Goal: Task Accomplishment & Management: Complete application form

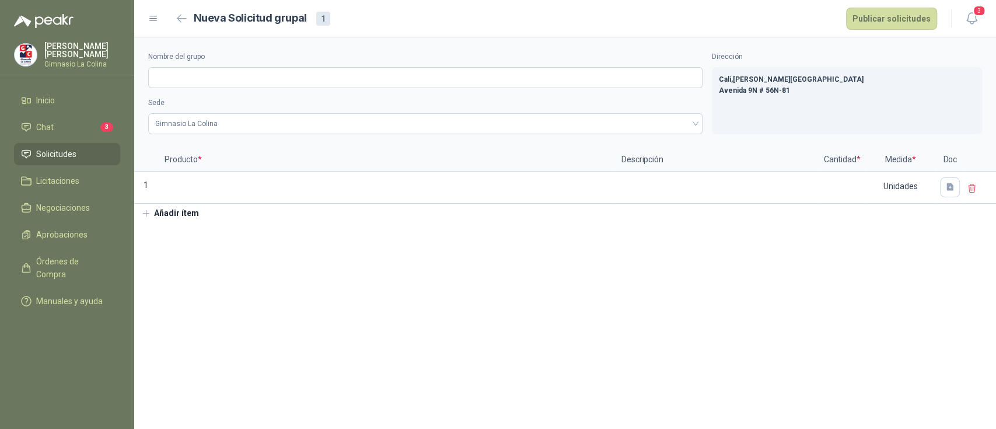
click at [71, 154] on span "Solicitudes" at bounding box center [56, 154] width 40 height 13
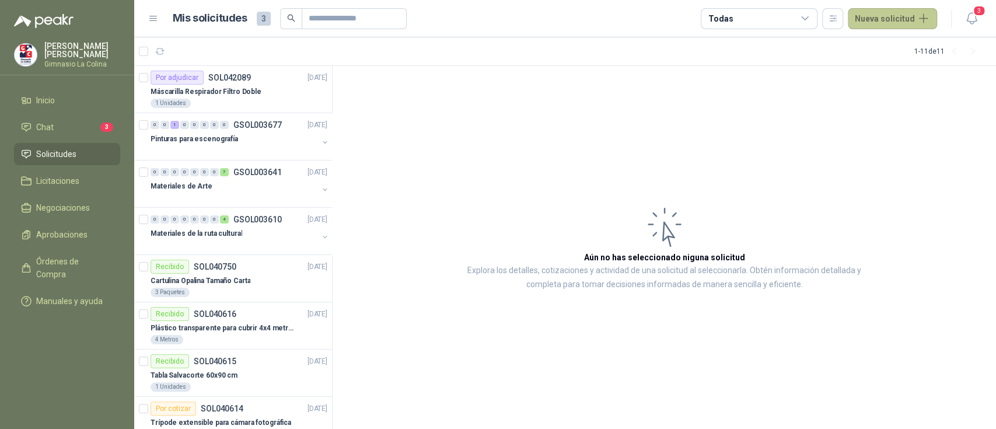
click at [910, 20] on button "Nueva solicitud" at bounding box center [892, 18] width 89 height 21
click at [890, 67] on link "Solicitud grupal" at bounding box center [906, 67] width 99 height 20
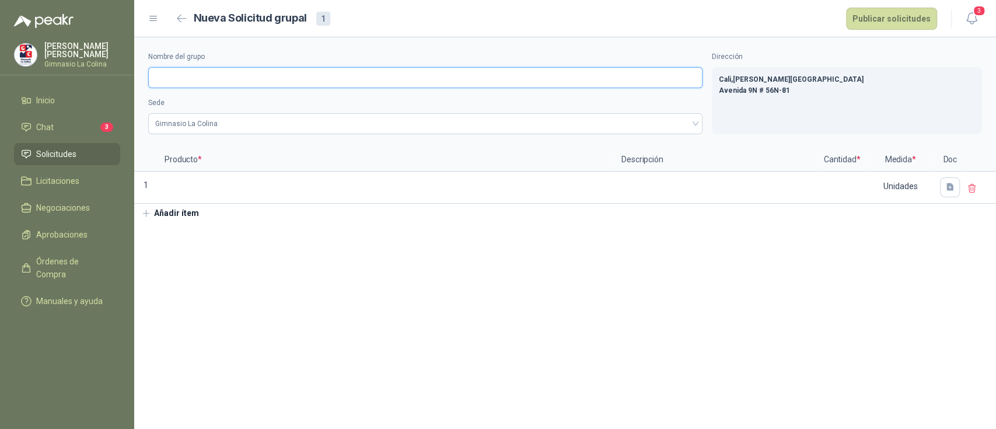
click at [187, 75] on input "Nombre del grupo" at bounding box center [425, 77] width 554 height 21
type input "**********"
click at [173, 214] on button "Añadir ítem" at bounding box center [170, 214] width 72 height 20
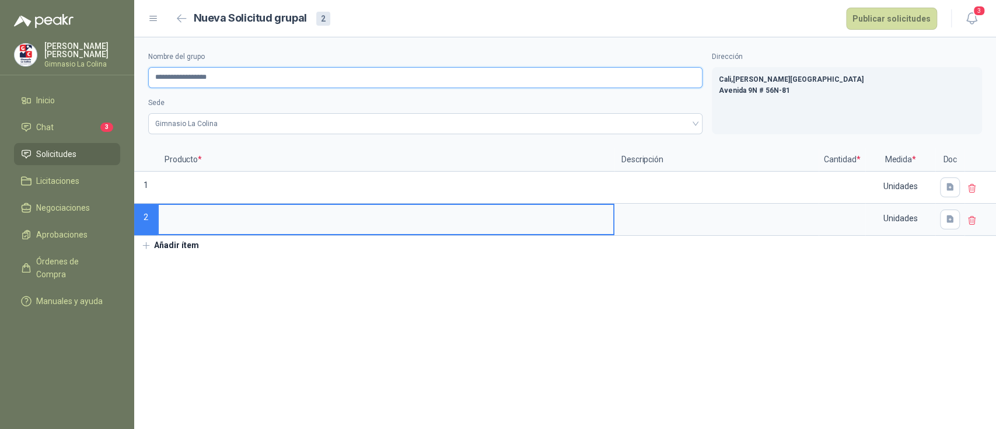
click at [238, 85] on input "**********" at bounding box center [425, 77] width 554 height 21
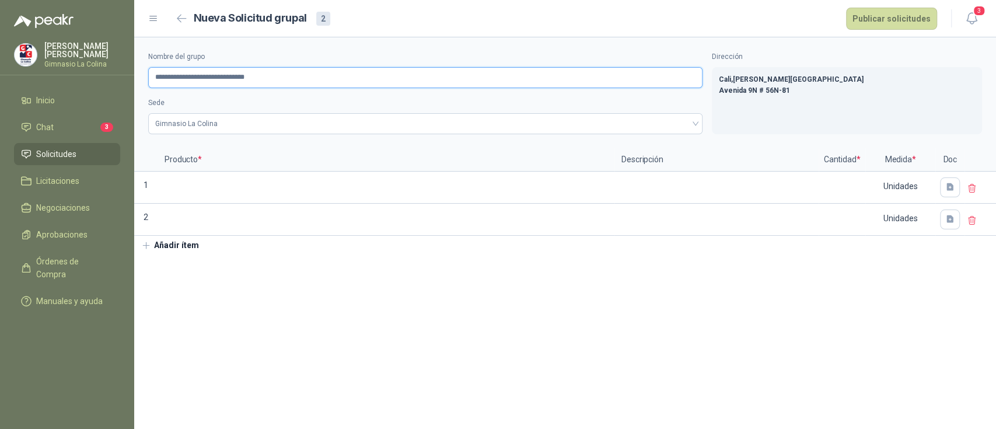
click at [288, 80] on input "**********" at bounding box center [425, 77] width 554 height 21
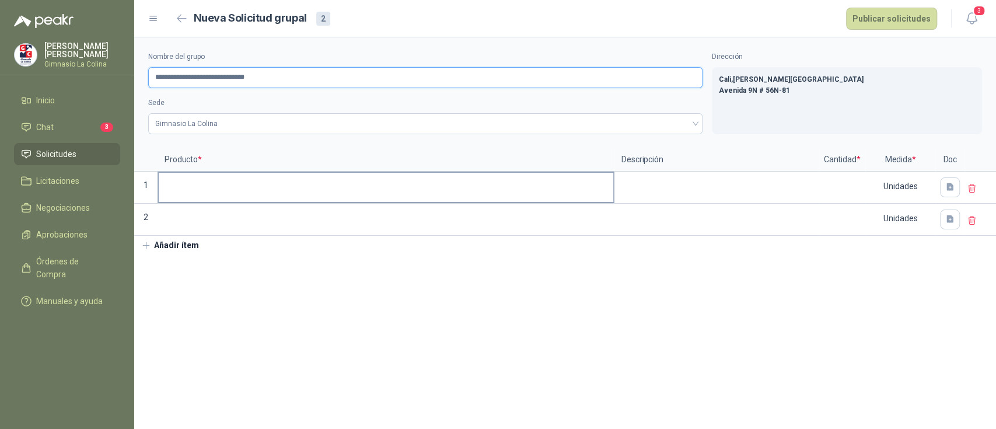
type input "**********"
click at [219, 188] on input at bounding box center [386, 184] width 455 height 23
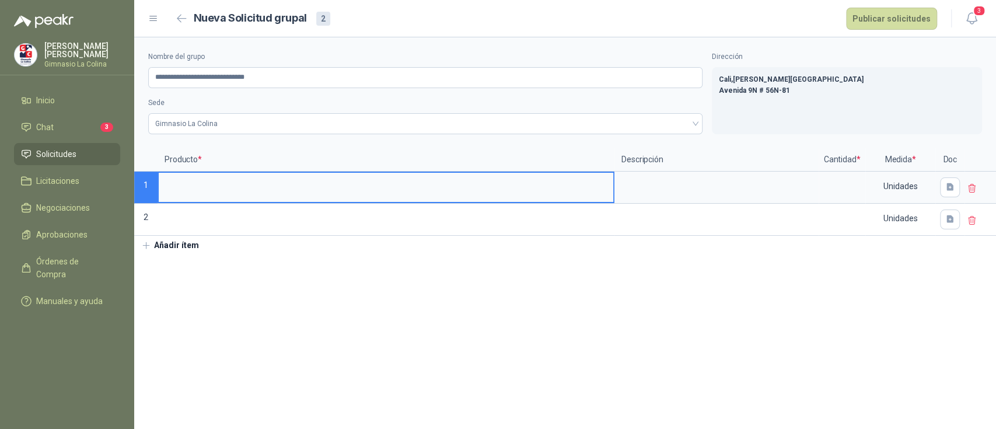
click at [200, 181] on input at bounding box center [386, 184] width 455 height 23
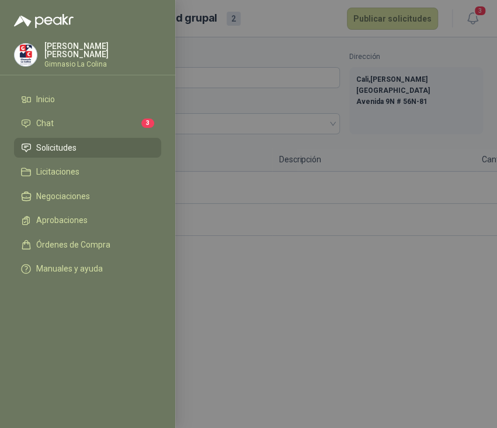
click at [334, 349] on div at bounding box center [248, 214] width 497 height 428
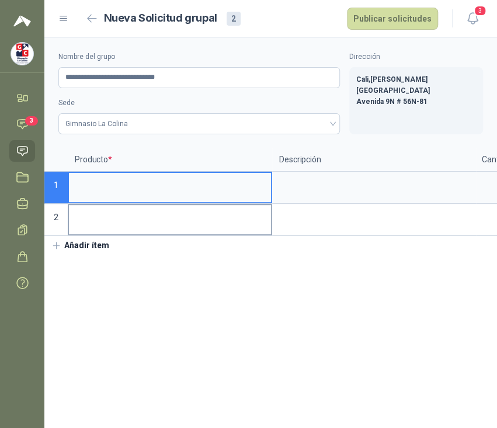
drag, startPoint x: 139, startPoint y: 190, endPoint x: 138, endPoint y: 229, distance: 39.7
click at [138, 229] on div "Producto * Descripción Cantidad * Medida * Doc 1 Unidades 2 Unidades" at bounding box center [270, 192] width 452 height 88
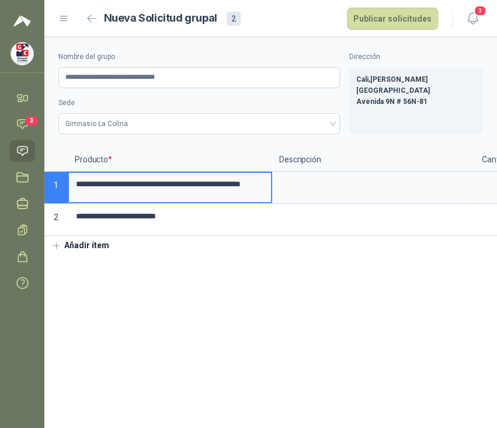
click at [58, 251] on icon "button" at bounding box center [56, 245] width 11 height 11
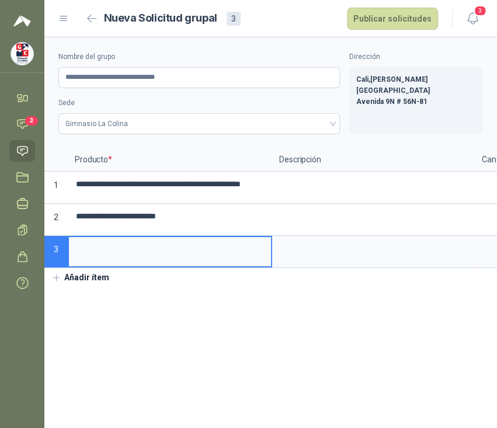
click at [55, 283] on icon "button" at bounding box center [56, 278] width 11 height 11
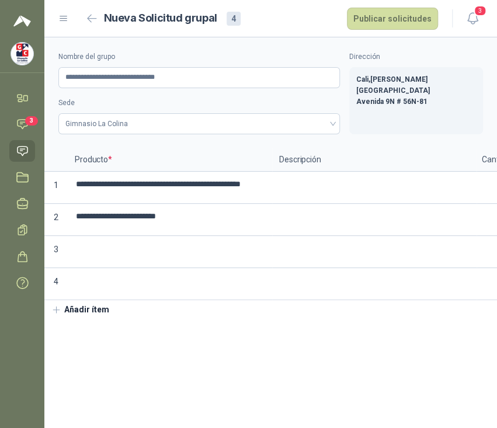
click at [58, 315] on icon "button" at bounding box center [56, 310] width 11 height 11
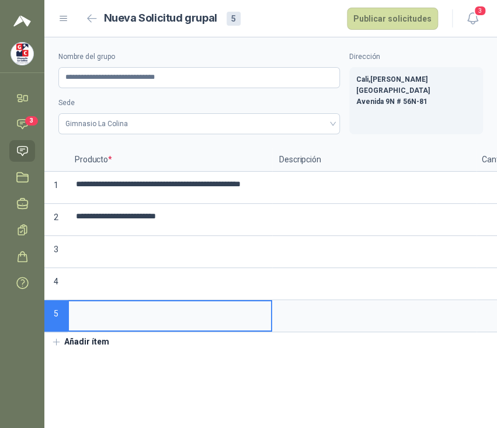
click at [56, 347] on icon "button" at bounding box center [56, 342] width 11 height 11
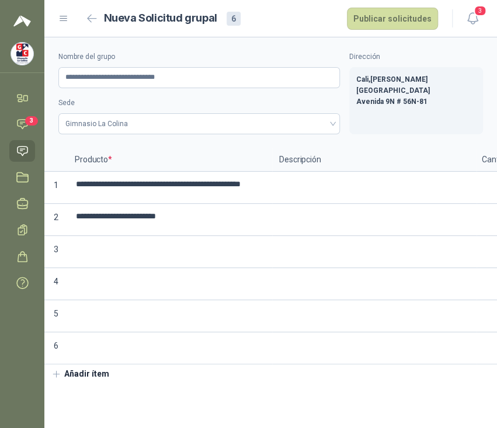
click at [55, 379] on icon "button" at bounding box center [56, 374] width 11 height 11
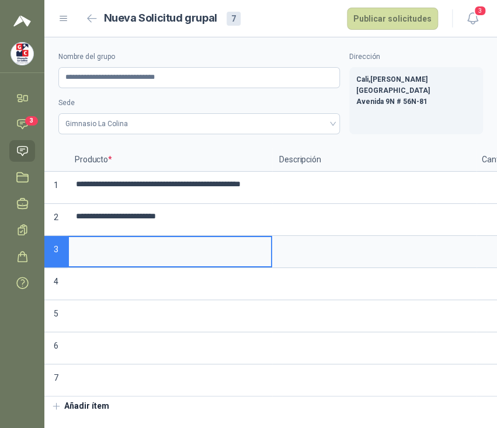
click at [98, 250] on input at bounding box center [170, 248] width 202 height 23
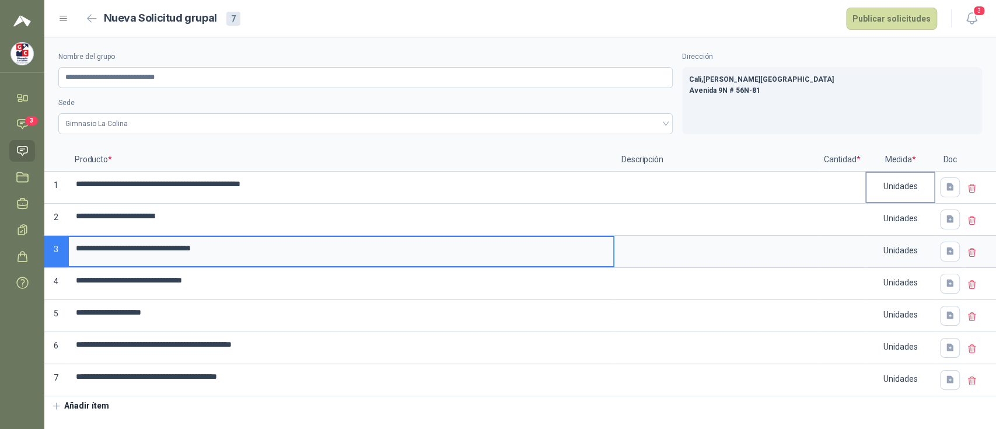
click at [902, 181] on div "Unidades" at bounding box center [901, 186] width 68 height 27
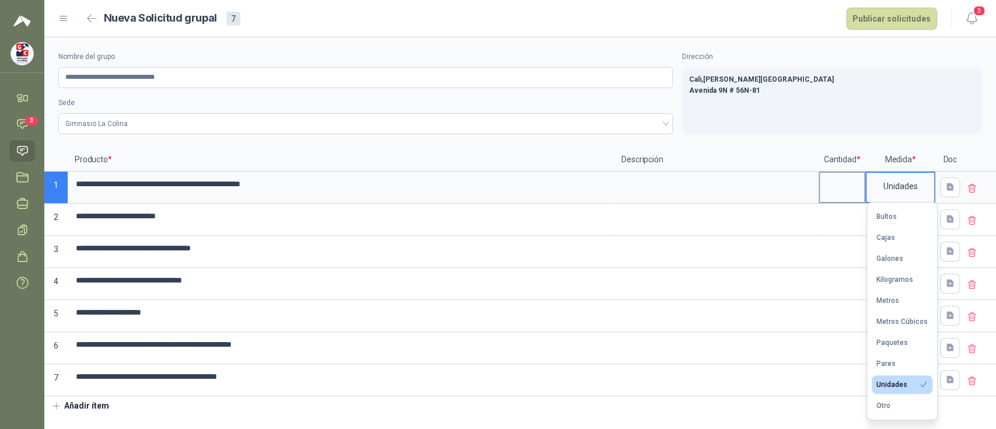
click at [853, 184] on input at bounding box center [842, 184] width 44 height 23
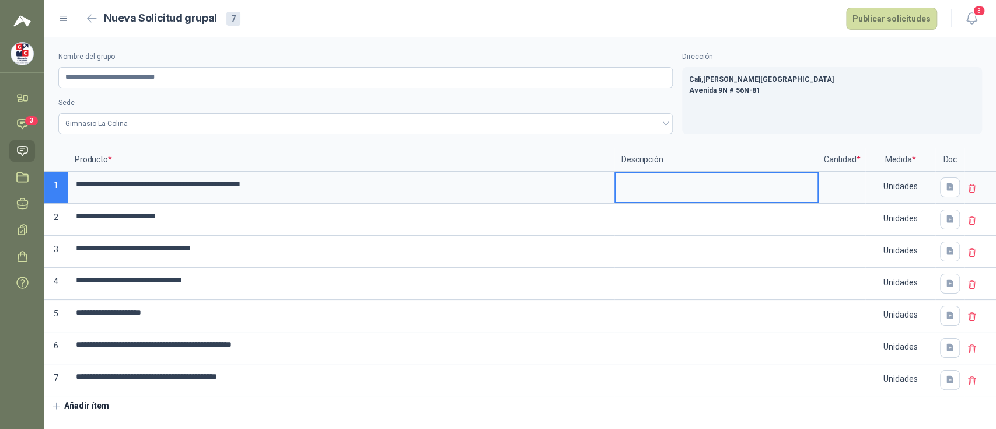
click at [686, 186] on textarea at bounding box center [717, 186] width 202 height 27
click at [907, 181] on div "Unidades" at bounding box center [901, 186] width 68 height 27
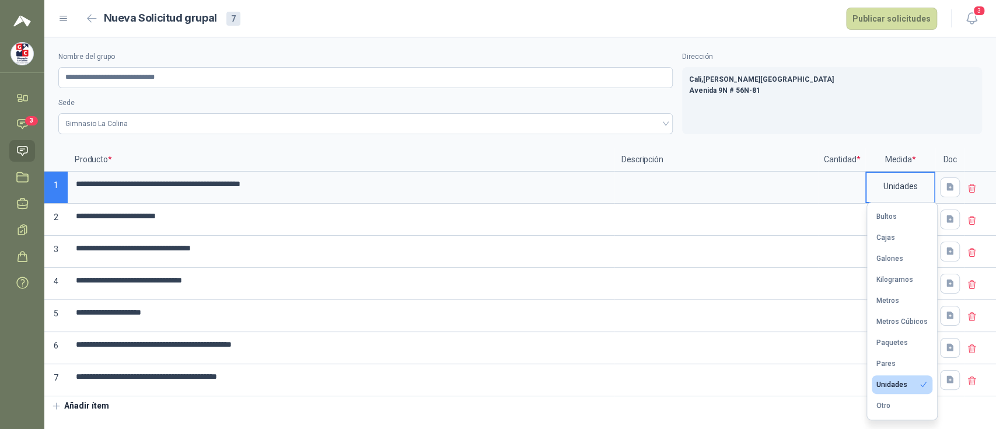
click at [926, 47] on div "**********" at bounding box center [520, 92] width 952 height 111
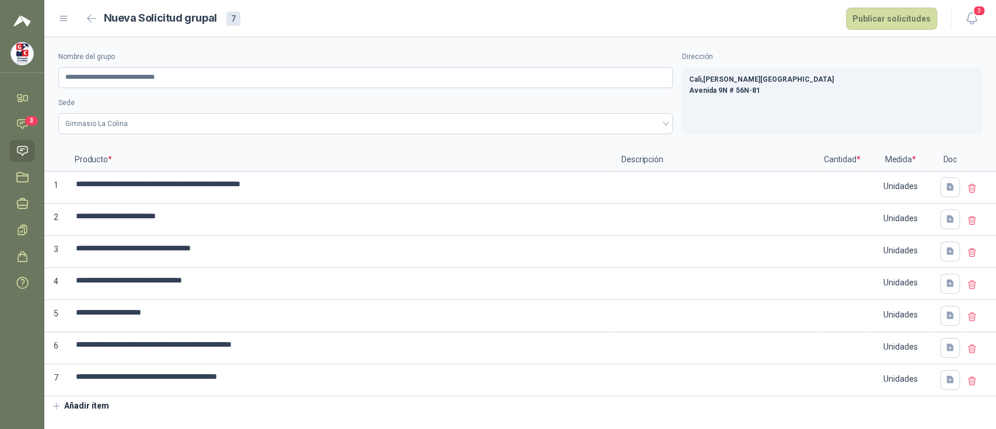
click at [54, 409] on icon "button" at bounding box center [56, 406] width 11 height 11
click at [60, 371] on p "7" at bounding box center [55, 380] width 23 height 32
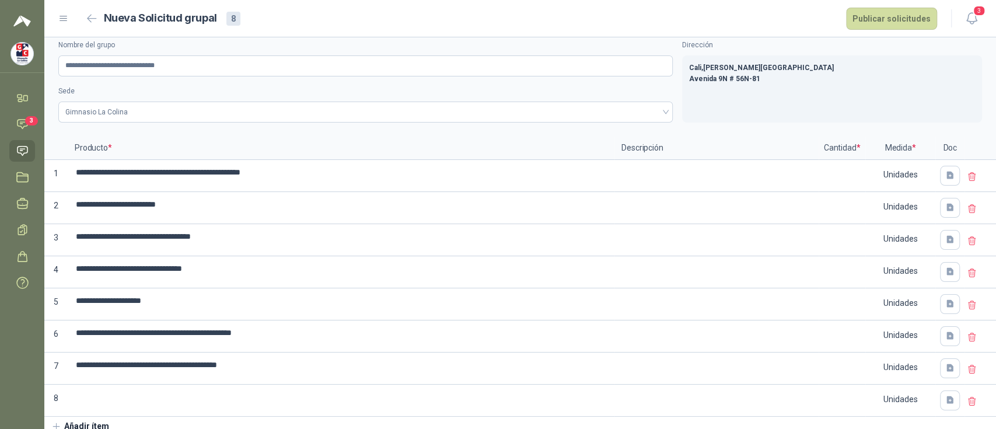
scroll to position [17, 0]
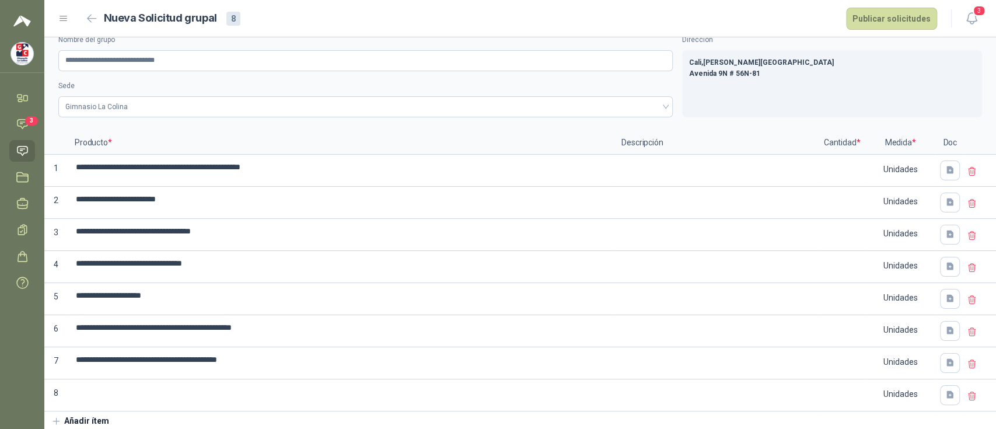
click at [58, 416] on icon "button" at bounding box center [56, 421] width 11 height 11
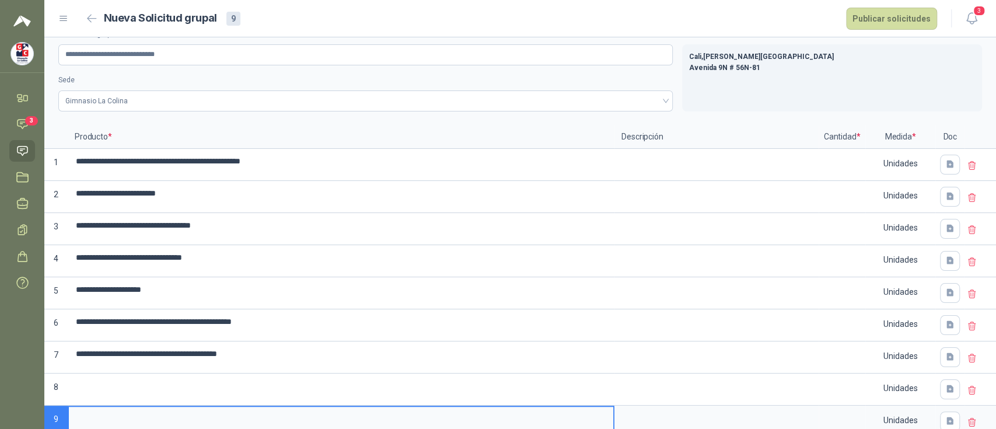
scroll to position [49, 0]
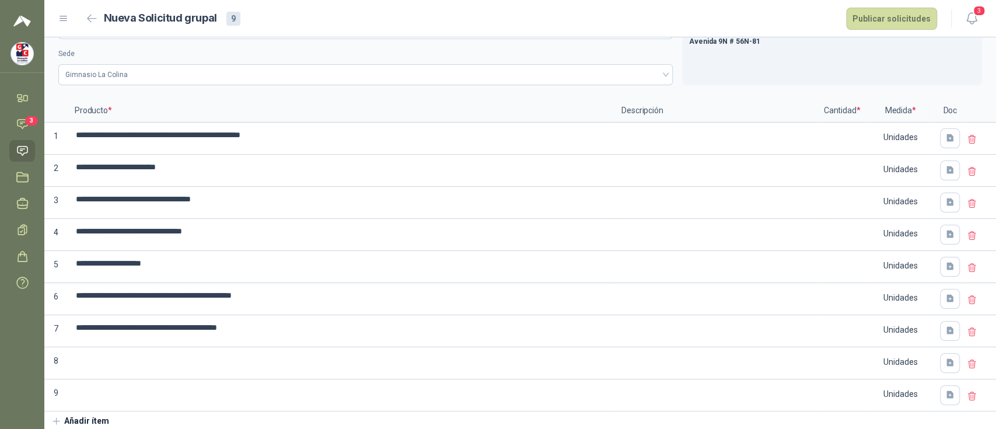
click at [55, 417] on icon "button" at bounding box center [56, 421] width 11 height 11
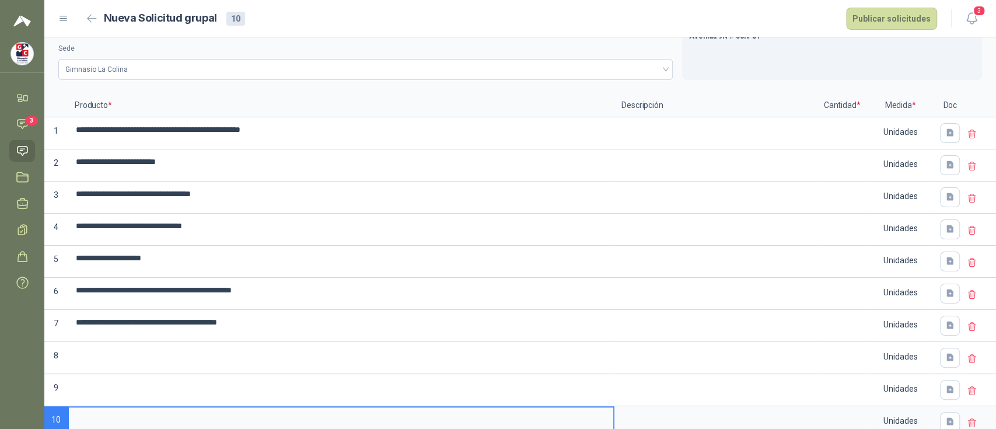
scroll to position [81, 0]
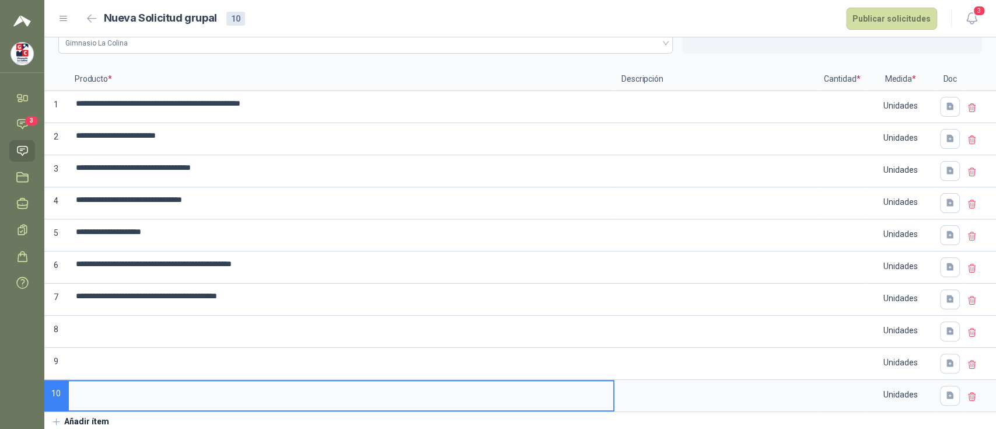
click at [56, 418] on icon "button" at bounding box center [56, 421] width 6 height 6
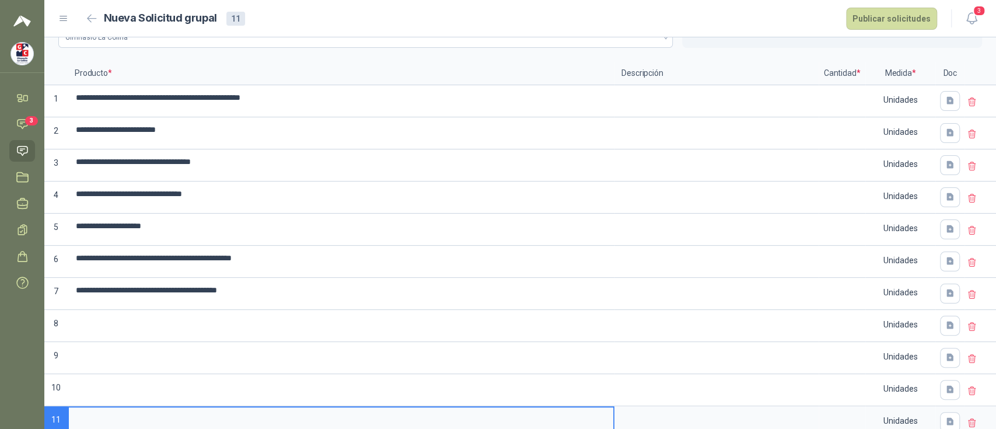
scroll to position [113, 0]
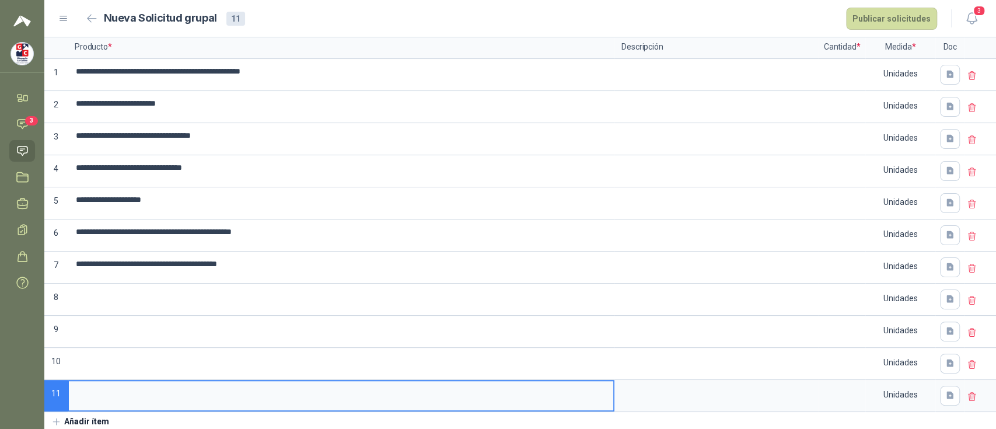
click at [53, 417] on icon "button" at bounding box center [56, 422] width 11 height 11
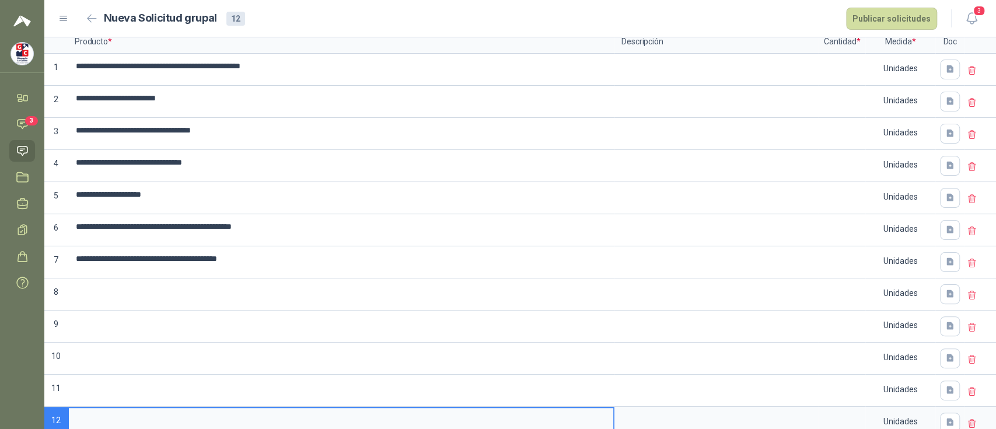
scroll to position [145, 0]
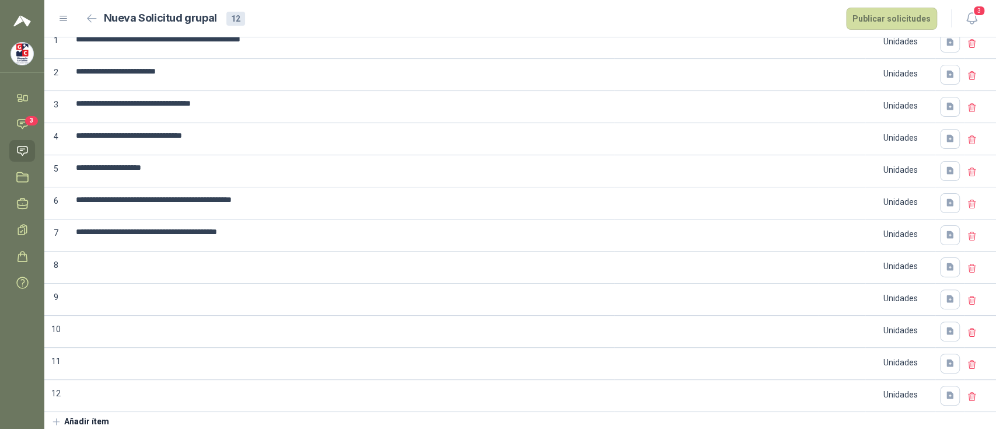
click at [57, 419] on icon "button" at bounding box center [56, 421] width 6 height 6
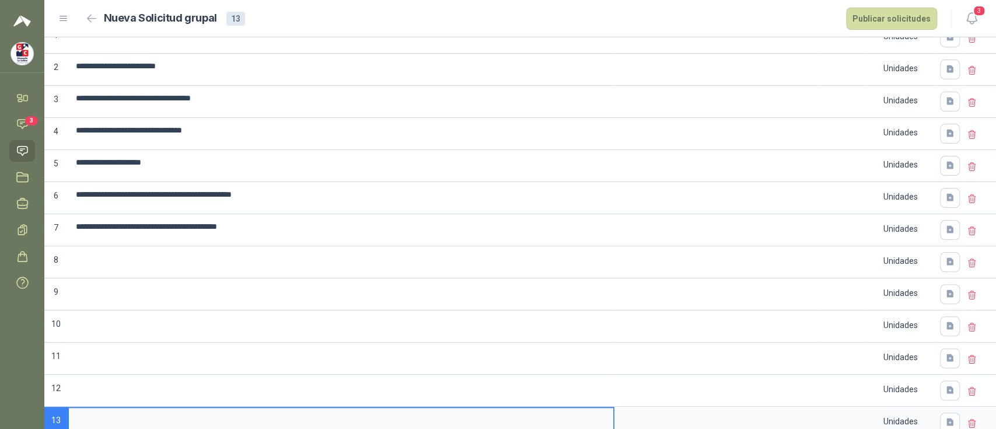
scroll to position [177, 0]
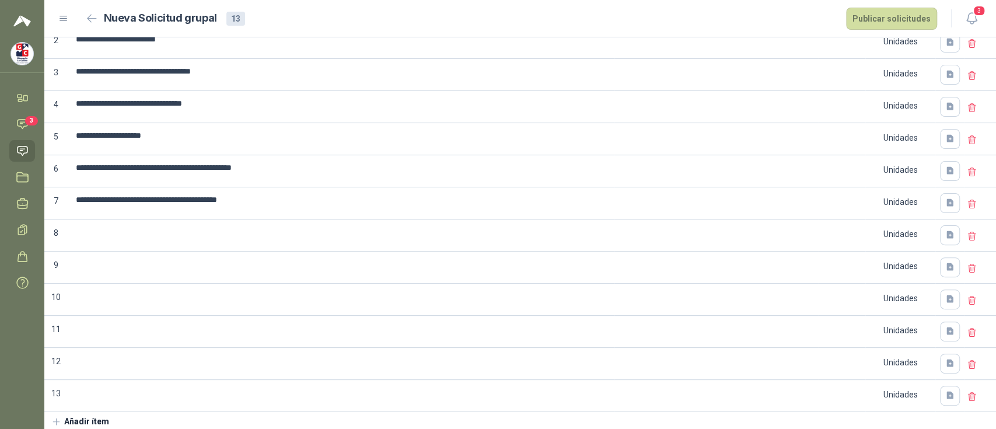
click at [55, 419] on icon "button" at bounding box center [56, 422] width 11 height 11
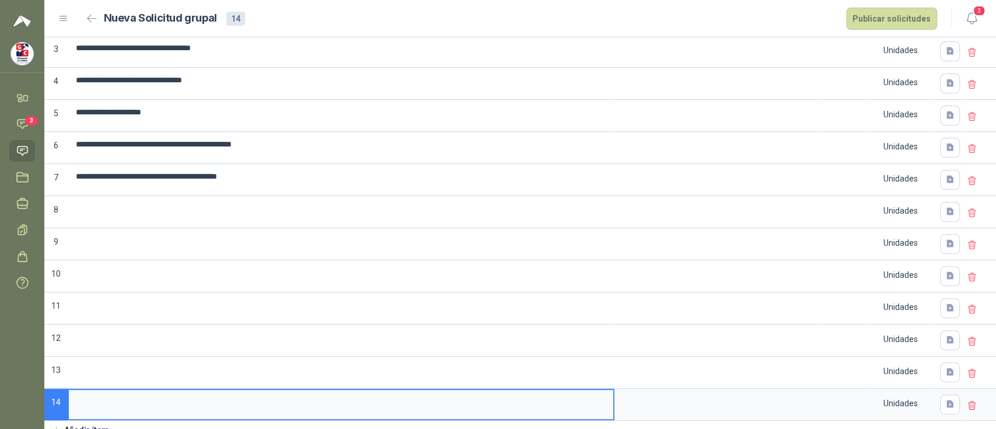
scroll to position [208, 0]
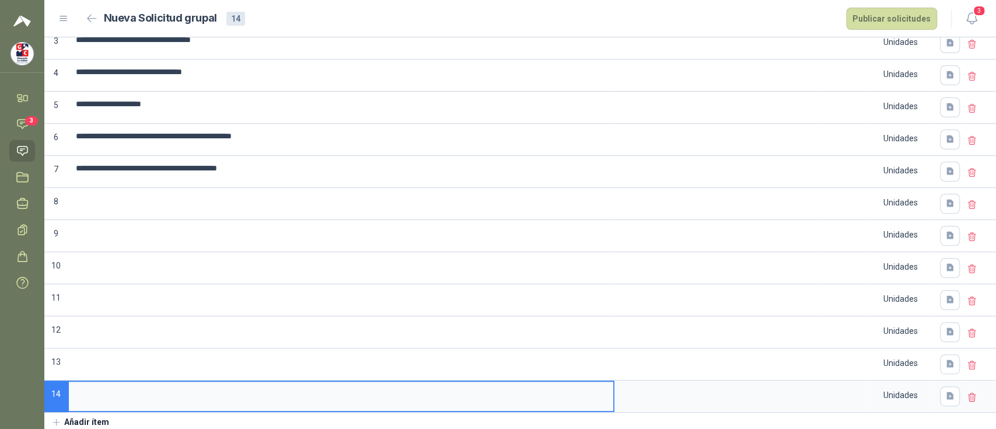
click at [56, 418] on icon "button" at bounding box center [56, 422] width 11 height 11
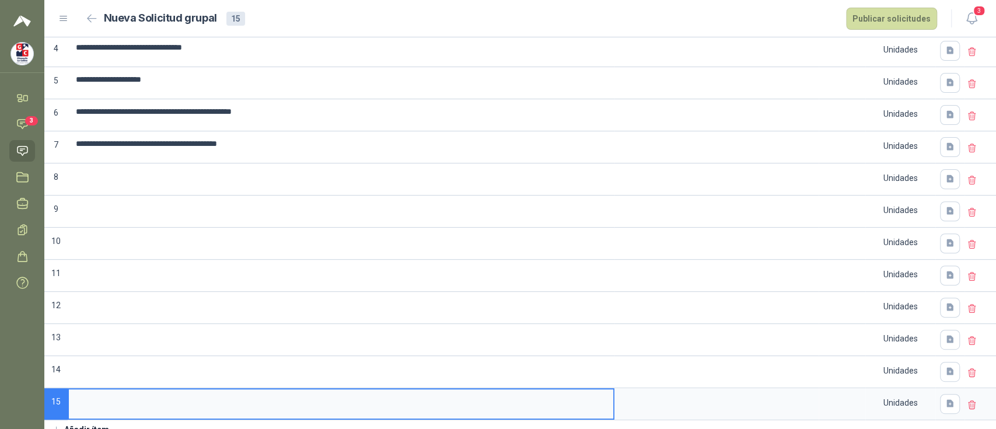
scroll to position [240, 0]
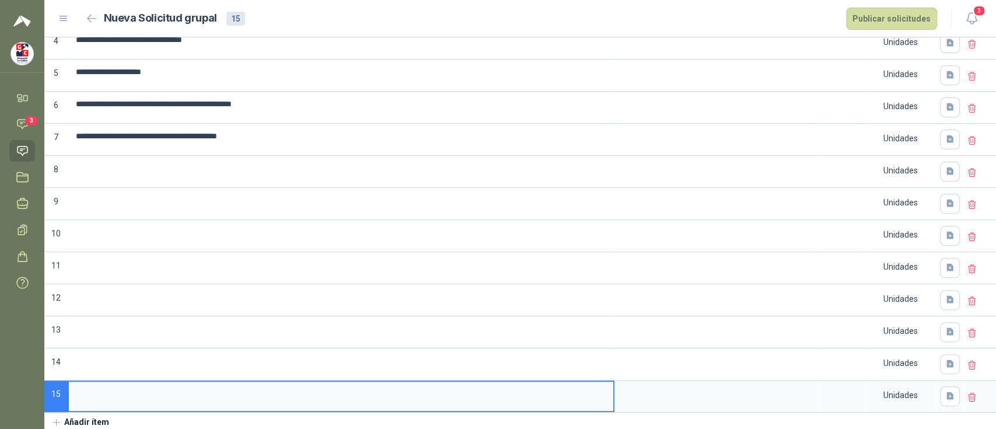
click at [53, 417] on icon "button" at bounding box center [56, 422] width 11 height 11
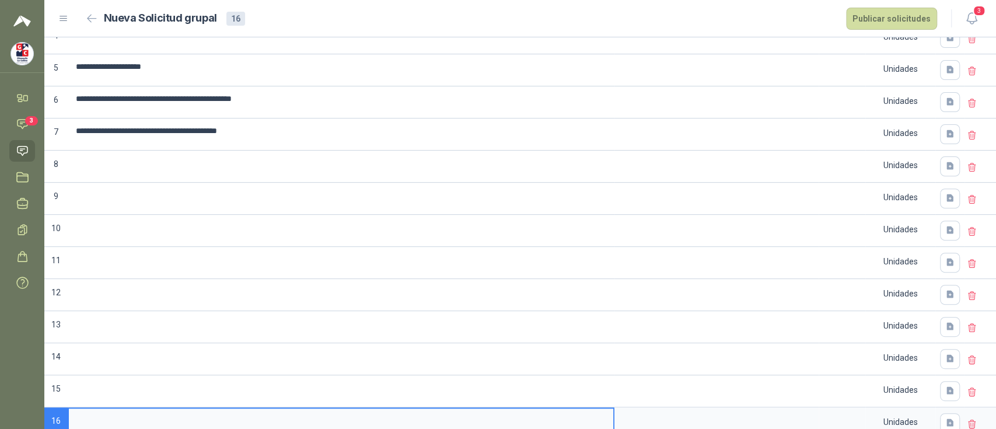
scroll to position [272, 0]
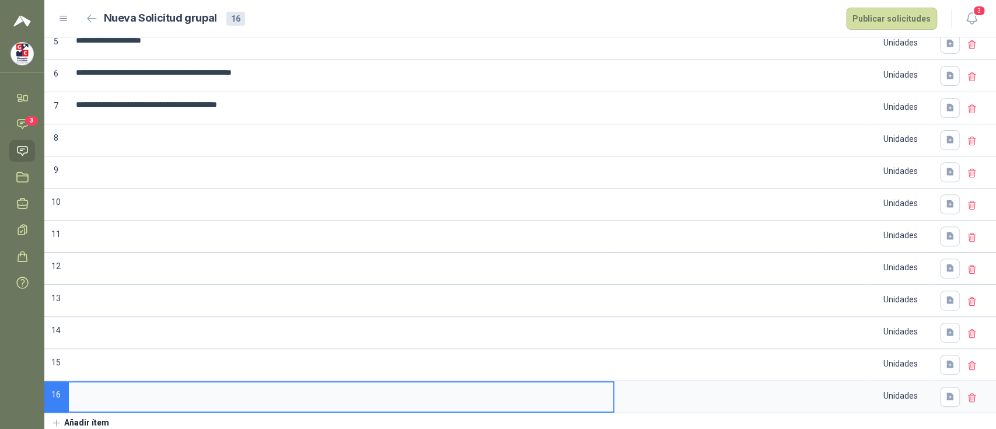
click at [56, 418] on icon "button" at bounding box center [56, 423] width 11 height 11
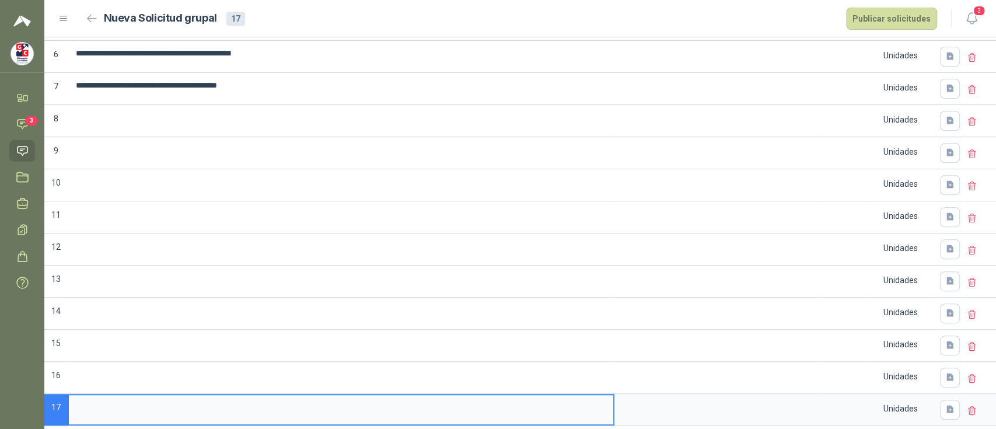
scroll to position [304, 0]
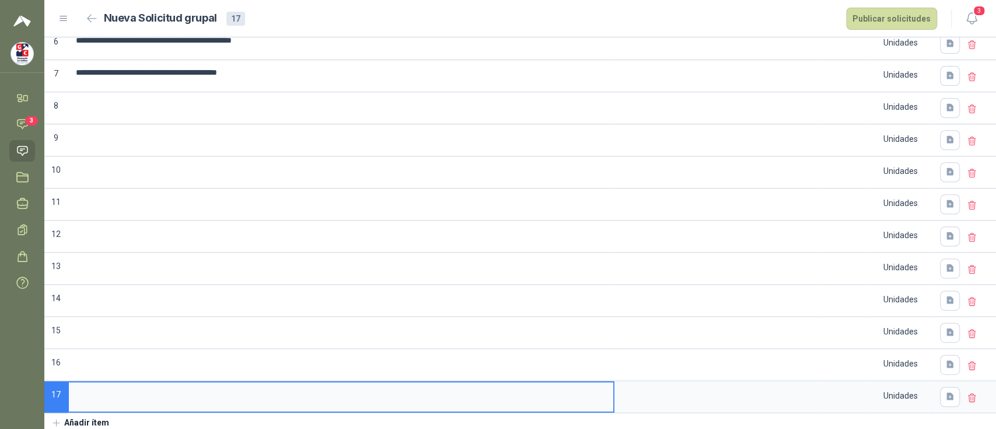
click at [58, 418] on icon "button" at bounding box center [56, 423] width 11 height 11
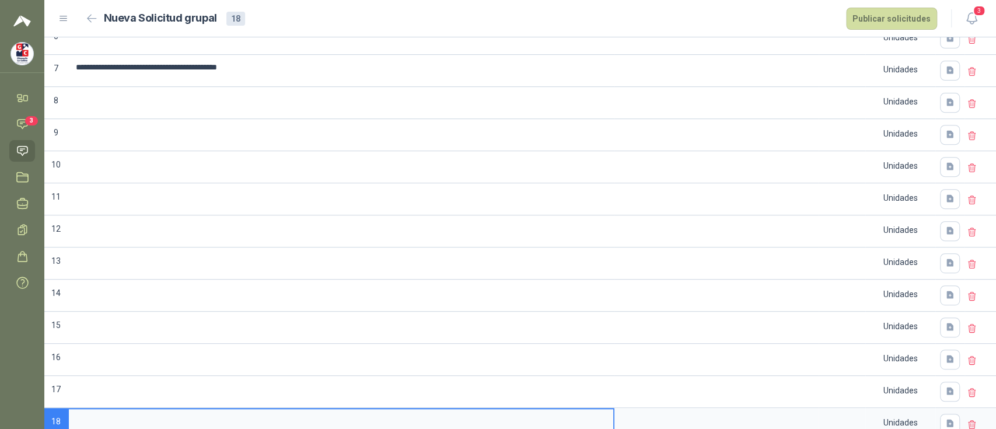
scroll to position [336, 0]
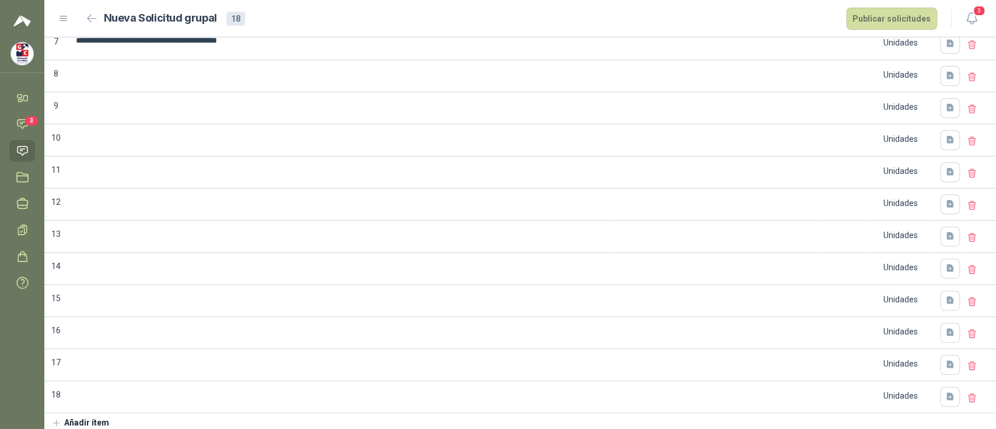
click at [57, 418] on icon "button" at bounding box center [56, 423] width 11 height 11
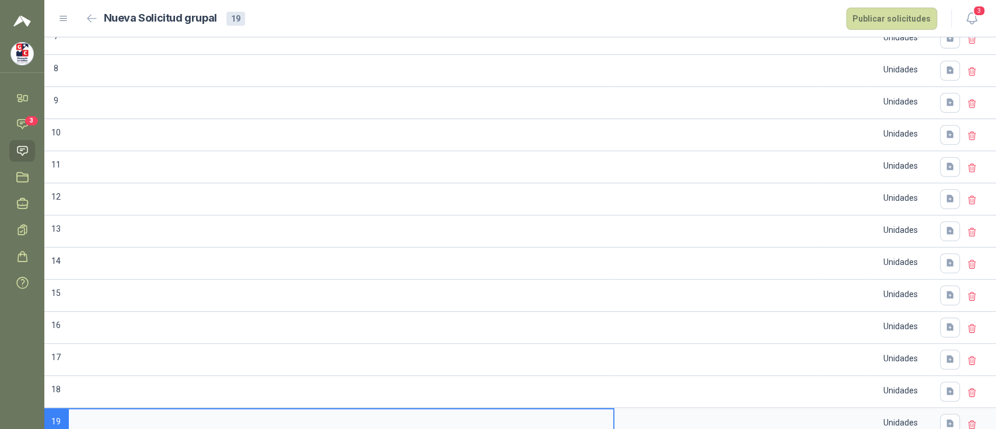
scroll to position [368, 0]
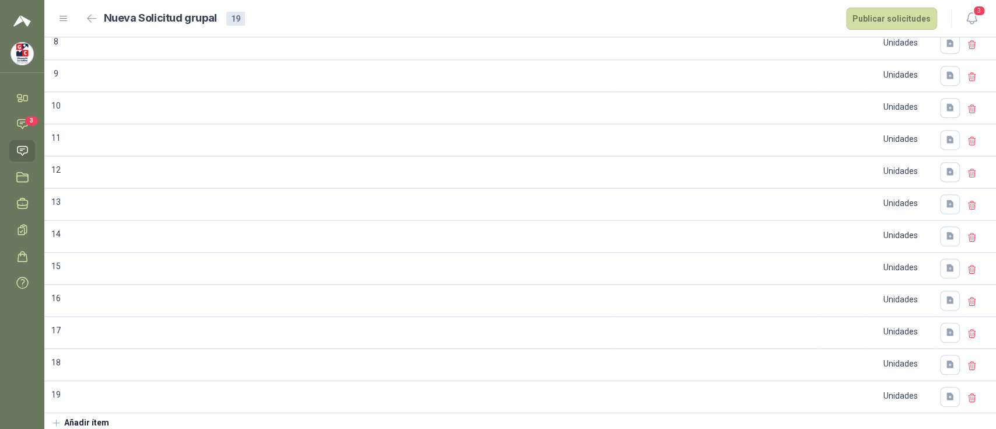
click at [57, 413] on button "Añadir ítem" at bounding box center [80, 423] width 72 height 20
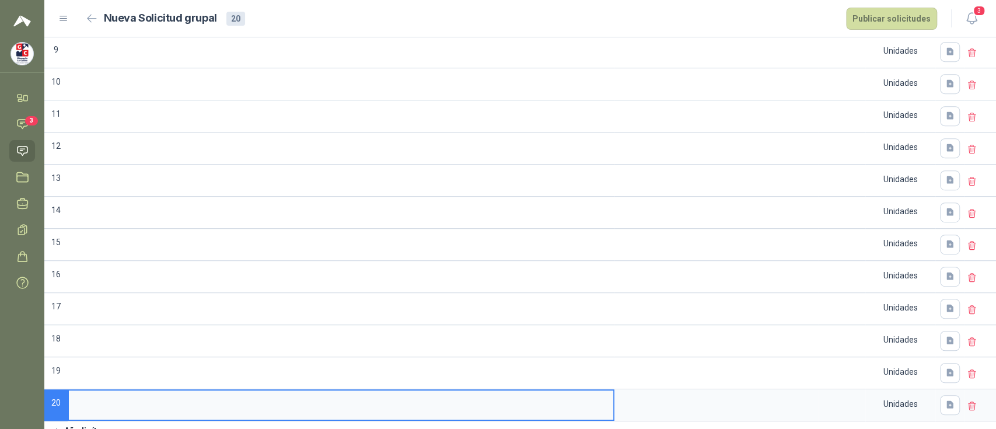
scroll to position [400, 0]
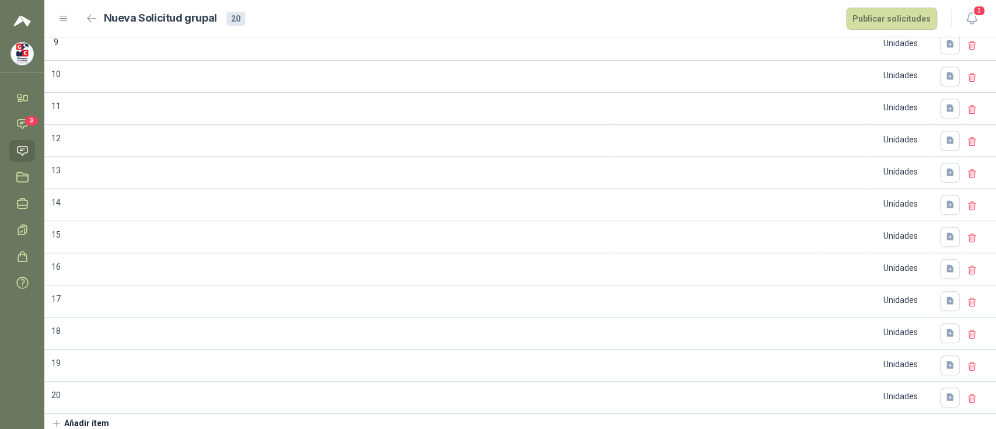
click at [57, 420] on icon "button" at bounding box center [56, 423] width 11 height 11
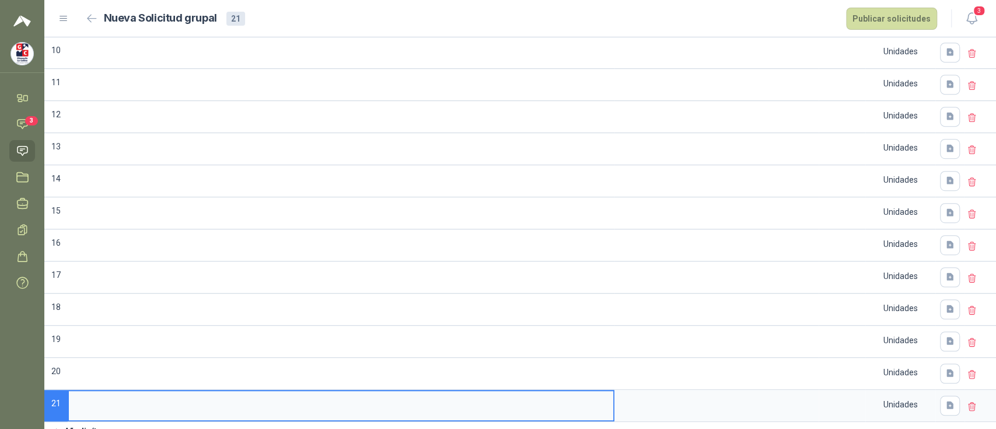
scroll to position [432, 0]
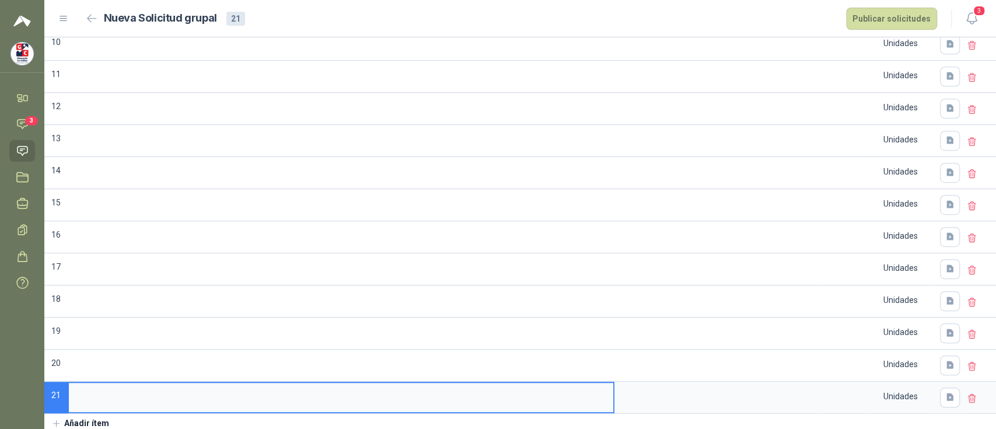
click at [57, 418] on icon "button" at bounding box center [56, 423] width 11 height 11
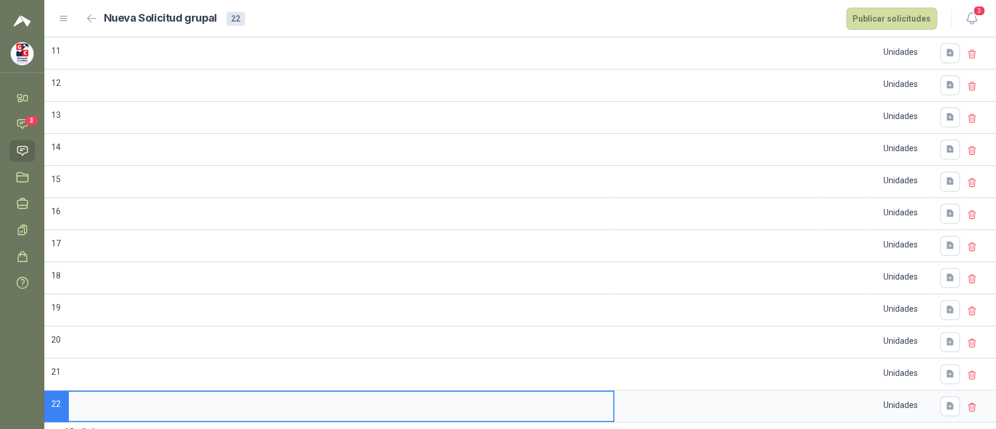
scroll to position [463, 0]
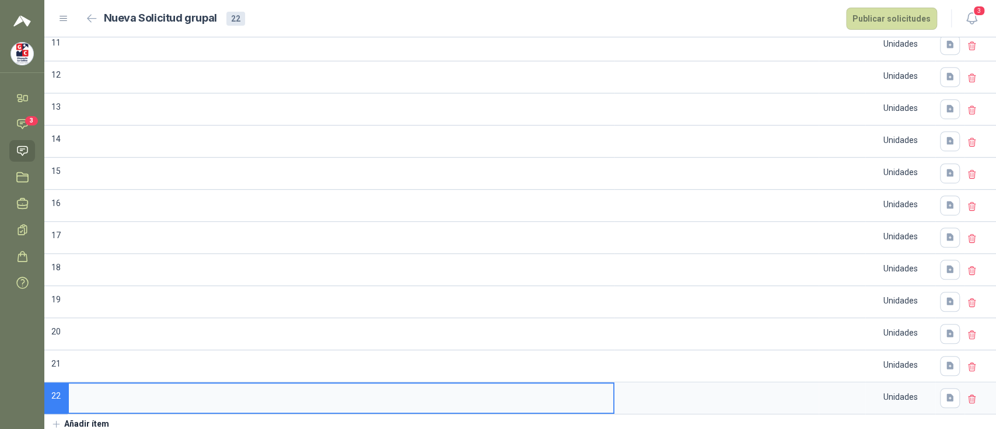
click at [56, 421] on icon "button" at bounding box center [56, 424] width 6 height 6
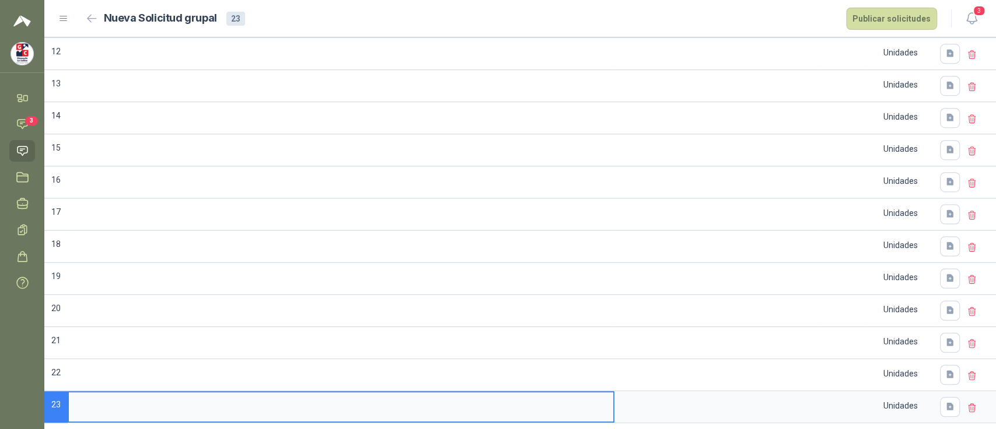
scroll to position [495, 0]
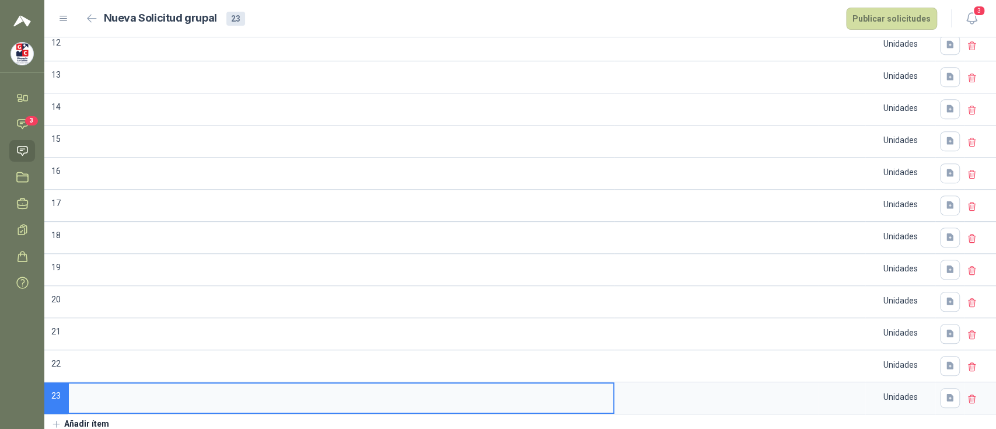
click at [56, 421] on icon "button" at bounding box center [56, 424] width 6 height 6
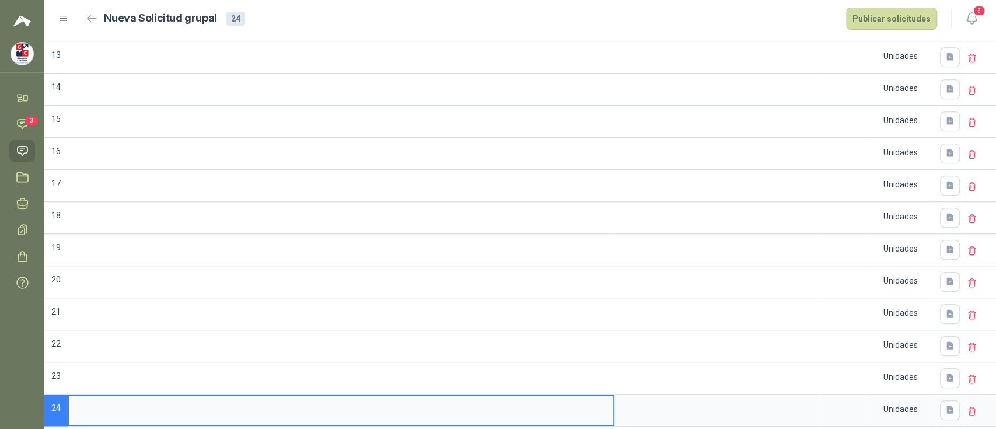
scroll to position [528, 0]
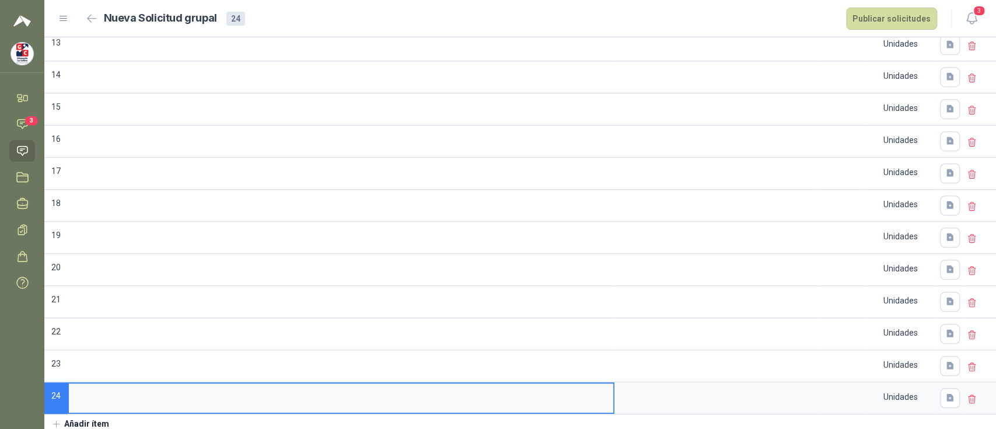
click at [65, 414] on button "Añadir ítem" at bounding box center [80, 424] width 72 height 20
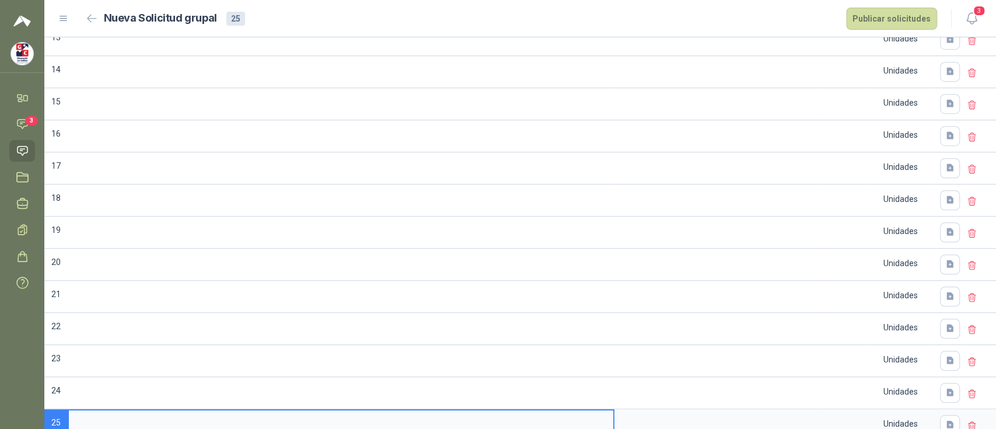
scroll to position [560, 0]
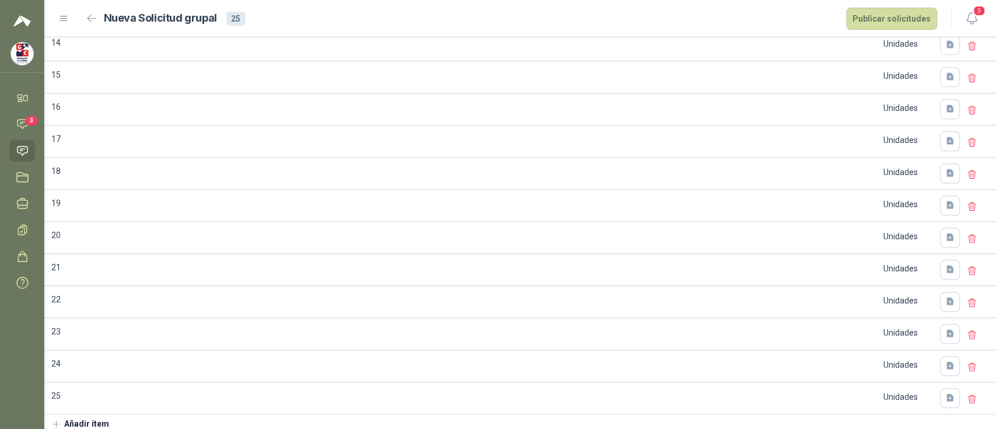
click at [56, 421] on icon "button" at bounding box center [56, 424] width 6 height 6
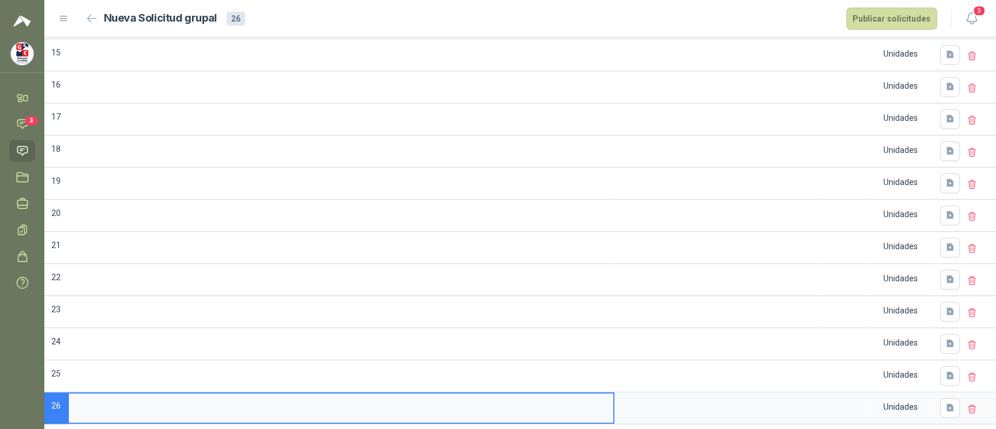
scroll to position [591, 0]
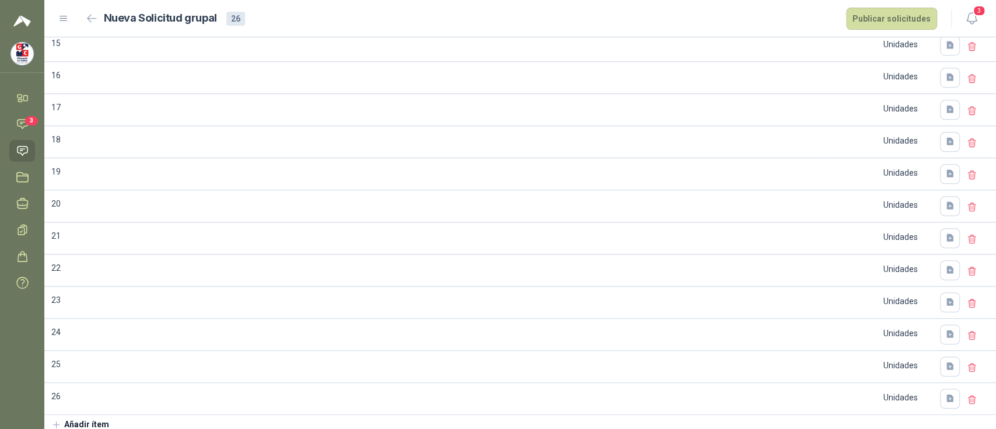
click at [56, 422] on icon "button" at bounding box center [56, 425] width 11 height 11
click at [57, 420] on icon "button" at bounding box center [56, 425] width 11 height 11
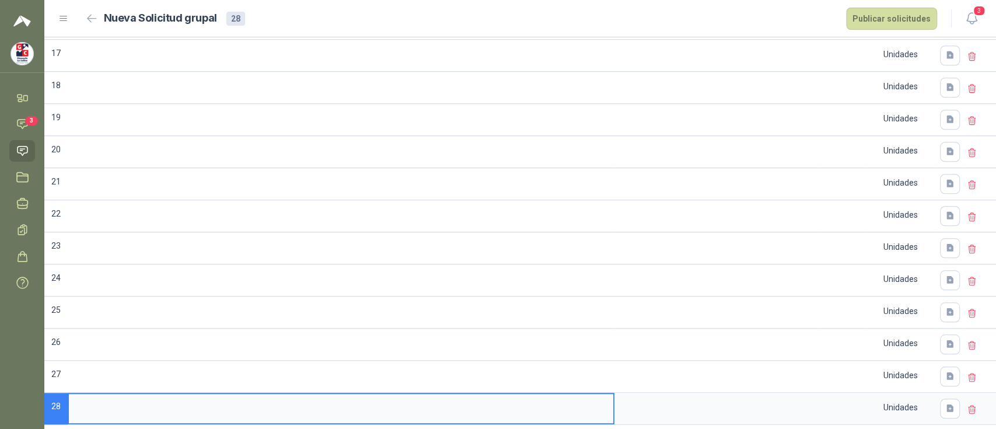
scroll to position [655, 0]
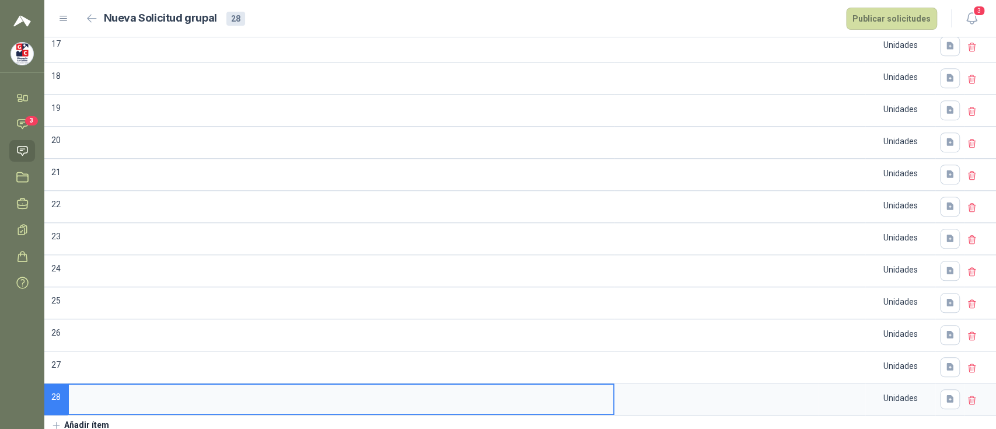
click at [65, 421] on button "Añadir ítem" at bounding box center [80, 426] width 72 height 20
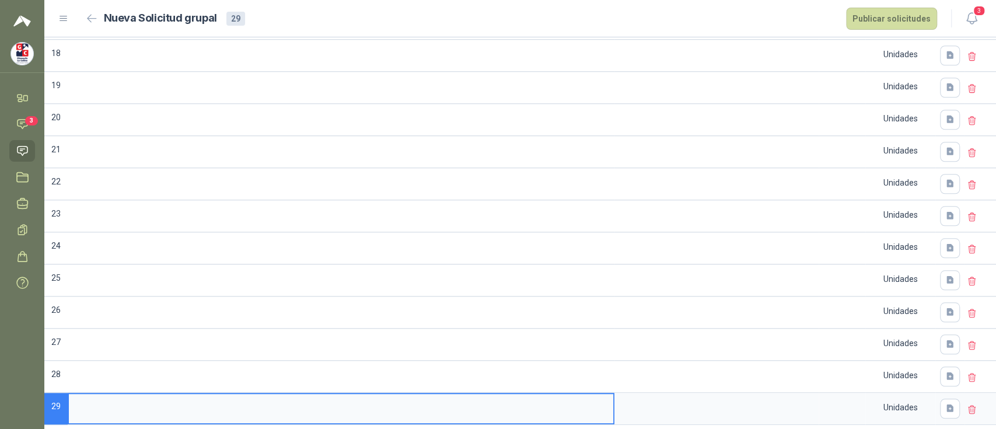
scroll to position [687, 0]
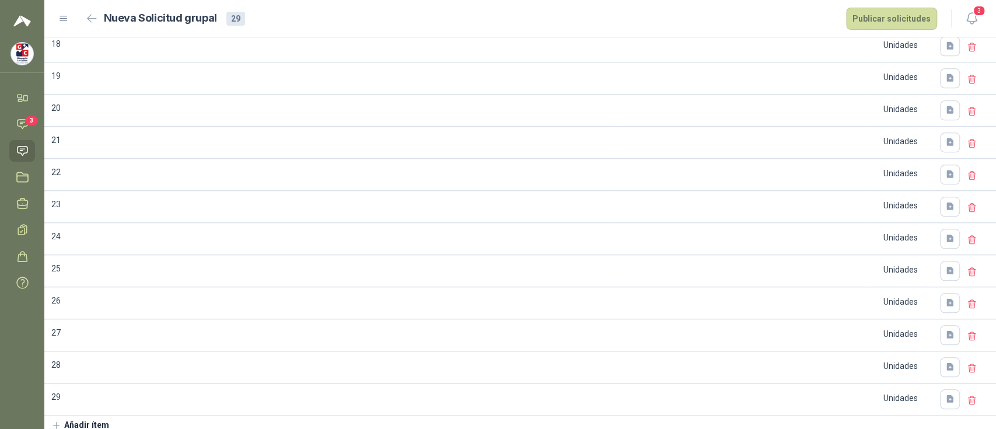
click at [56, 420] on icon "button" at bounding box center [56, 425] width 11 height 11
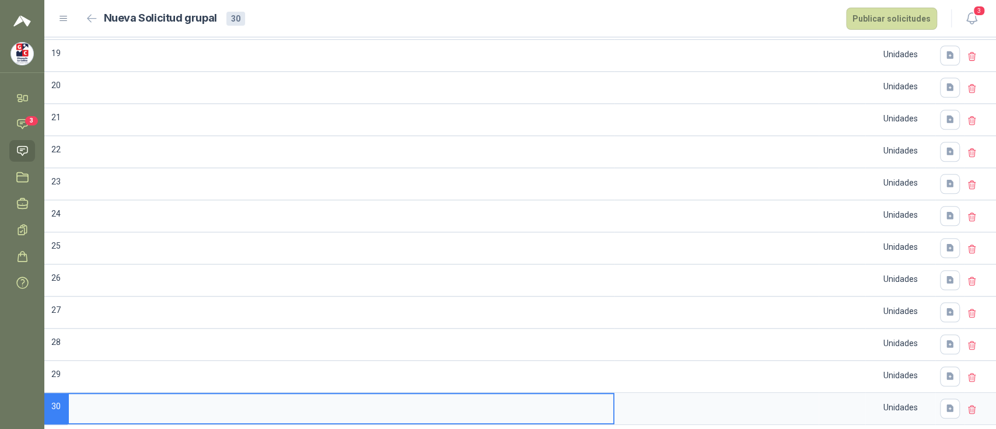
scroll to position [719, 0]
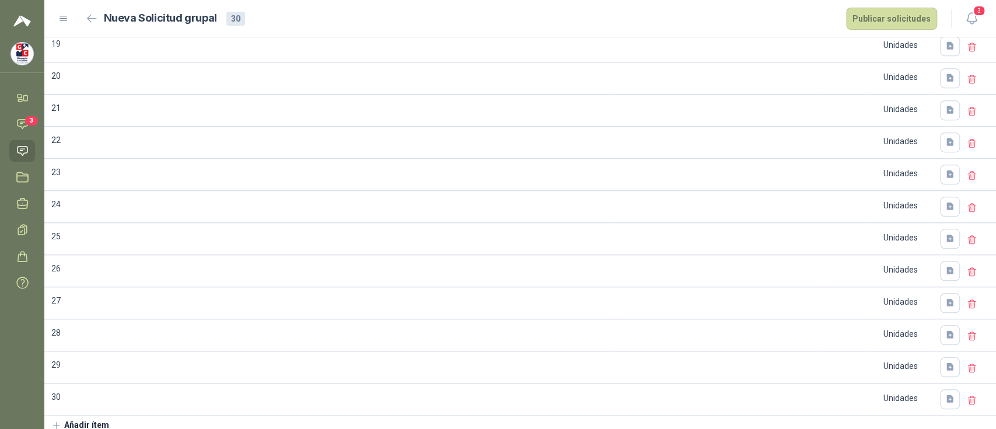
click at [57, 420] on icon "button" at bounding box center [56, 425] width 11 height 11
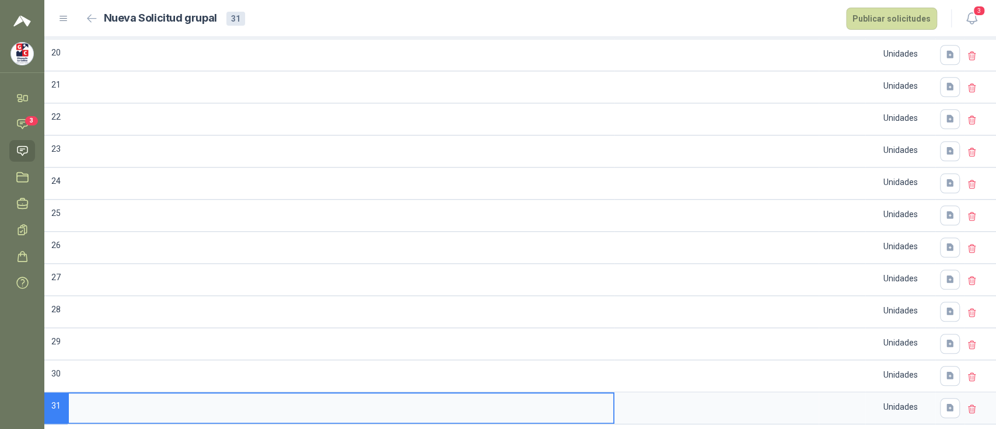
scroll to position [751, 0]
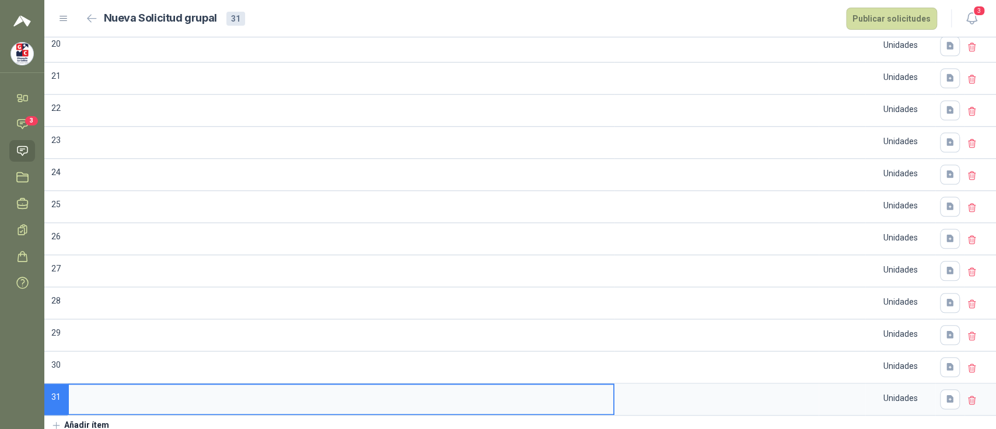
click at [59, 420] on icon "button" at bounding box center [56, 425] width 11 height 11
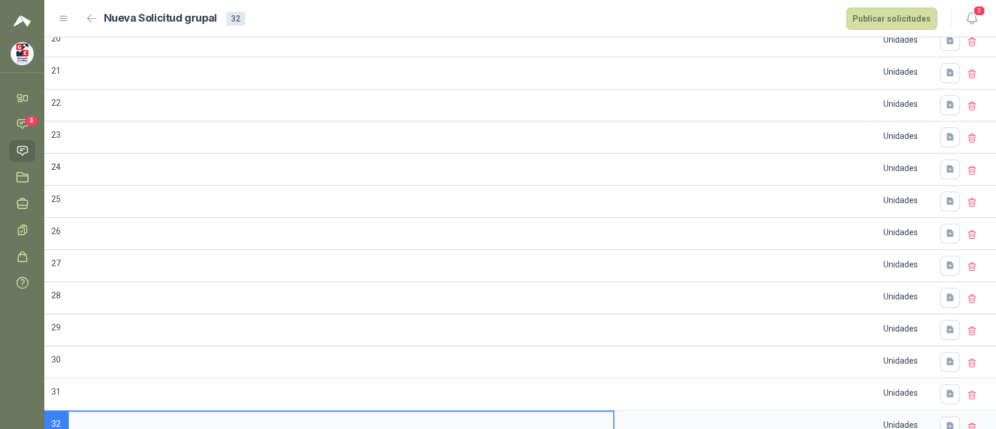
scroll to position [783, 0]
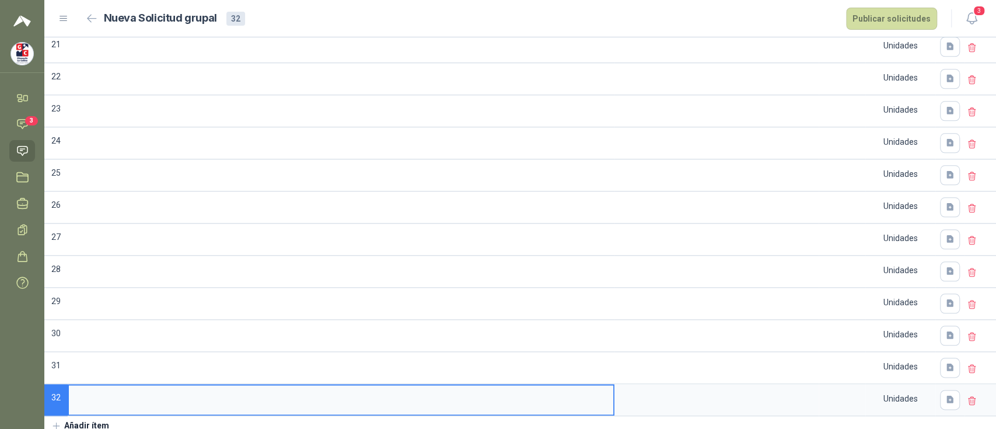
click at [53, 421] on icon "button" at bounding box center [56, 426] width 11 height 11
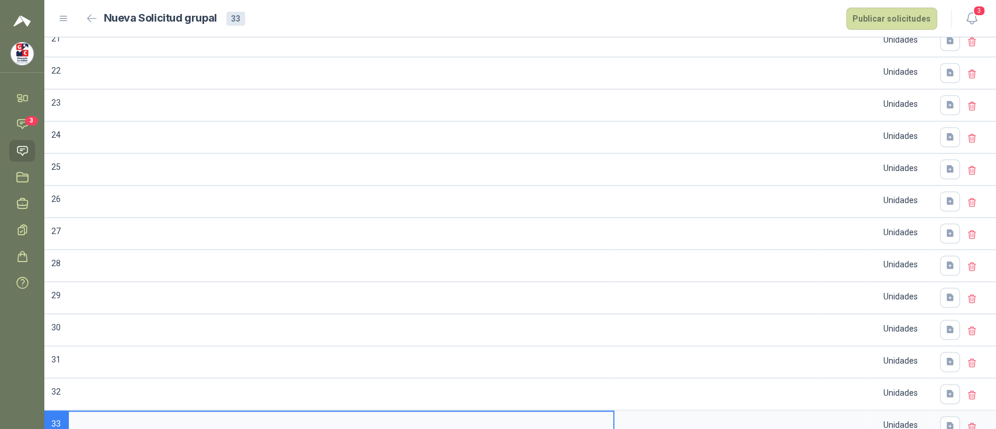
scroll to position [815, 0]
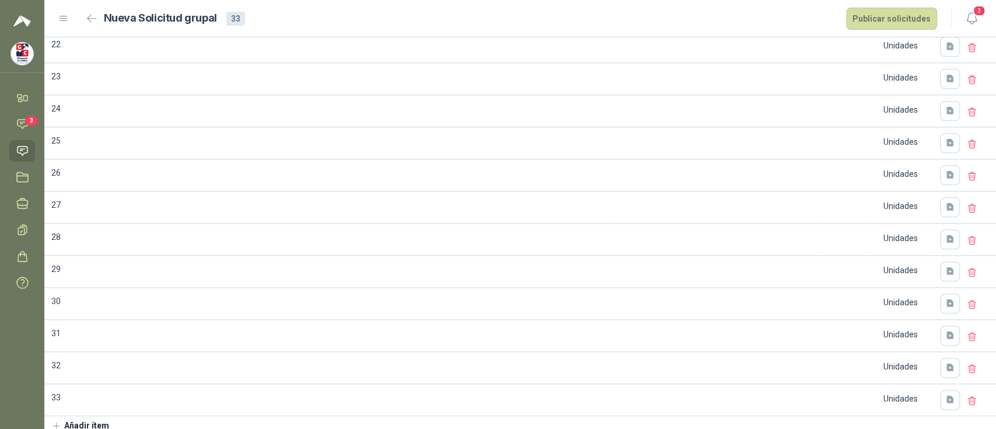
click at [60, 421] on icon "button" at bounding box center [56, 426] width 11 height 11
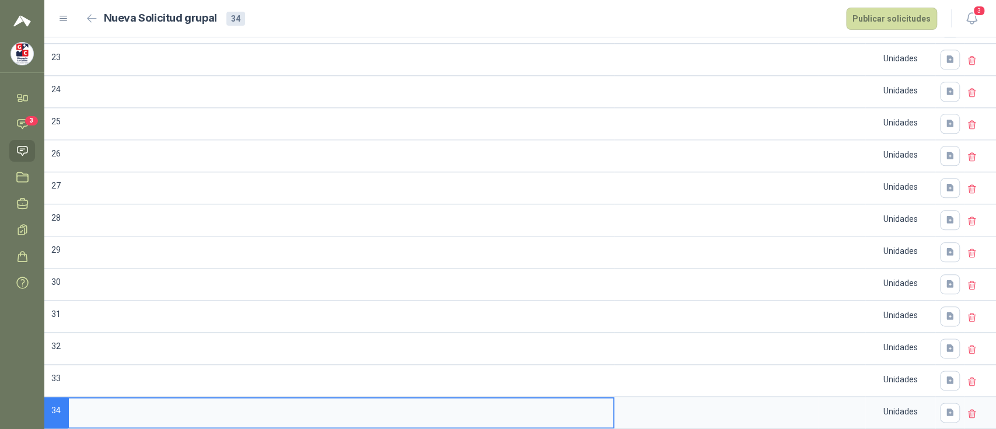
scroll to position [846, 0]
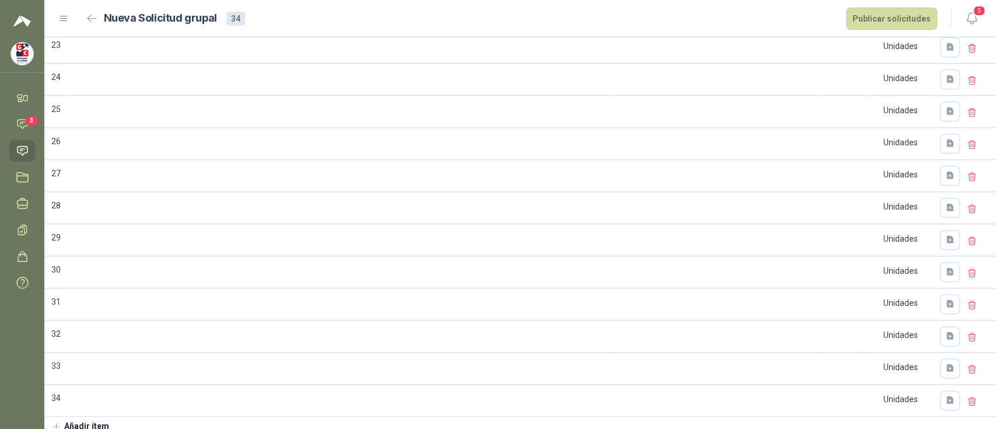
click at [57, 421] on icon "button" at bounding box center [56, 426] width 11 height 11
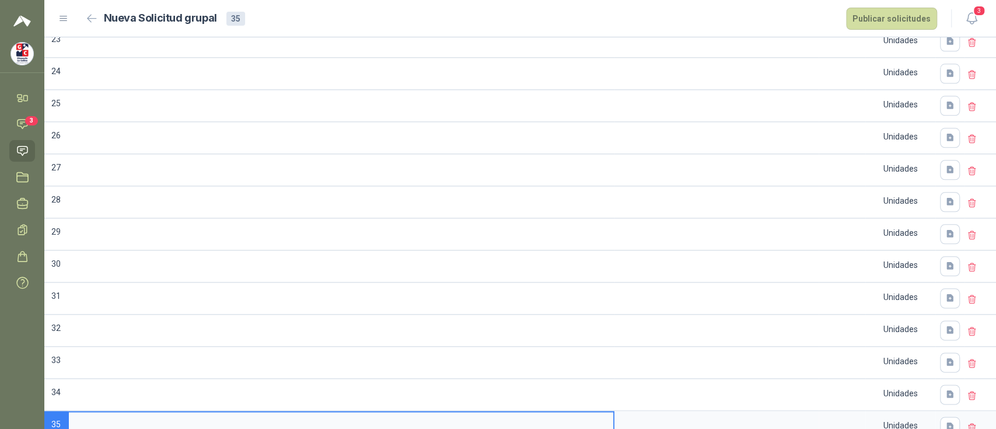
scroll to position [878, 0]
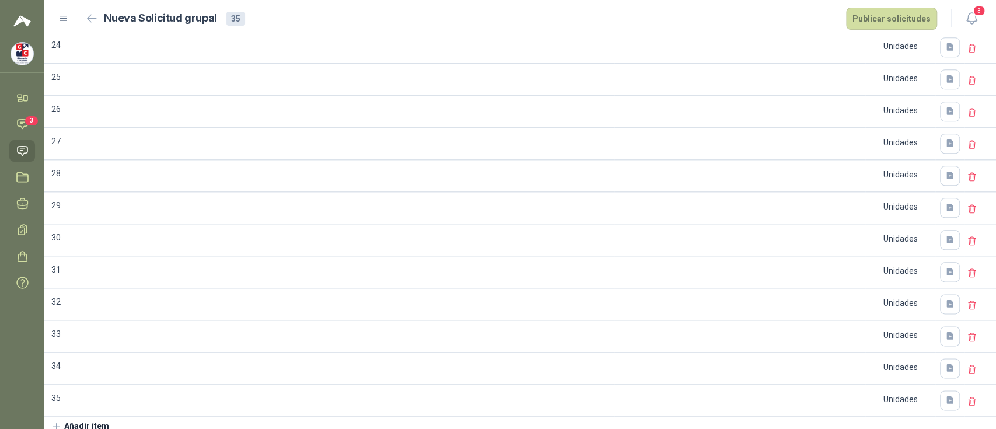
click at [58, 421] on icon "button" at bounding box center [56, 426] width 11 height 11
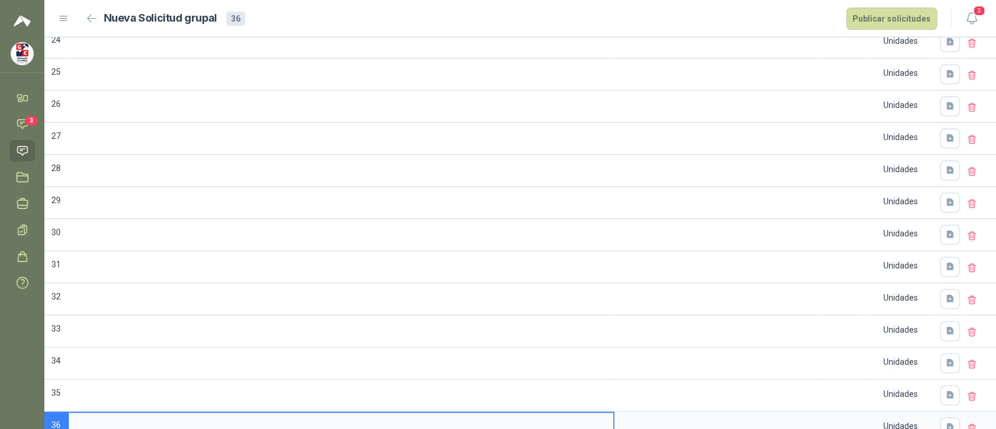
scroll to position [910, 0]
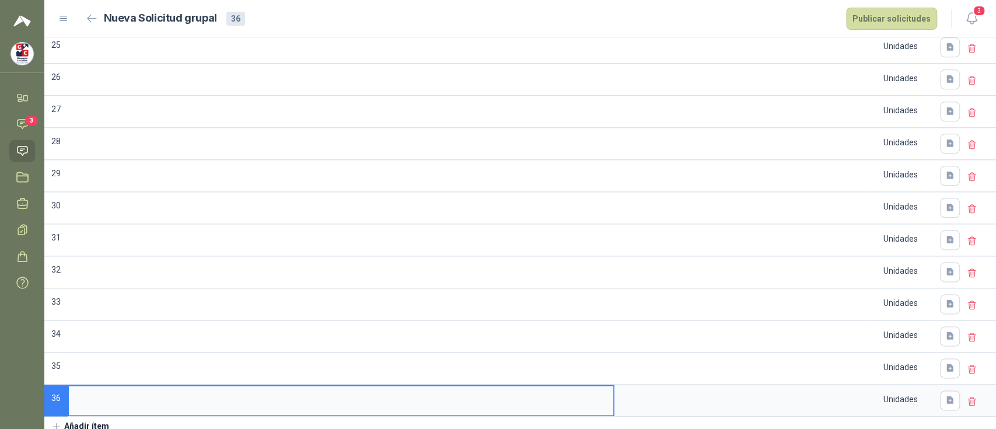
click at [58, 421] on icon "button" at bounding box center [56, 426] width 11 height 11
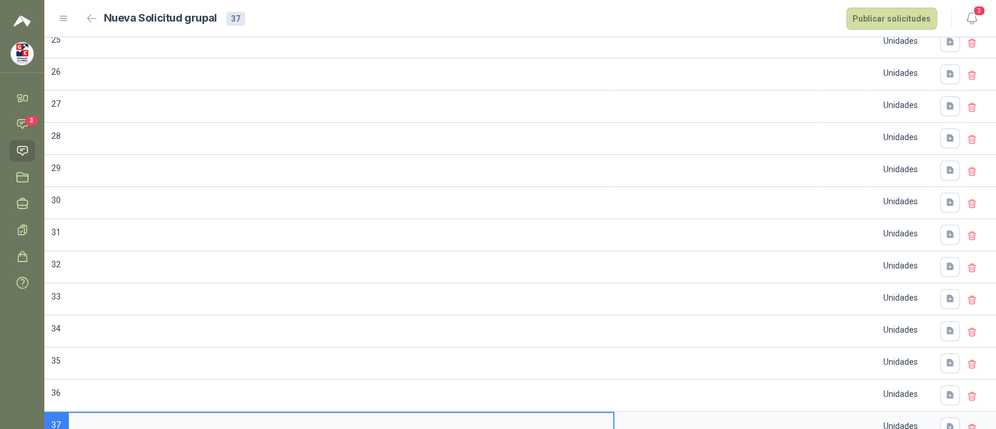
scroll to position [943, 0]
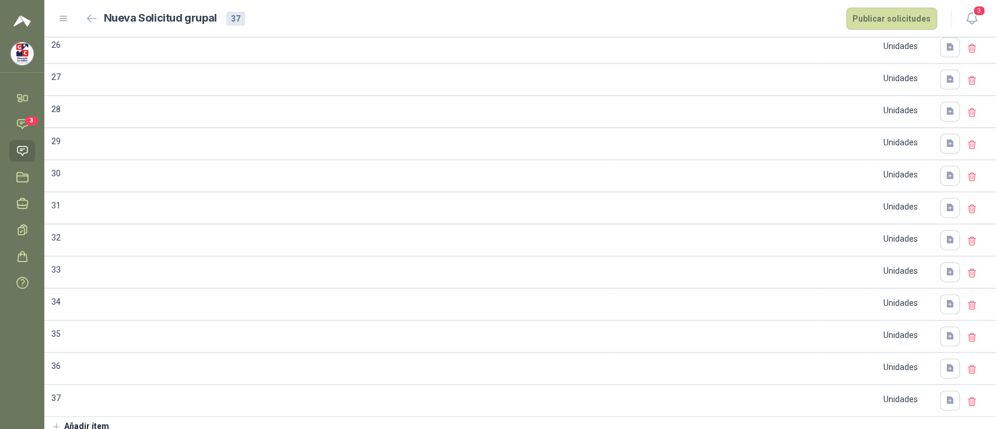
click at [57, 421] on icon "button" at bounding box center [56, 426] width 11 height 11
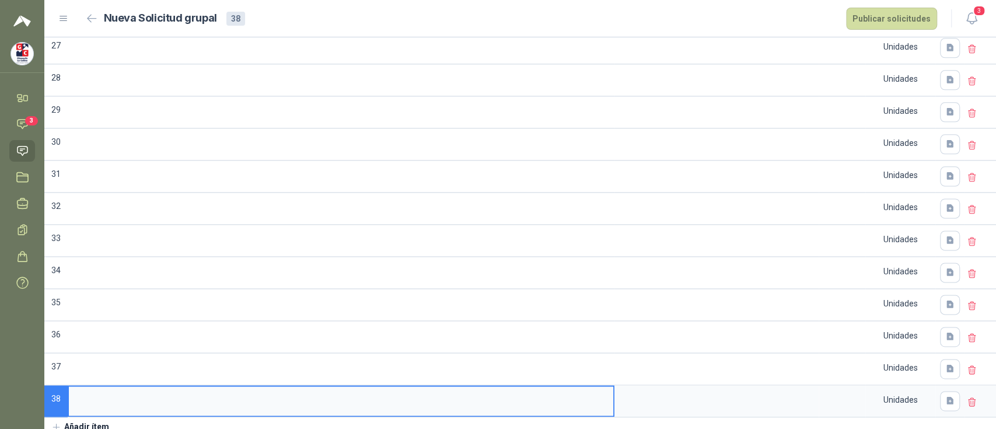
click at [57, 422] on icon "button" at bounding box center [56, 427] width 11 height 11
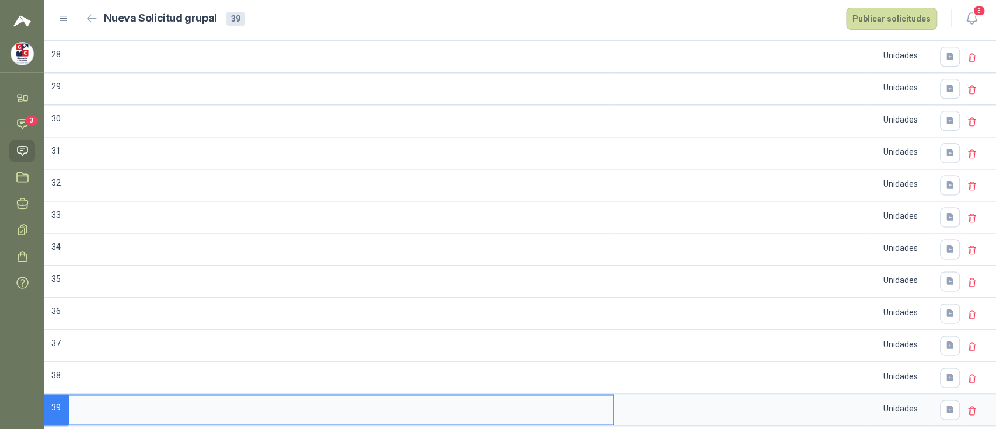
scroll to position [1006, 0]
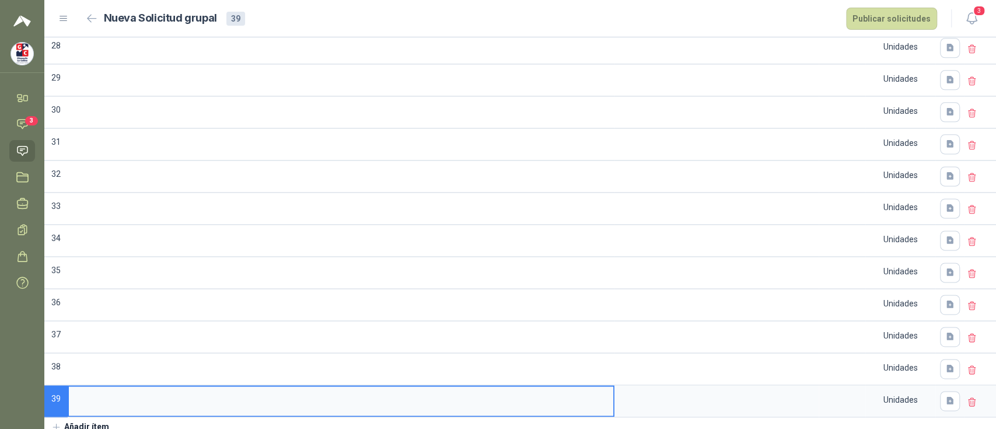
click at [55, 422] on icon "button" at bounding box center [56, 427] width 11 height 11
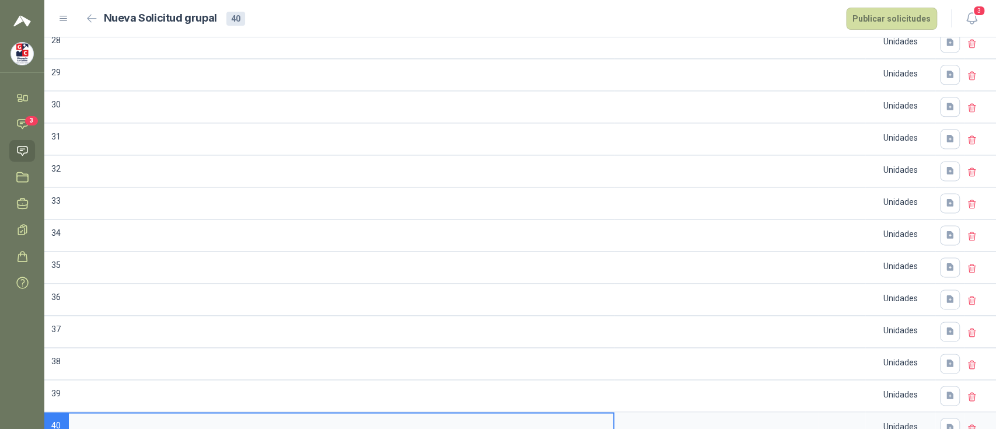
scroll to position [1038, 0]
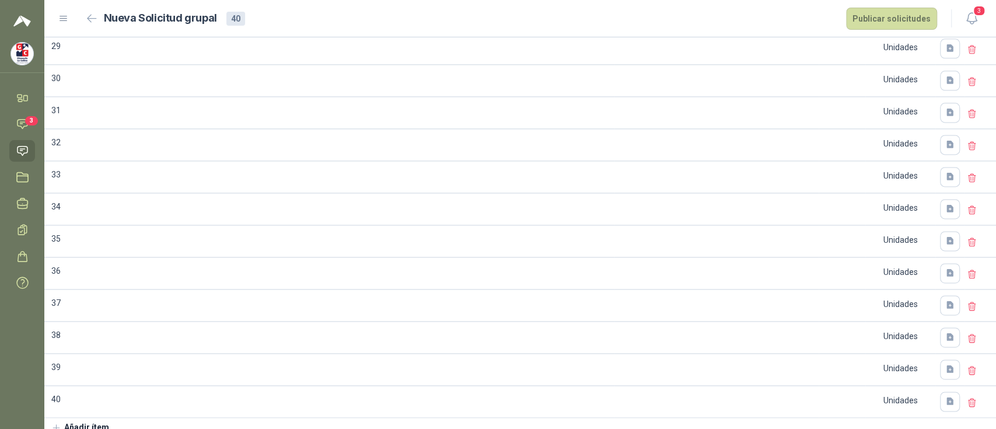
click at [53, 423] on icon "button" at bounding box center [56, 428] width 11 height 11
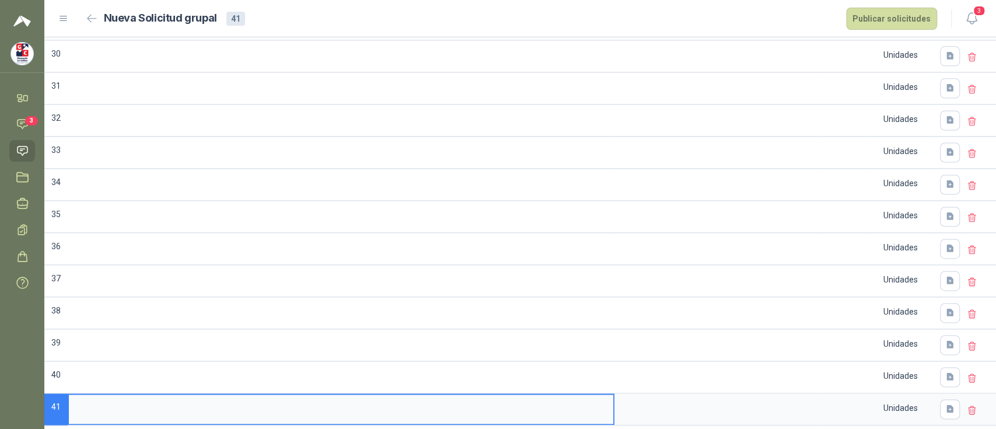
scroll to position [1070, 0]
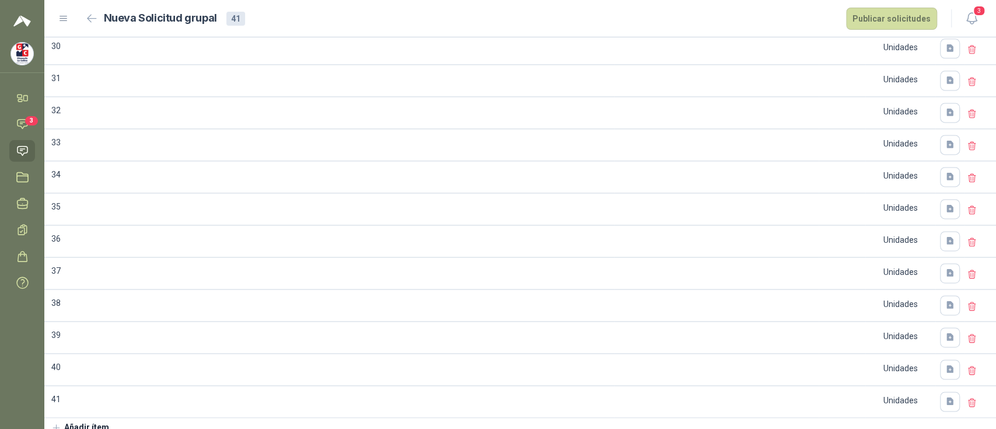
click at [51, 423] on icon "button" at bounding box center [56, 428] width 11 height 11
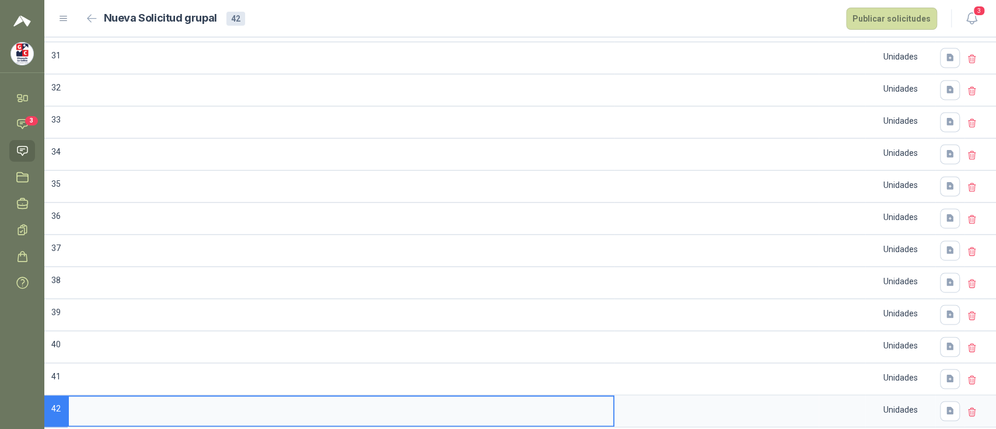
scroll to position [1102, 0]
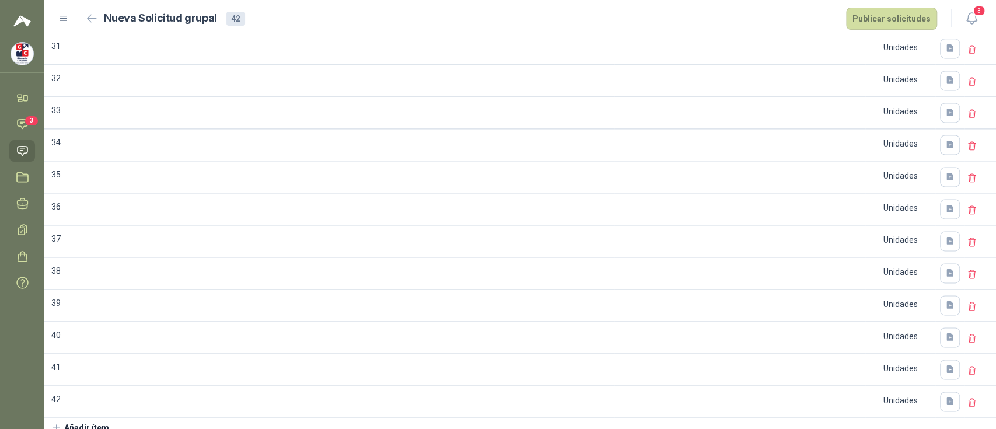
click at [57, 423] on icon "button" at bounding box center [56, 428] width 11 height 11
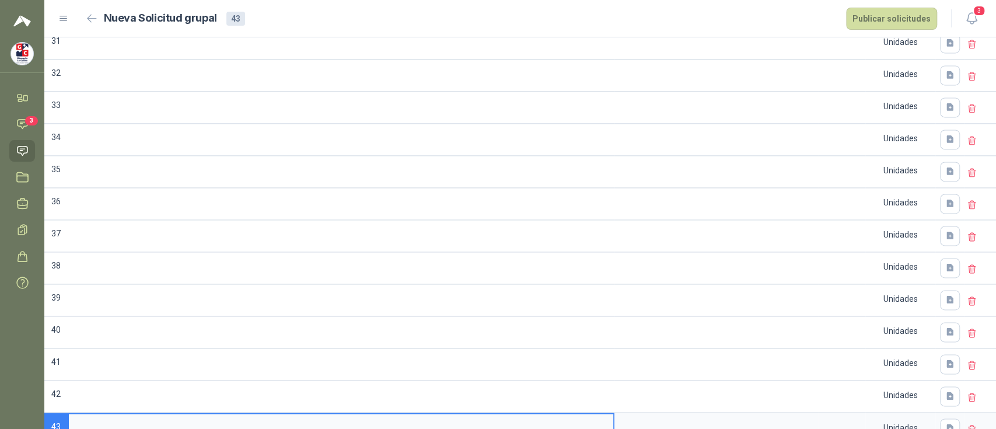
scroll to position [1134, 0]
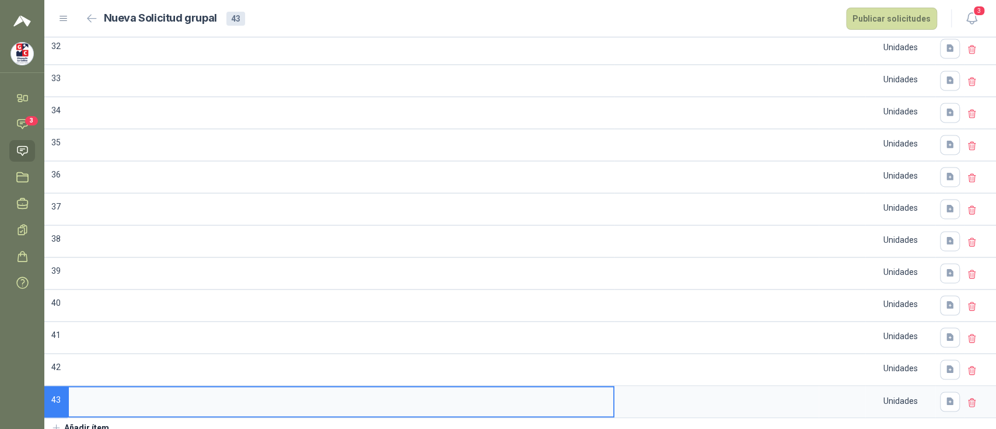
click at [54, 423] on icon "button" at bounding box center [56, 428] width 11 height 11
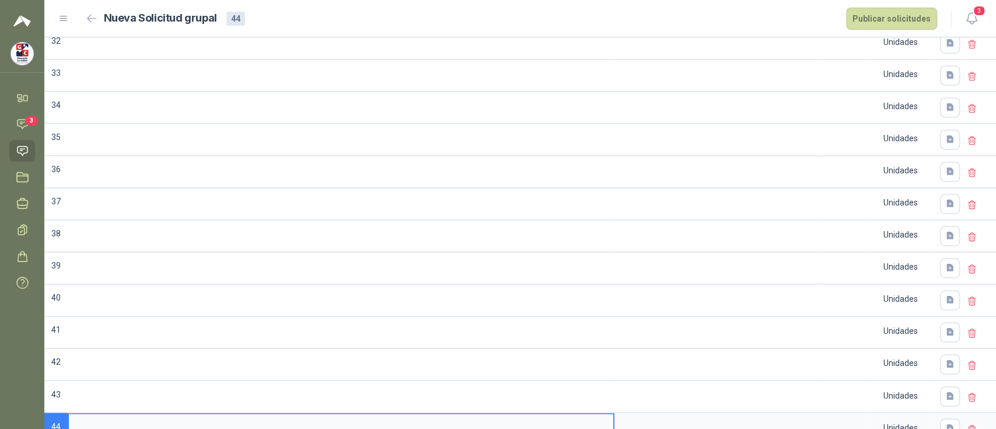
scroll to position [1165, 0]
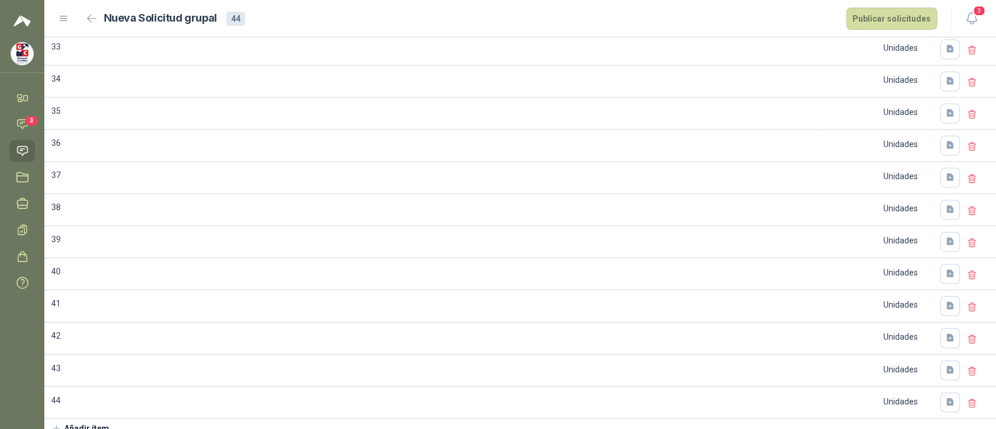
click at [58, 423] on icon "button" at bounding box center [56, 428] width 11 height 11
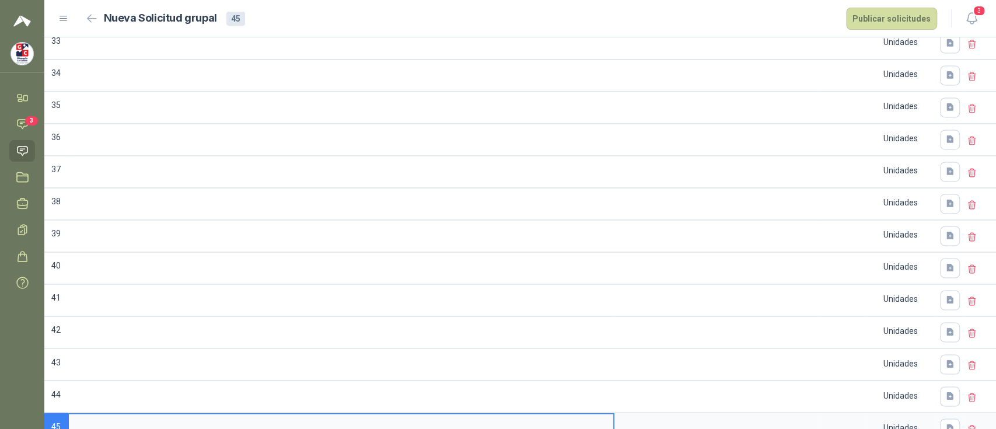
scroll to position [1198, 0]
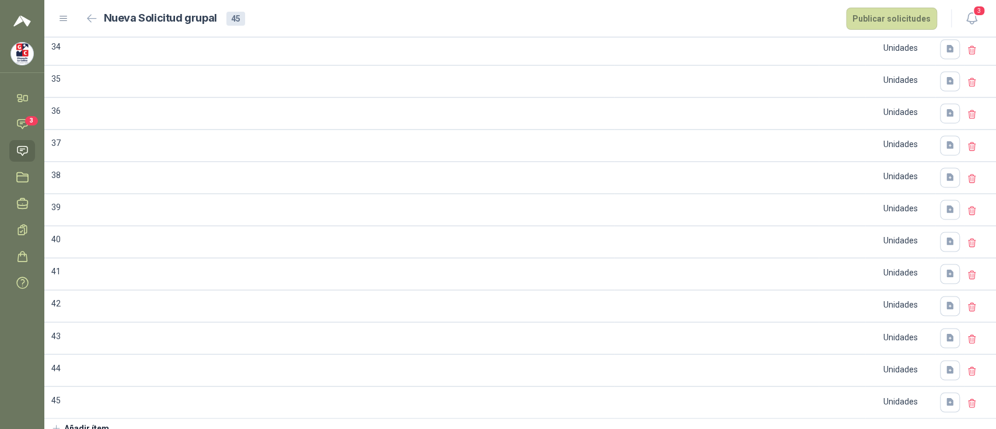
click at [57, 423] on icon "button" at bounding box center [56, 428] width 11 height 11
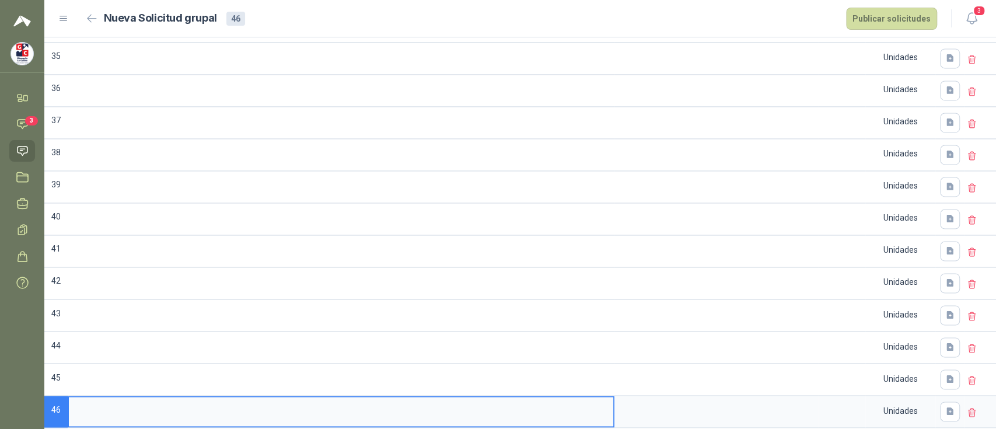
scroll to position [1229, 0]
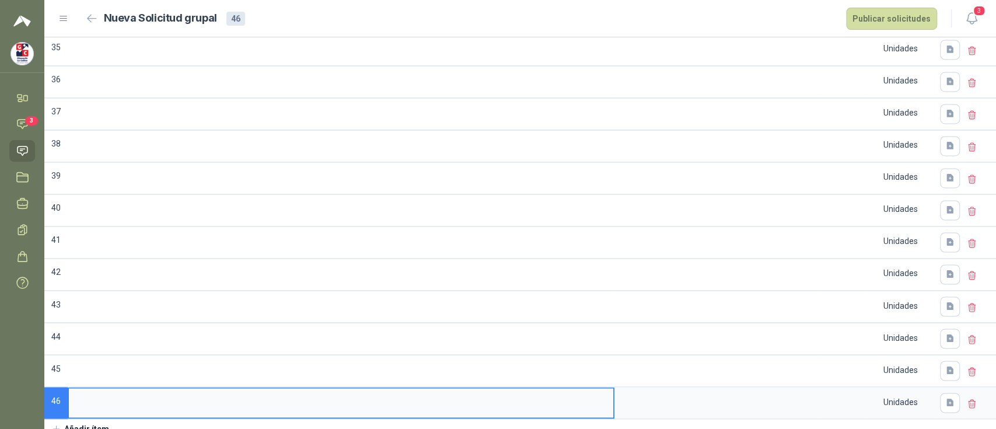
click at [57, 424] on icon "button" at bounding box center [56, 429] width 11 height 11
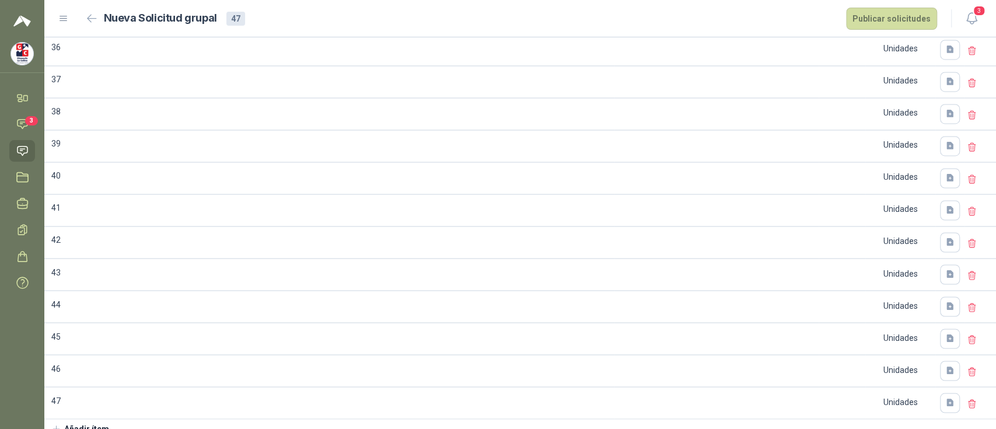
click at [53, 424] on icon "button" at bounding box center [56, 429] width 11 height 11
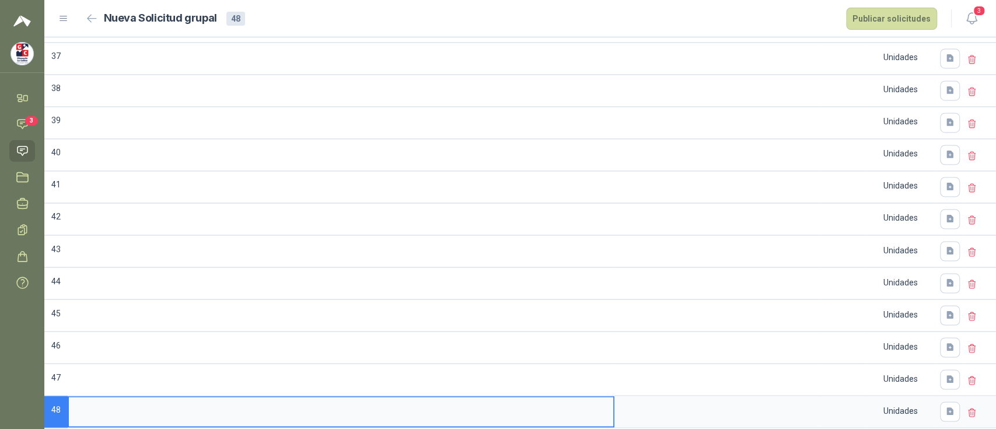
scroll to position [1293, 0]
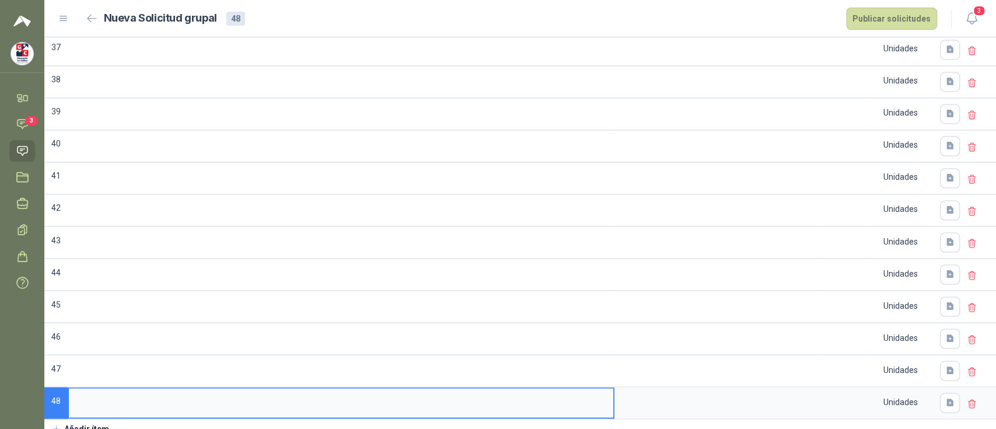
click at [57, 424] on icon "button" at bounding box center [56, 429] width 11 height 11
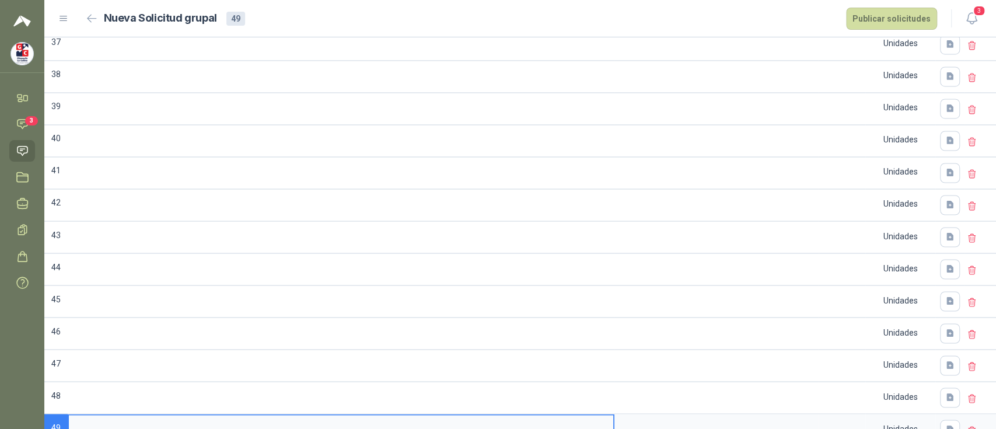
scroll to position [1325, 0]
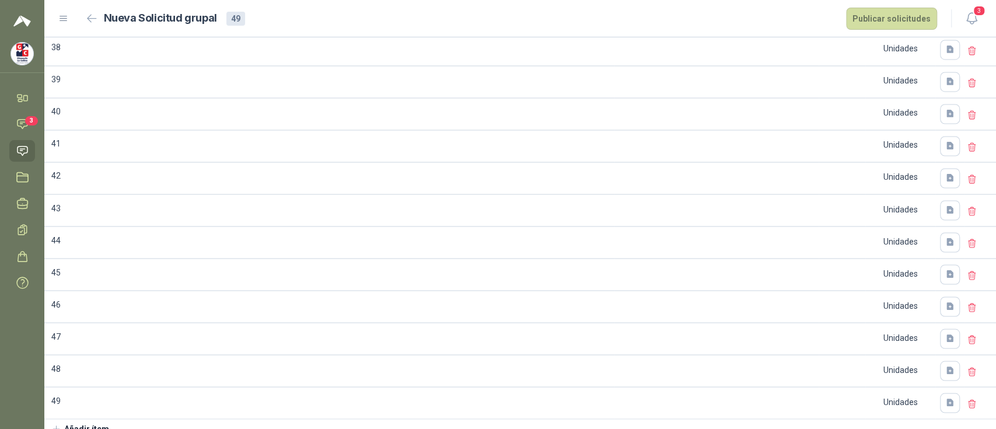
click at [57, 424] on icon "button" at bounding box center [56, 429] width 11 height 11
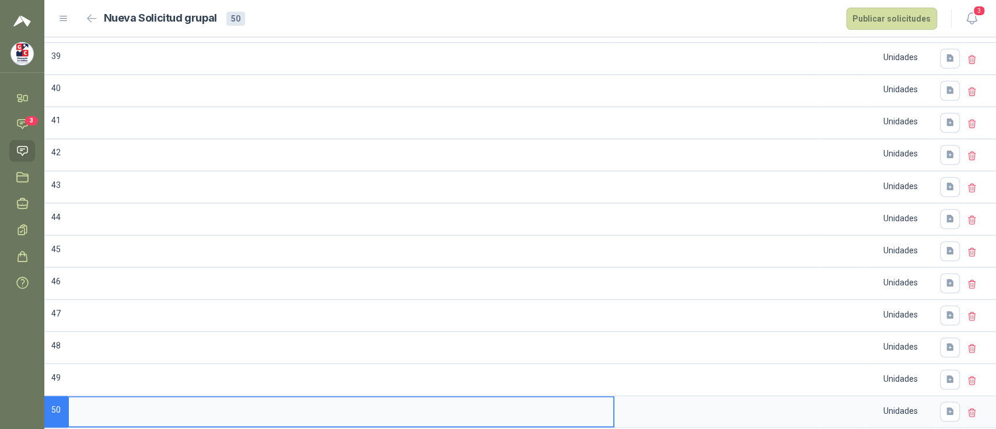
scroll to position [1357, 0]
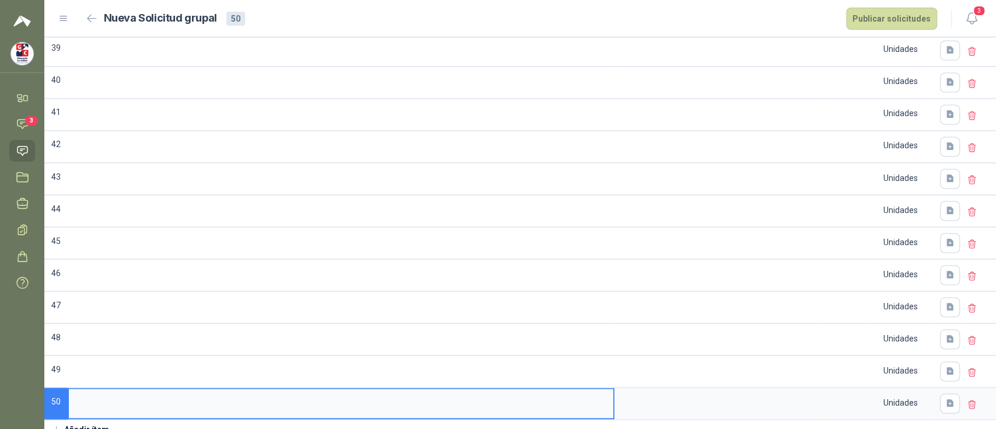
click at [53, 424] on icon "button" at bounding box center [56, 429] width 11 height 11
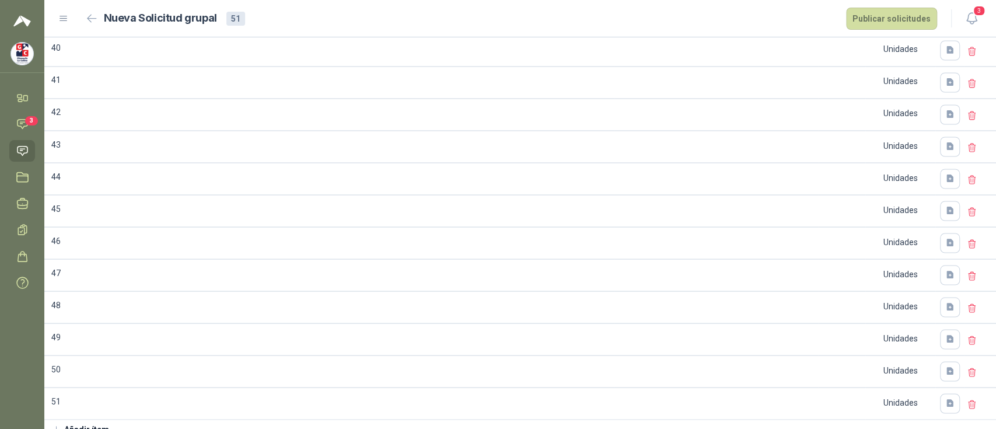
click at [57, 424] on icon "button" at bounding box center [56, 429] width 11 height 11
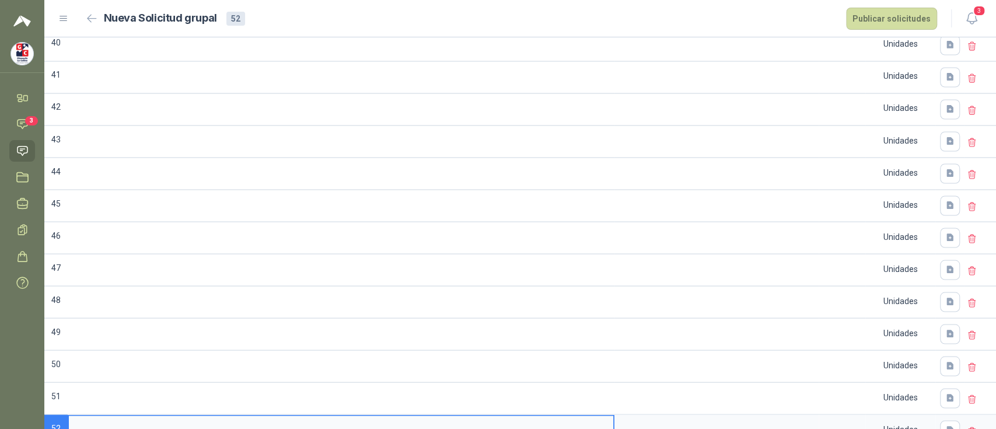
scroll to position [1420, 0]
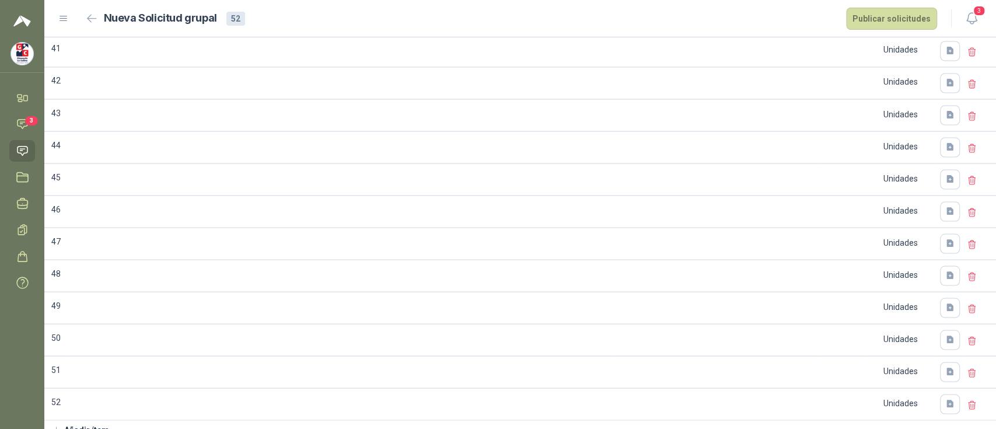
click at [60, 425] on icon "button" at bounding box center [56, 430] width 11 height 11
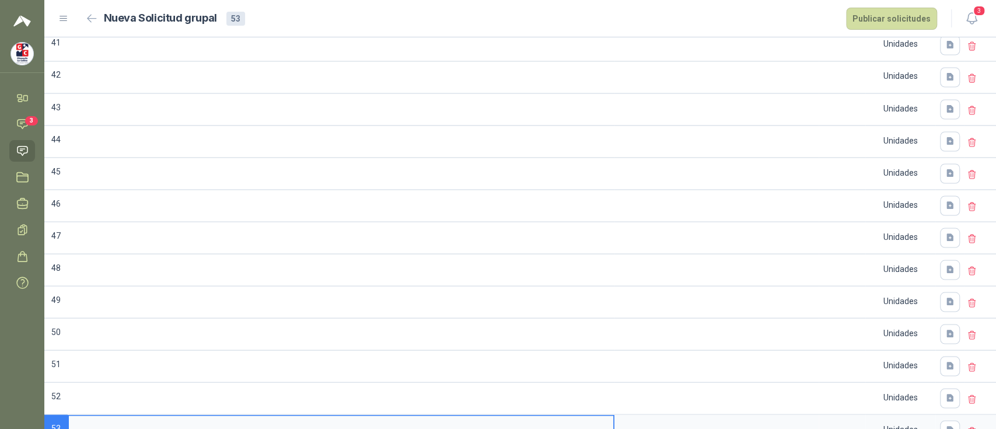
scroll to position [1453, 0]
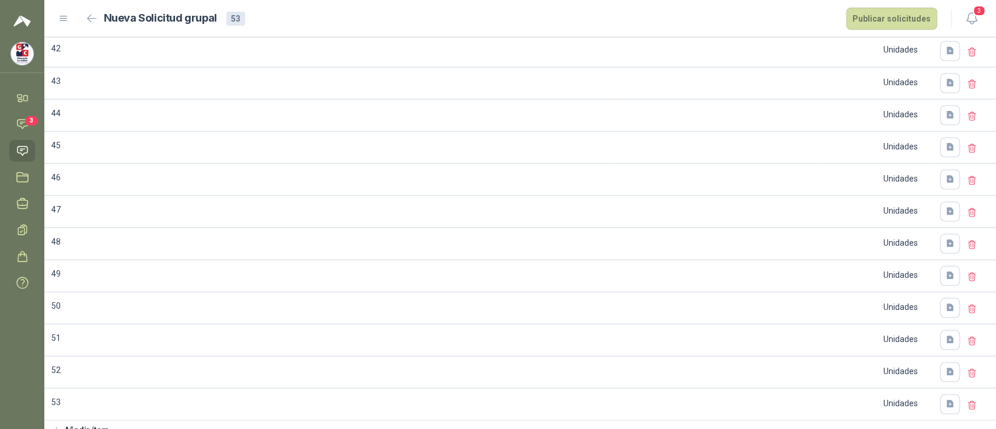
click at [55, 425] on icon "button" at bounding box center [56, 430] width 11 height 11
click at [56, 427] on icon "button" at bounding box center [56, 430] width 6 height 6
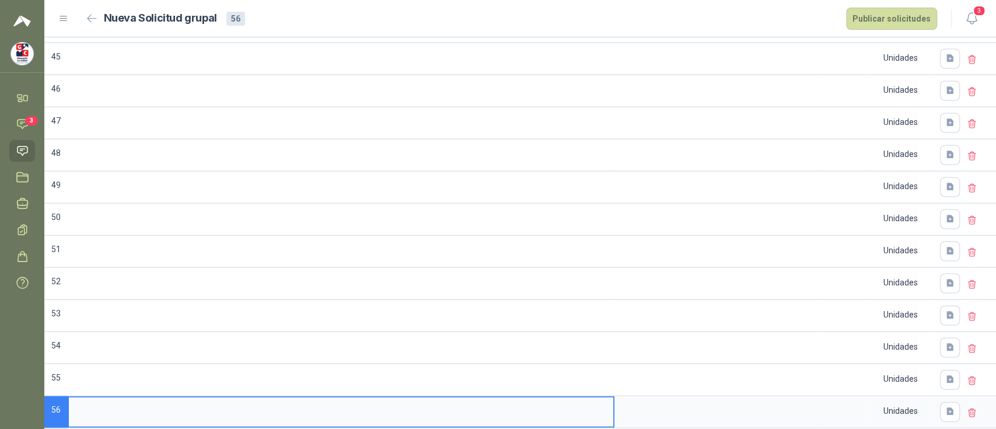
scroll to position [1548, 0]
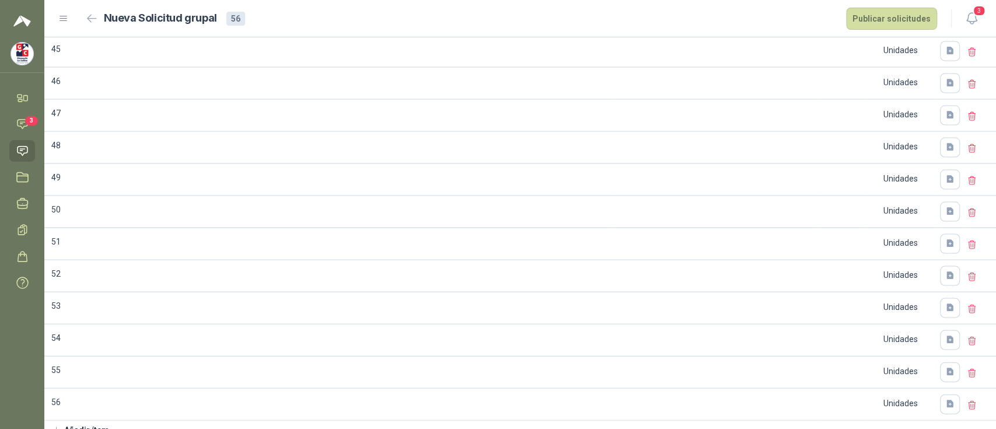
click at [58, 425] on icon "button" at bounding box center [56, 430] width 11 height 11
click at [57, 425] on icon "button" at bounding box center [56, 430] width 11 height 11
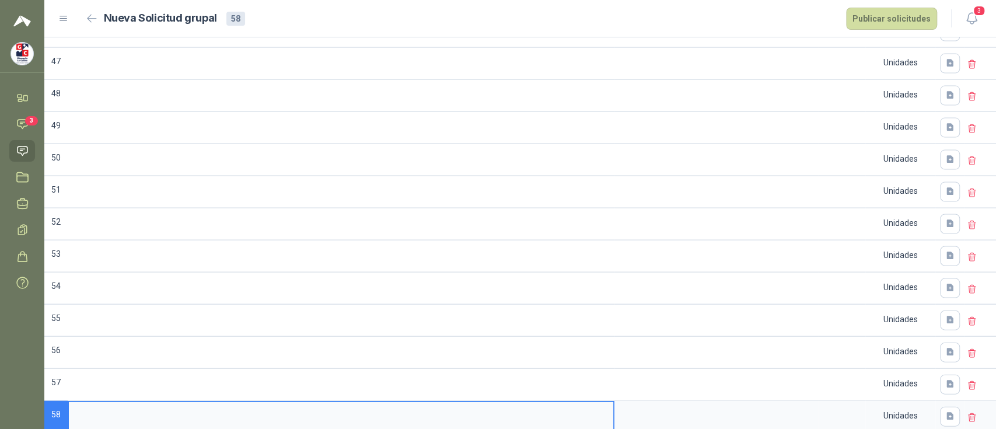
scroll to position [1612, 0]
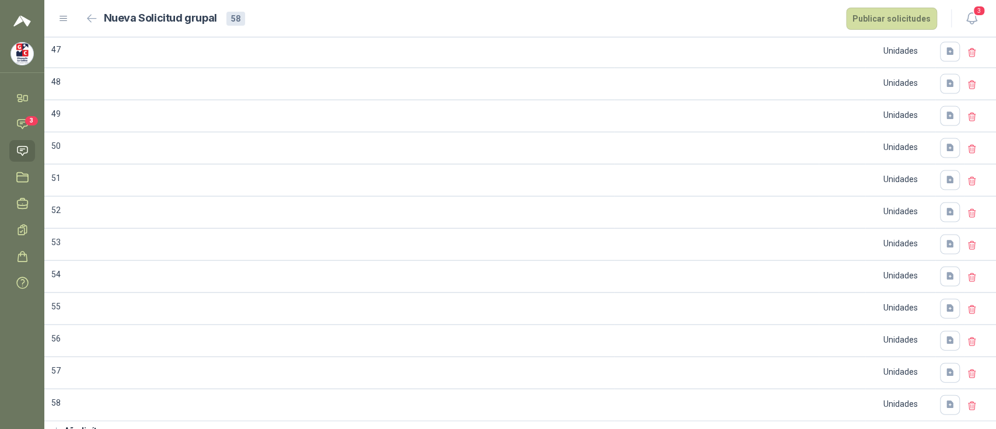
click at [55, 426] on icon "button" at bounding box center [56, 431] width 11 height 11
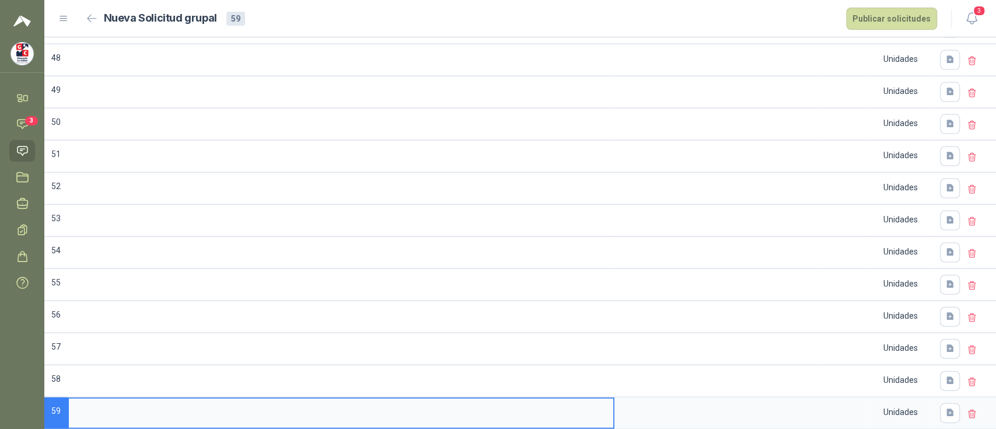
scroll to position [1644, 0]
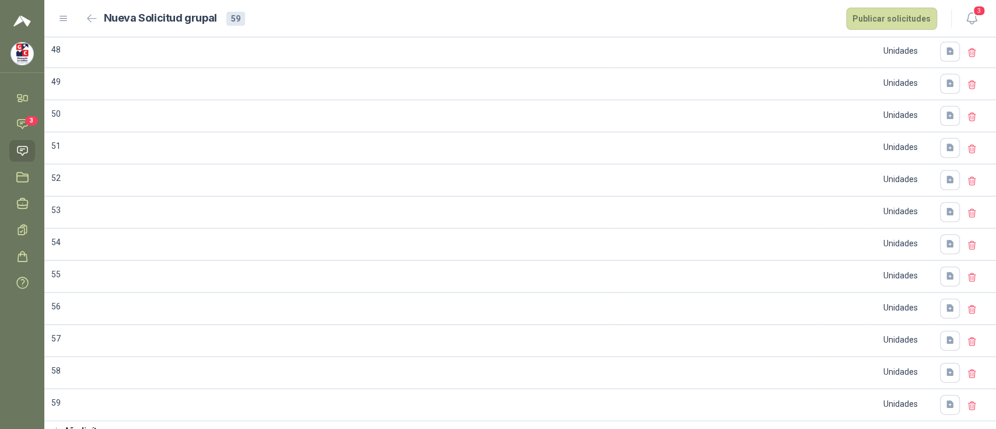
click at [57, 421] on button "Añadir ítem" at bounding box center [80, 431] width 72 height 20
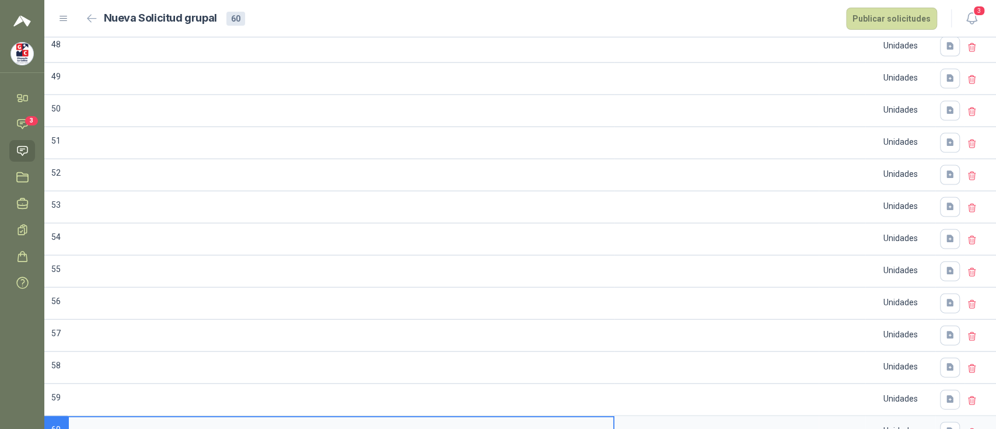
scroll to position [1676, 0]
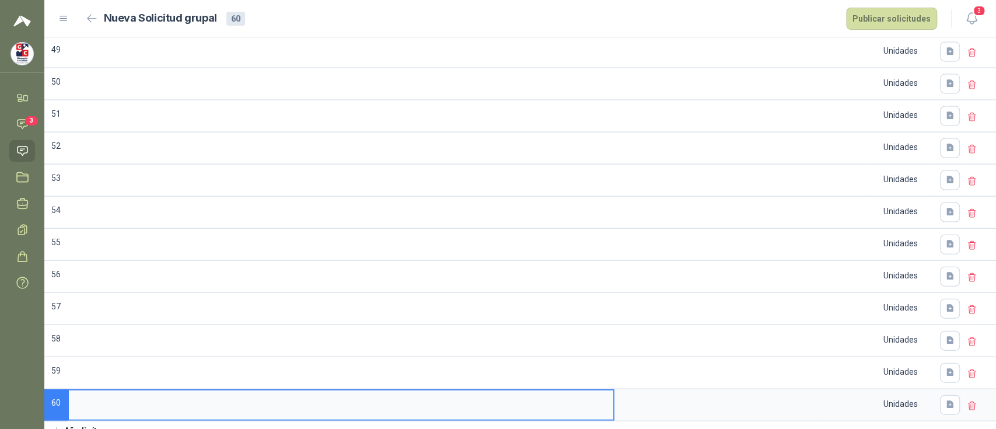
click at [58, 426] on icon "button" at bounding box center [56, 431] width 11 height 11
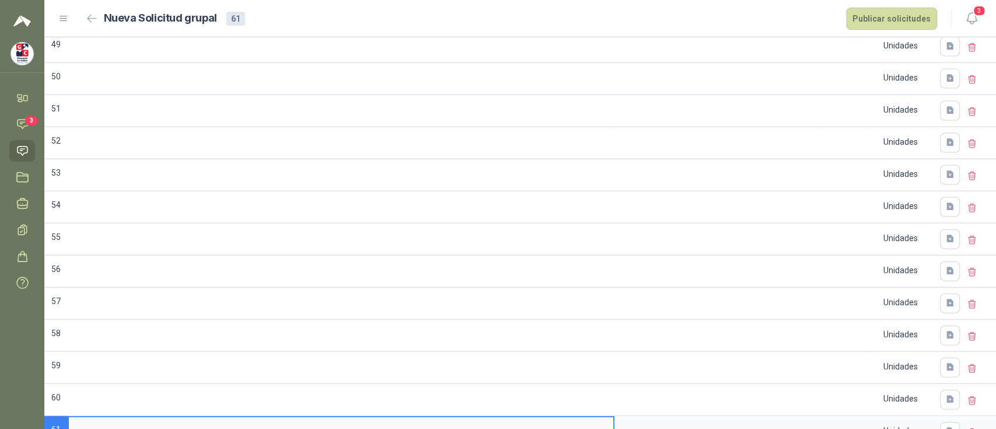
scroll to position [1708, 0]
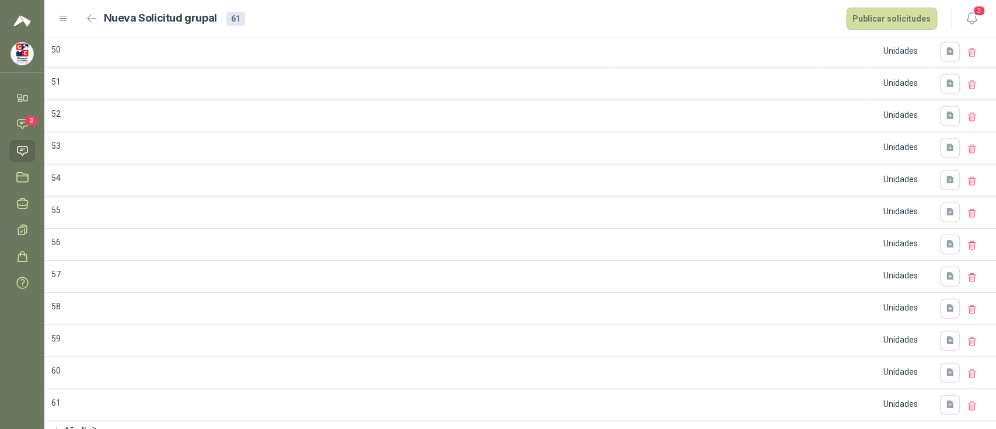
click at [57, 426] on icon "button" at bounding box center [56, 431] width 11 height 11
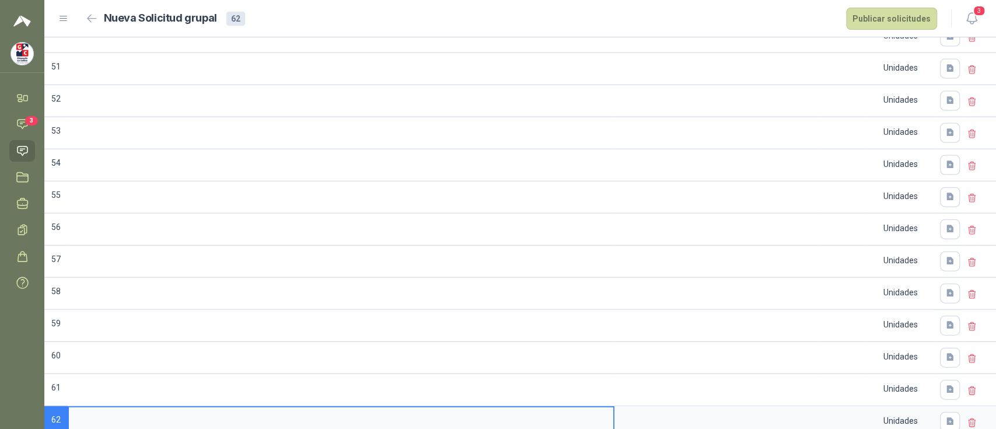
scroll to position [1740, 0]
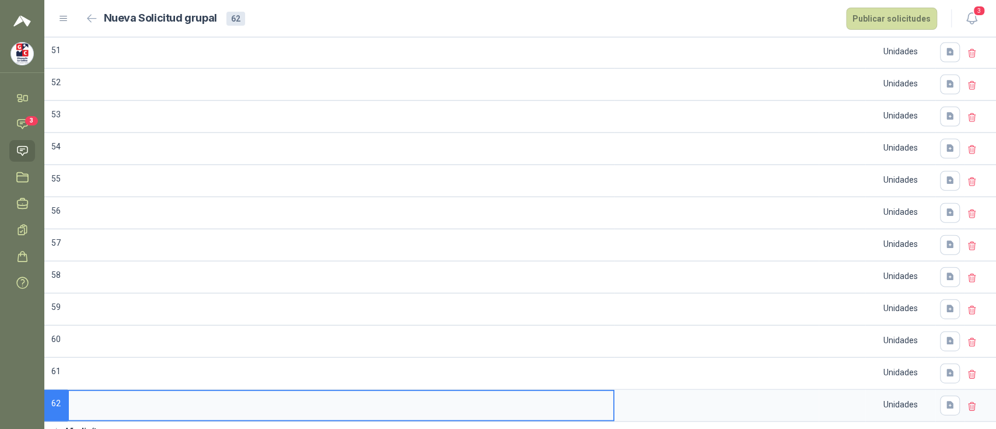
click at [56, 428] on icon "button" at bounding box center [56, 431] width 6 height 6
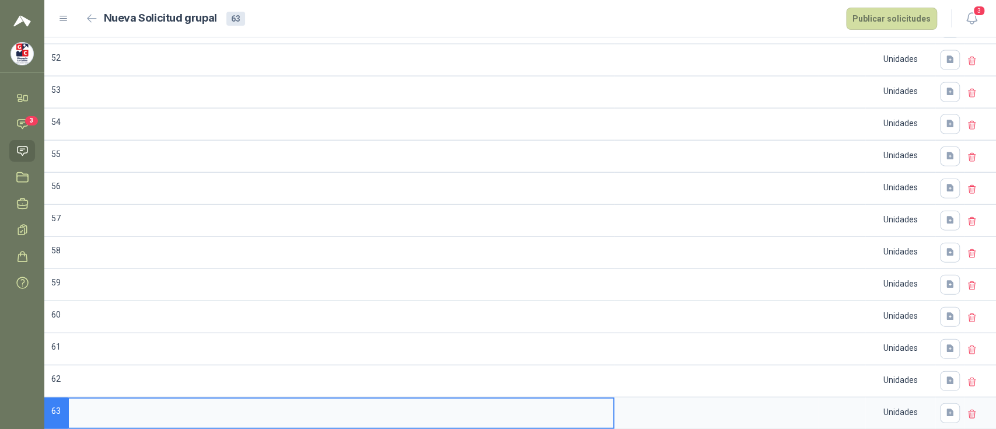
scroll to position [1772, 0]
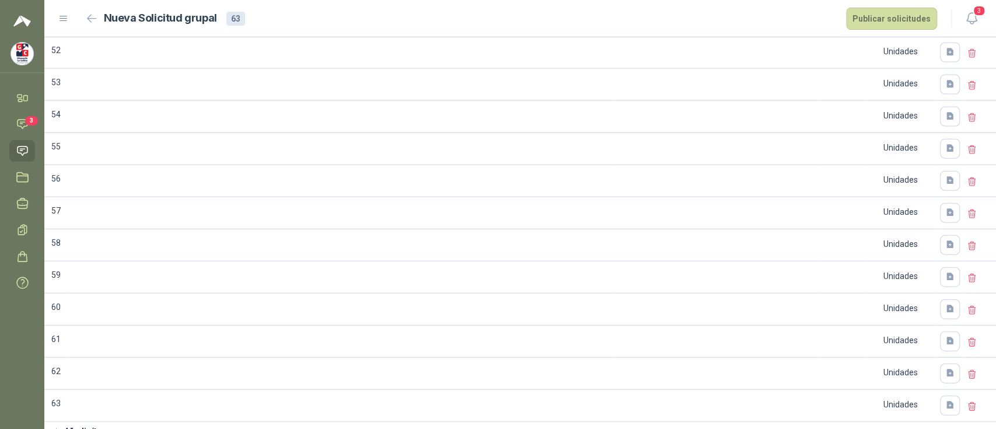
click at [57, 427] on icon "button" at bounding box center [56, 432] width 11 height 11
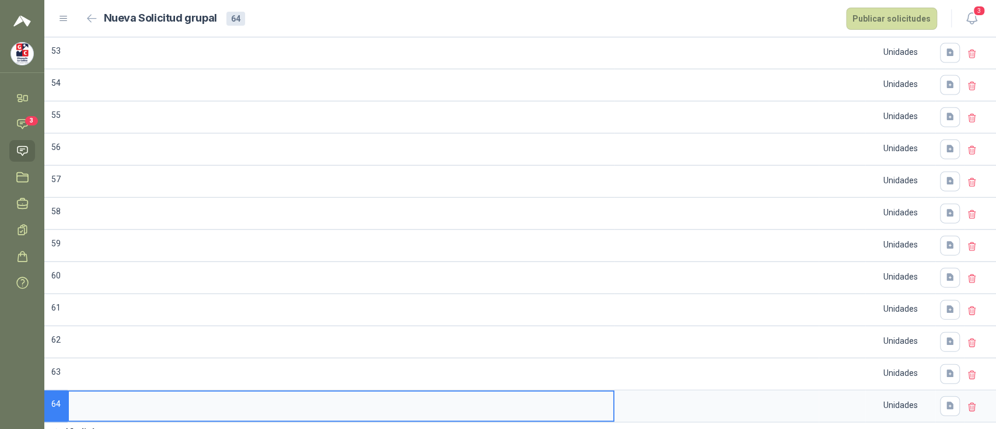
click at [53, 427] on icon "button" at bounding box center [56, 432] width 11 height 11
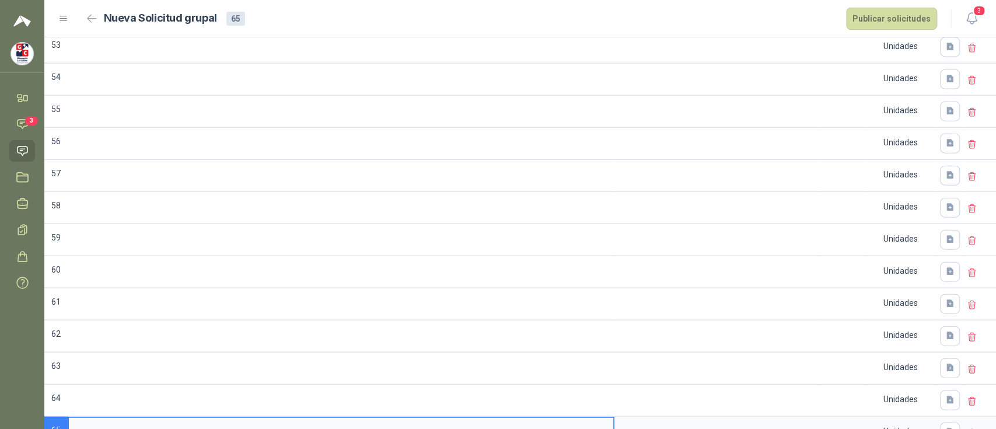
scroll to position [1835, 0]
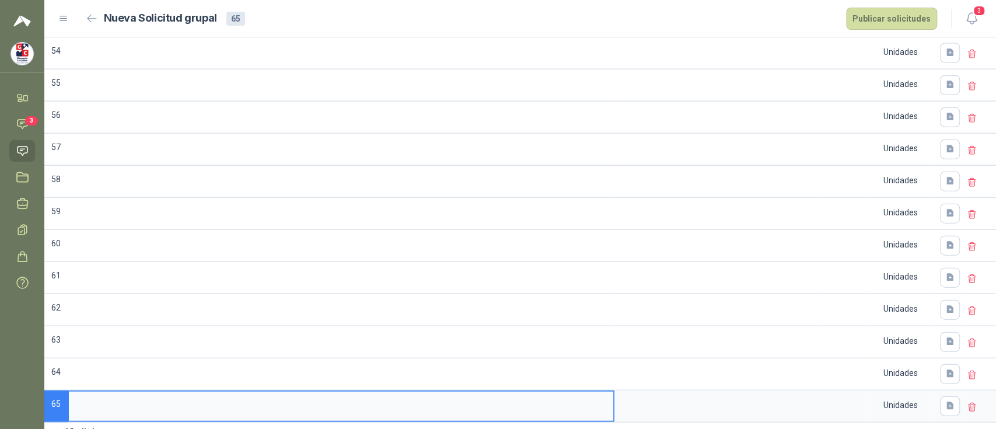
click at [57, 427] on icon "button" at bounding box center [56, 432] width 11 height 11
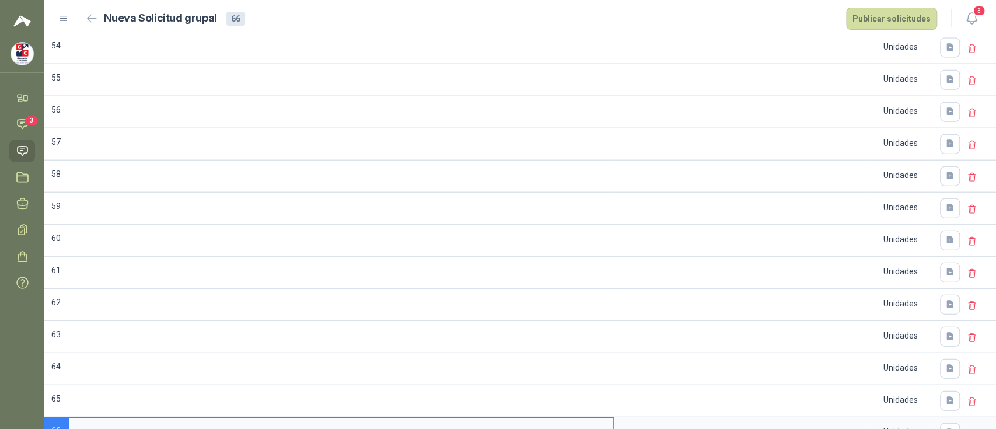
scroll to position [1868, 0]
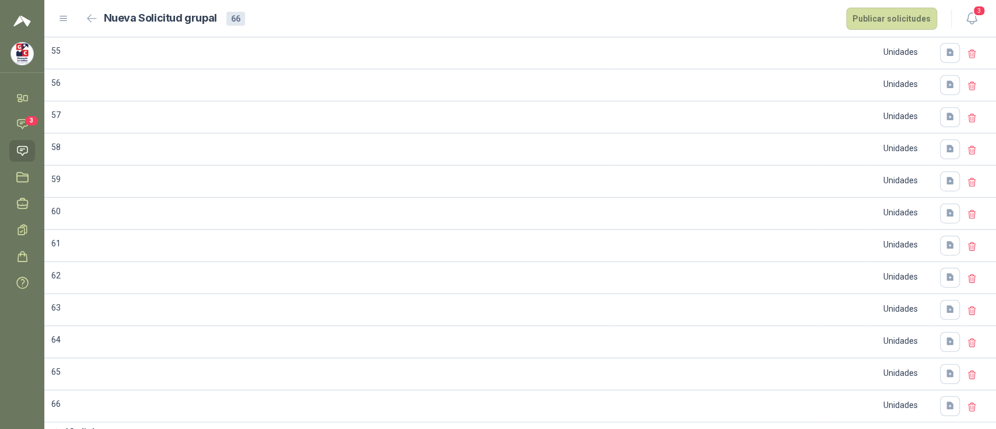
click at [57, 427] on icon "button" at bounding box center [56, 432] width 11 height 11
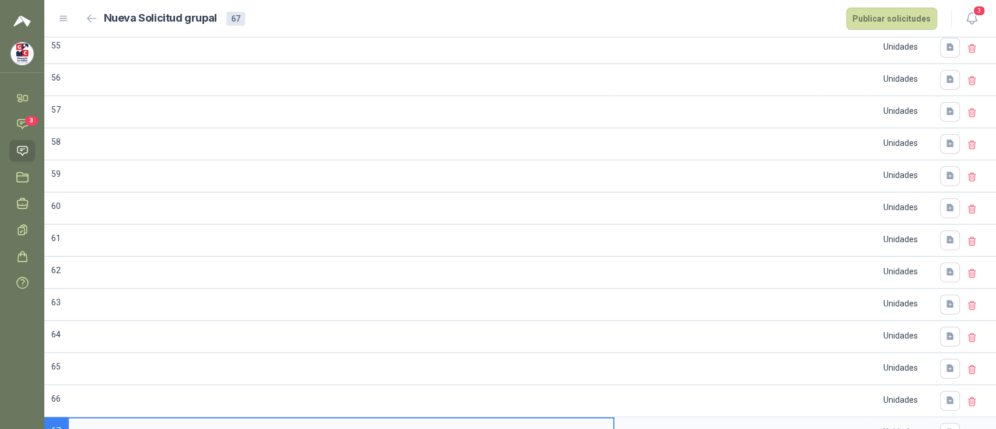
scroll to position [1900, 0]
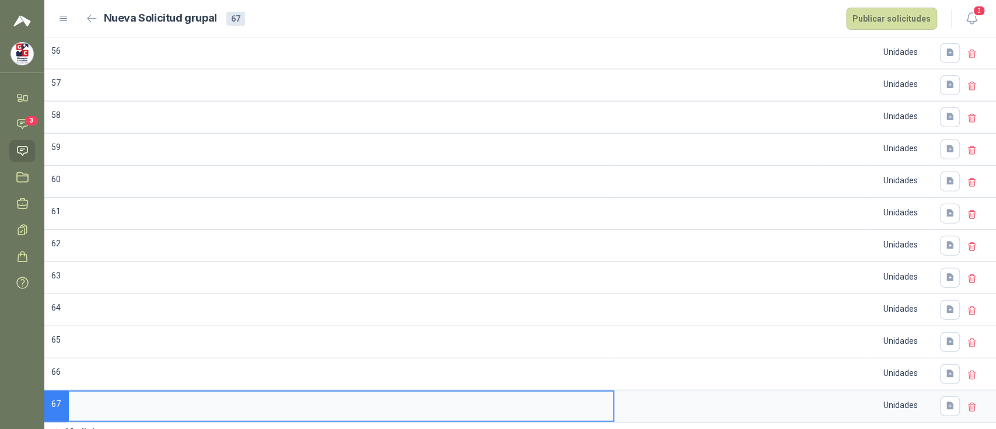
click at [56, 427] on icon "button" at bounding box center [56, 432] width 11 height 11
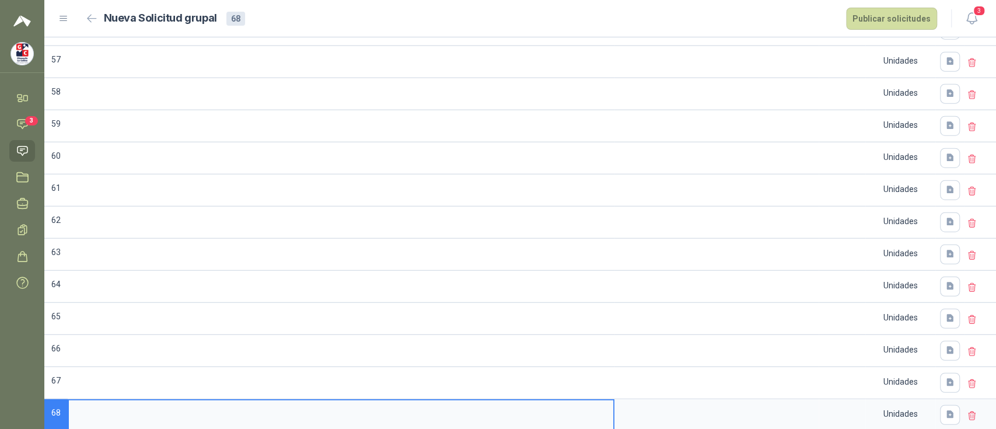
scroll to position [1931, 0]
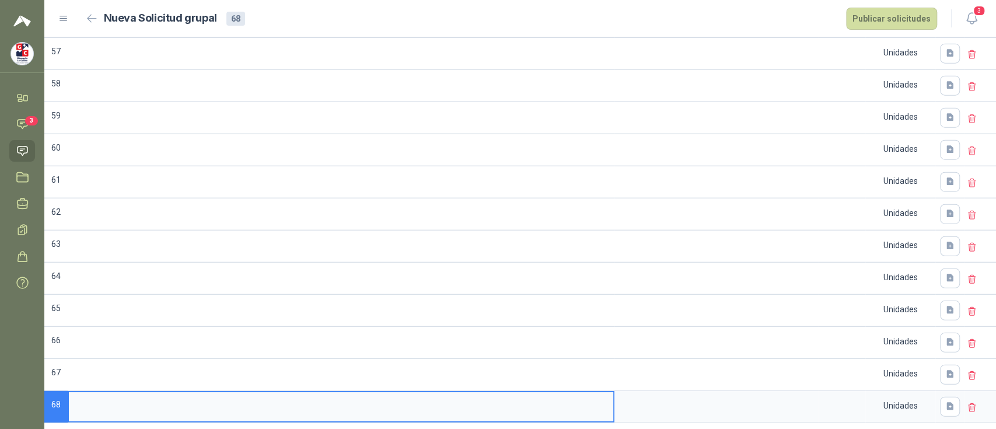
click at [57, 423] on button "Añadir ítem" at bounding box center [80, 433] width 72 height 20
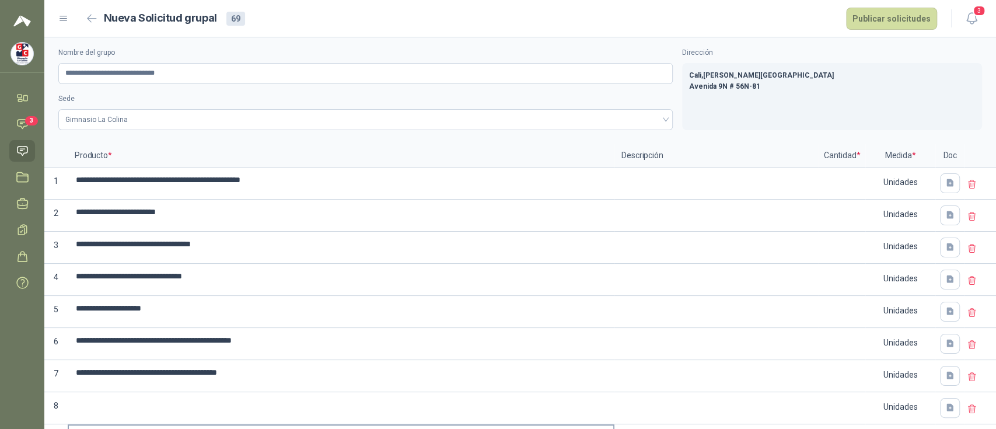
scroll to position [0, 0]
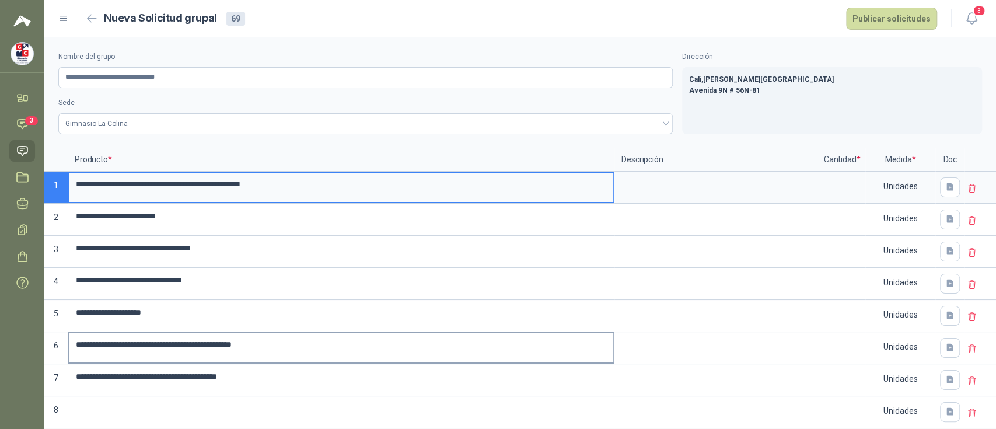
drag, startPoint x: 78, startPoint y: 186, endPoint x: 168, endPoint y: 340, distance: 178.4
click at [341, 198] on label "**********" at bounding box center [341, 187] width 544 height 29
click at [341, 196] on input "**********" at bounding box center [341, 184] width 544 height 23
click at [341, 189] on input "**********" at bounding box center [341, 184] width 544 height 23
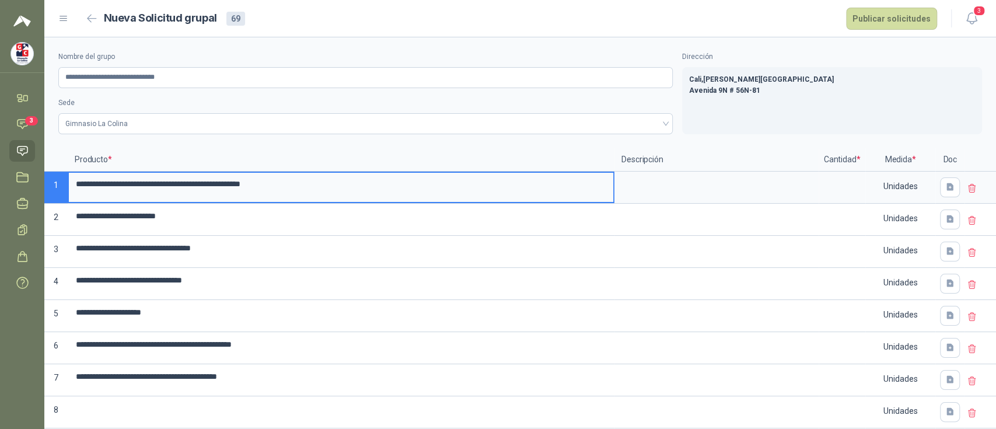
drag, startPoint x: 316, startPoint y: 182, endPoint x: 9, endPoint y: 162, distance: 307.6
click at [9, 162] on div "**********" at bounding box center [498, 214] width 996 height 429
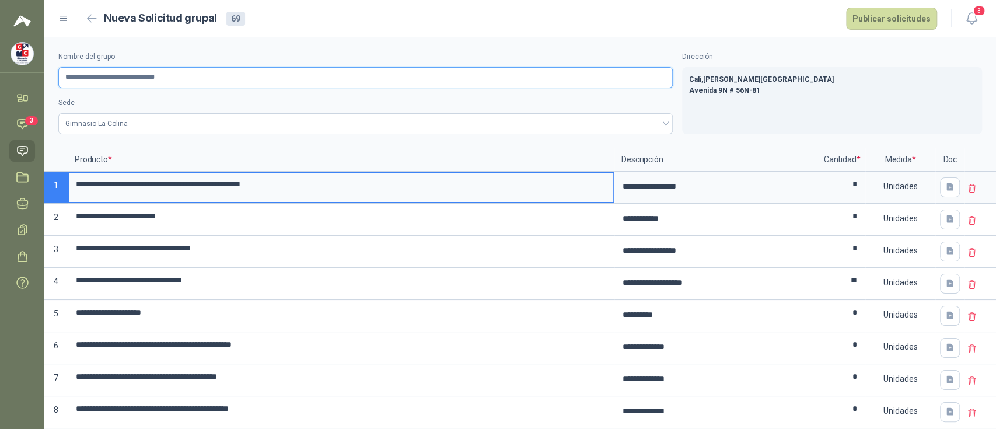
click at [125, 79] on input "**********" at bounding box center [365, 77] width 615 height 21
click at [231, 74] on input "**********" at bounding box center [365, 77] width 615 height 21
type input "**********"
click at [905, 181] on div "Unidades" at bounding box center [901, 186] width 68 height 27
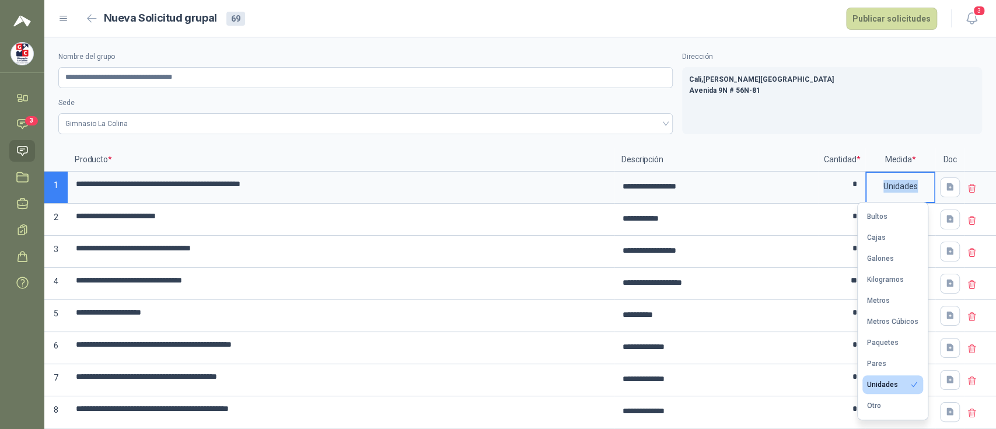
drag, startPoint x: 876, startPoint y: 186, endPoint x: 924, endPoint y: 188, distance: 48.5
click at [924, 188] on div "Unidades" at bounding box center [901, 186] width 68 height 27
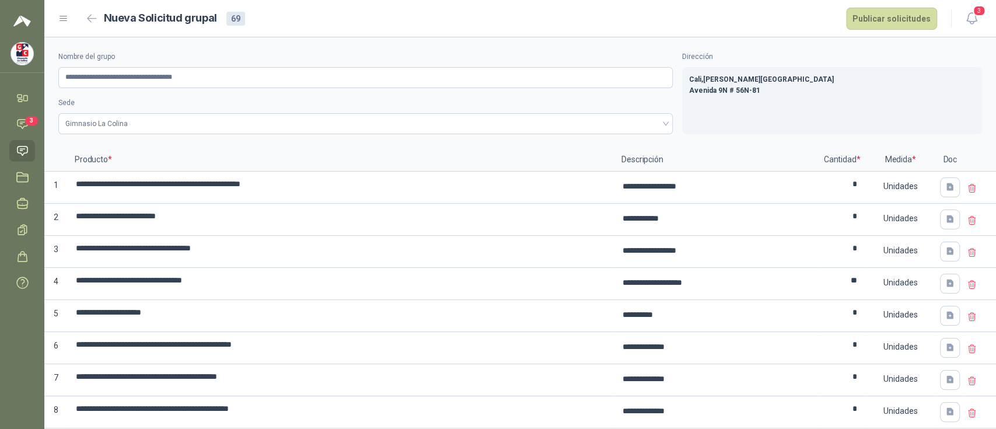
click at [949, 99] on div "[GEOGRAPHIC_DATA] , [PERSON_NAME][GEOGRAPHIC_DATA][STREET_ADDRESS]" at bounding box center [832, 100] width 300 height 67
click at [907, 186] on div "Unidades" at bounding box center [901, 186] width 68 height 27
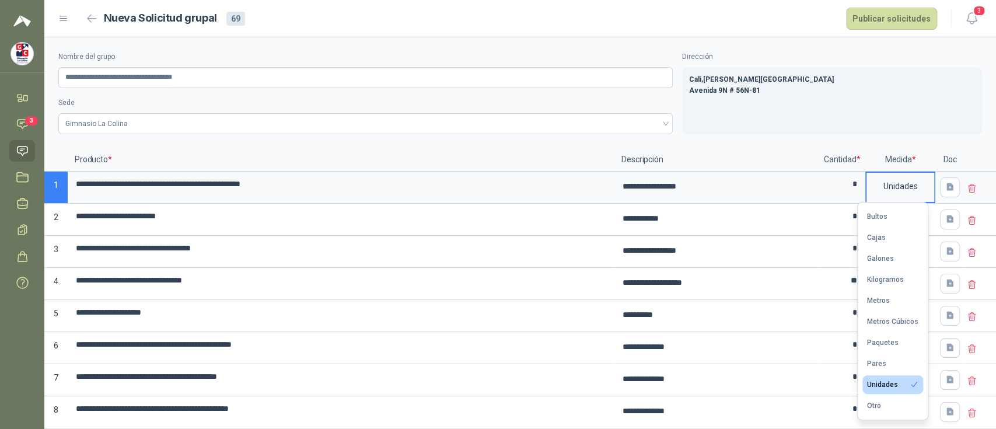
click at [911, 67] on div "[GEOGRAPHIC_DATA] , [PERSON_NAME][GEOGRAPHIC_DATA][STREET_ADDRESS]" at bounding box center [832, 100] width 300 height 67
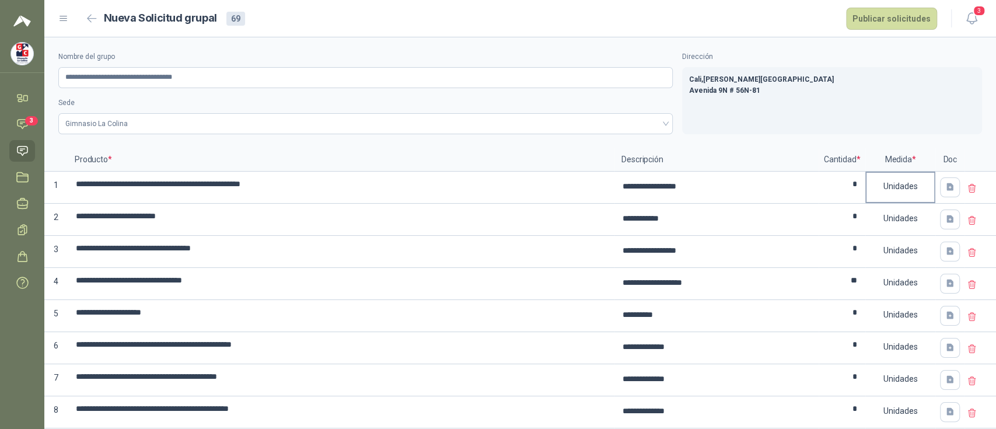
click at [905, 186] on div "Unidades" at bounding box center [901, 186] width 68 height 27
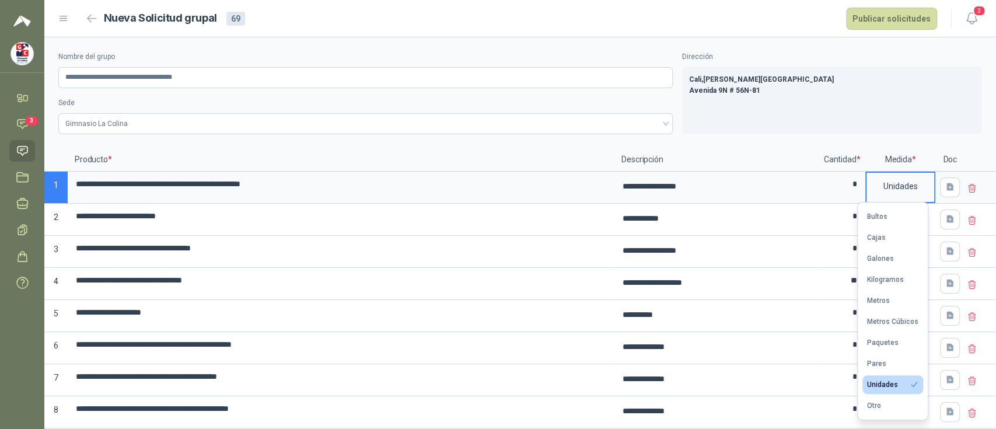
click at [919, 86] on p "Avenida 9N # 56N-81" at bounding box center [832, 90] width 286 height 11
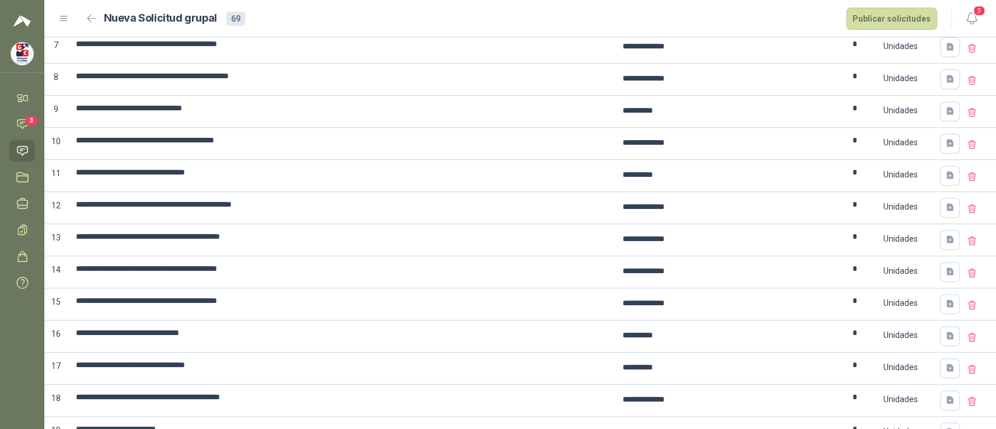
scroll to position [329, 0]
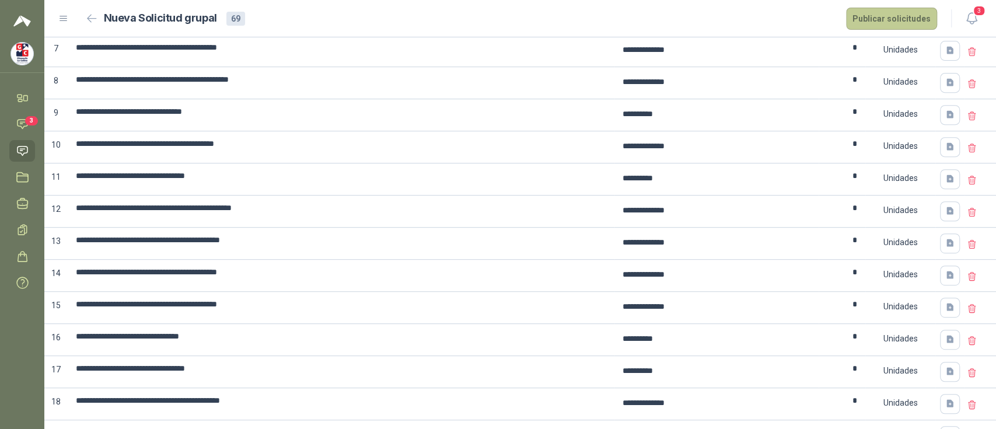
click at [902, 19] on button "Publicar solicitudes" at bounding box center [891, 19] width 91 height 22
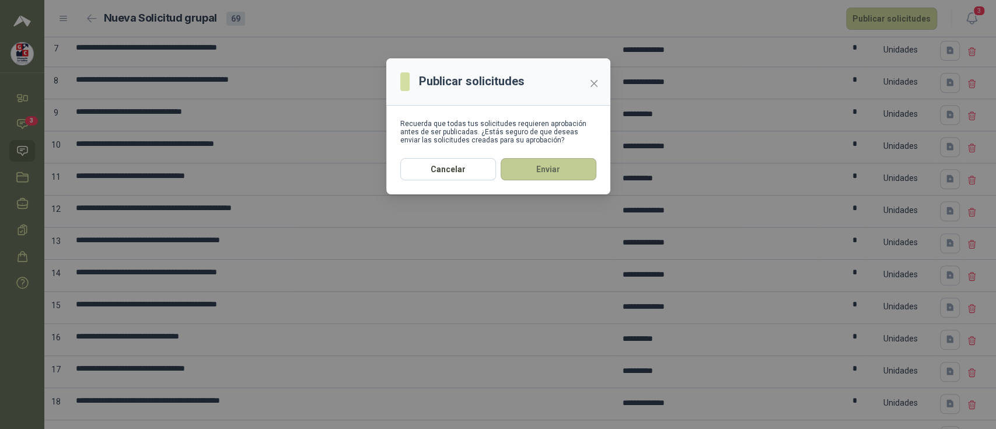
click at [560, 175] on button "Enviar" at bounding box center [549, 169] width 96 height 22
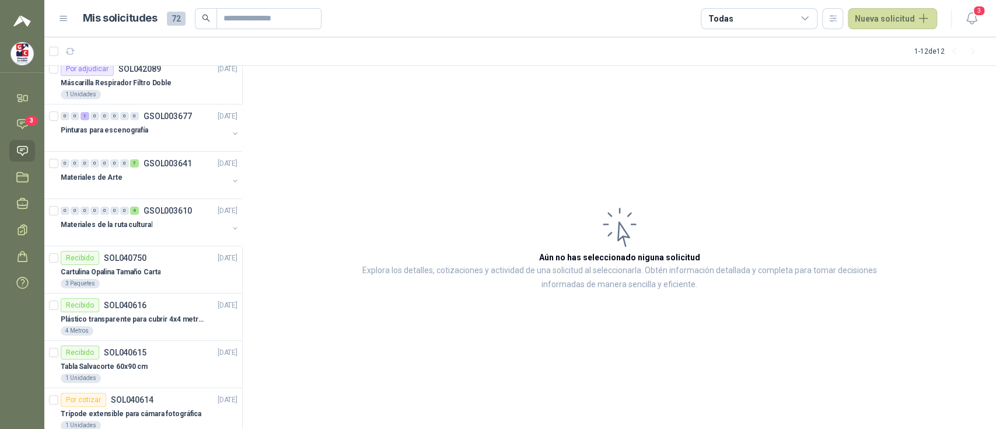
scroll to position [55, 0]
click at [135, 220] on p "Materiales de la ruta cultural" at bounding box center [107, 225] width 92 height 11
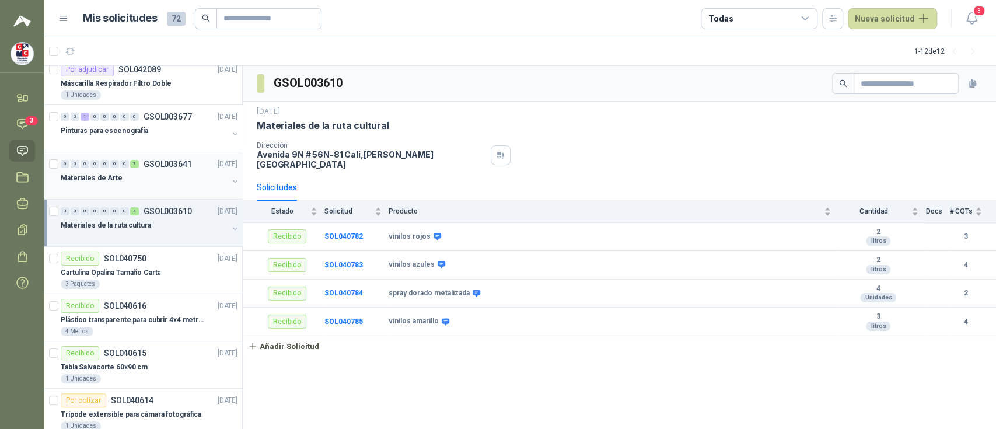
click at [131, 179] on div "Materiales de Arte" at bounding box center [144, 178] width 167 height 14
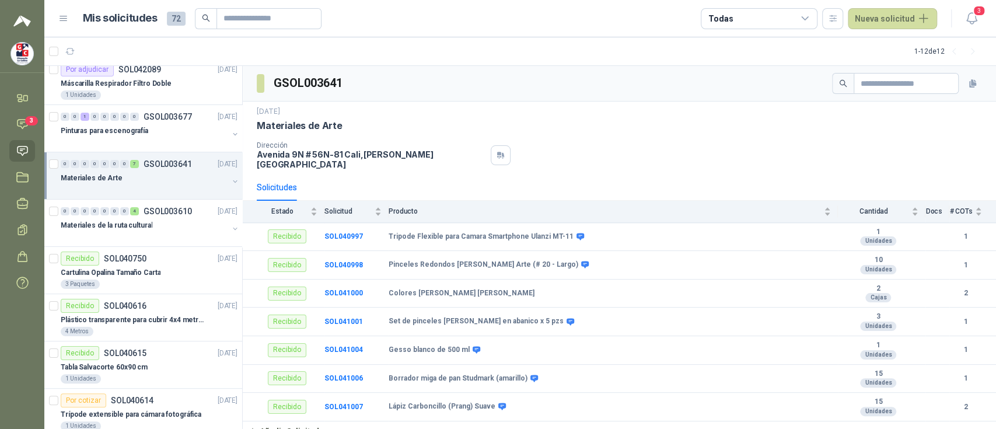
scroll to position [5, 0]
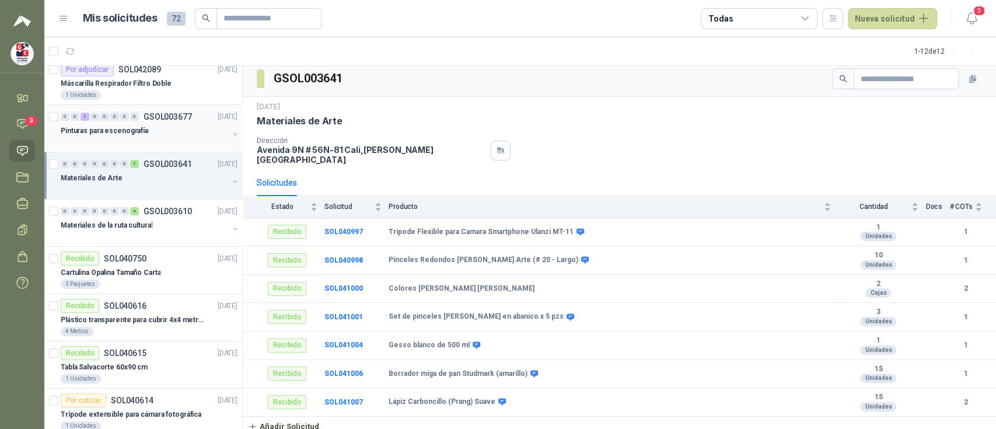
click at [131, 142] on div at bounding box center [144, 142] width 167 height 9
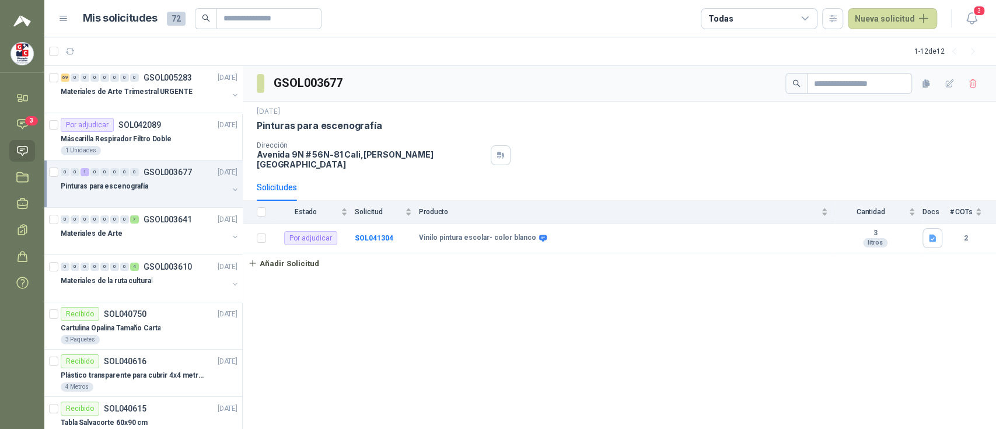
click at [135, 195] on div at bounding box center [144, 197] width 167 height 9
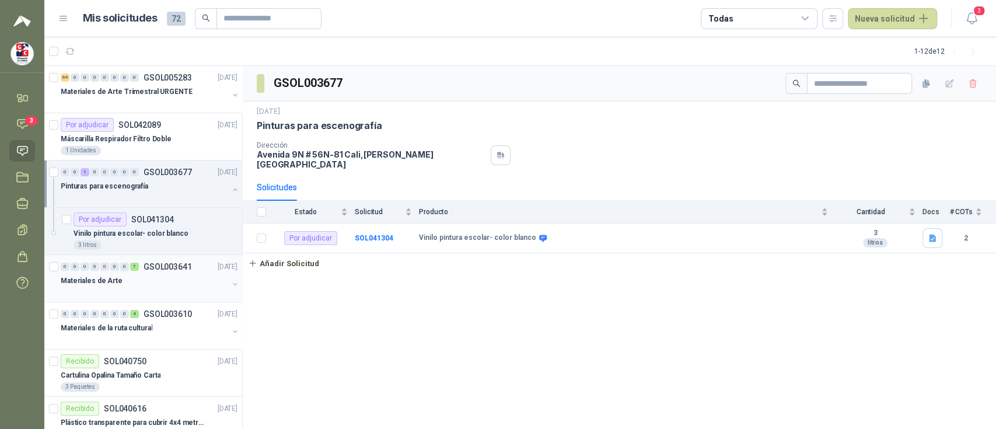
click at [158, 284] on div "Materiales de Arte" at bounding box center [144, 281] width 167 height 14
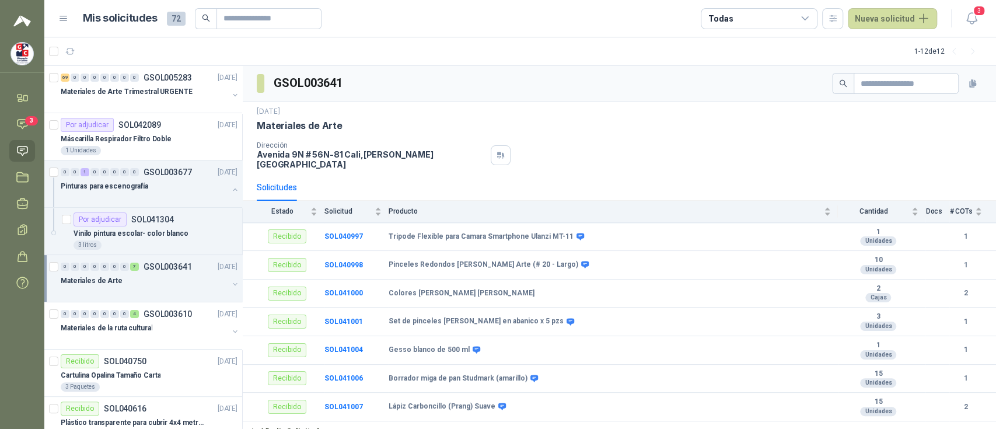
scroll to position [5, 0]
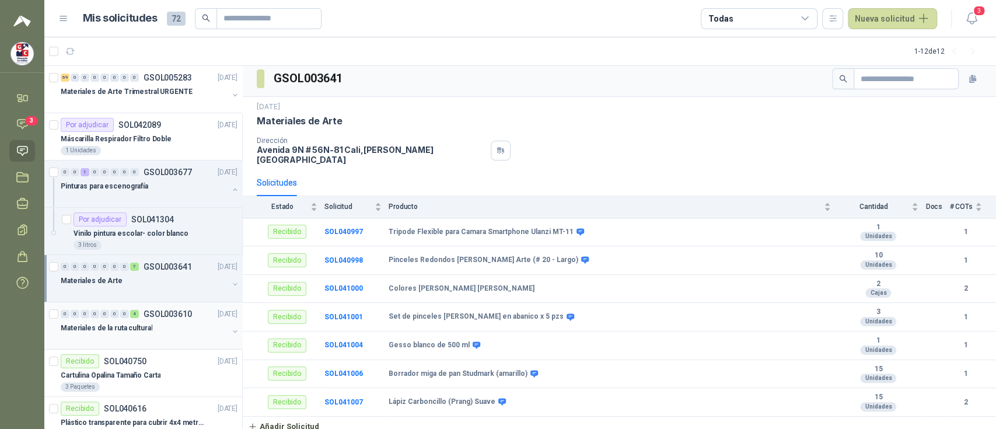
click at [121, 327] on p "Materiales de la ruta cultural" at bounding box center [107, 328] width 92 height 11
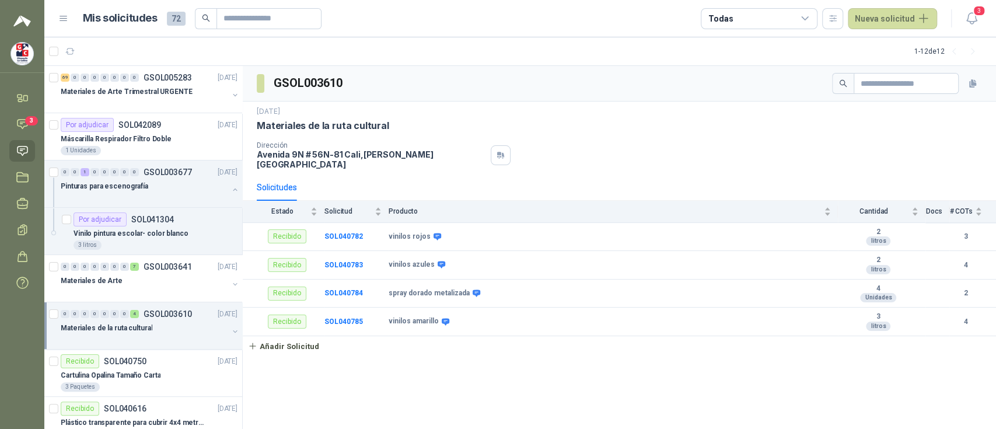
click at [121, 327] on p "Materiales de la ruta cultural" at bounding box center [107, 328] width 92 height 11
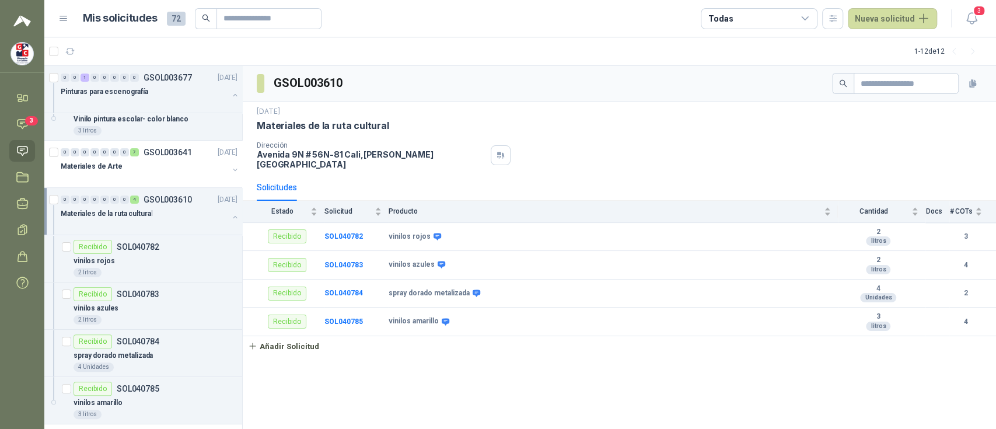
scroll to position [122, 0]
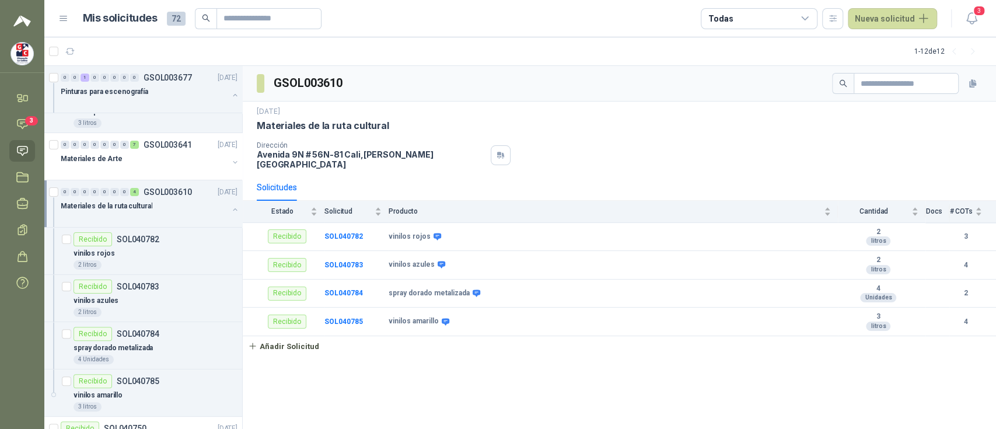
click at [149, 220] on div at bounding box center [144, 217] width 167 height 9
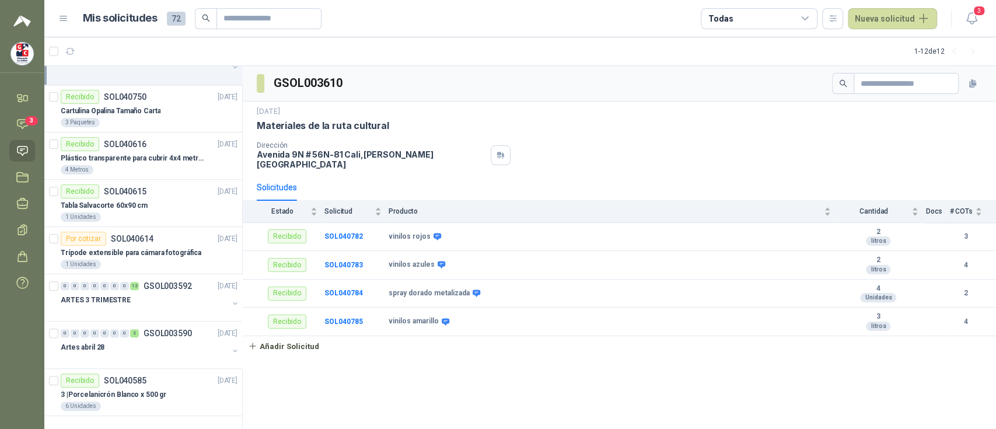
scroll to position [266, 0]
click at [160, 305] on div at bounding box center [144, 309] width 167 height 9
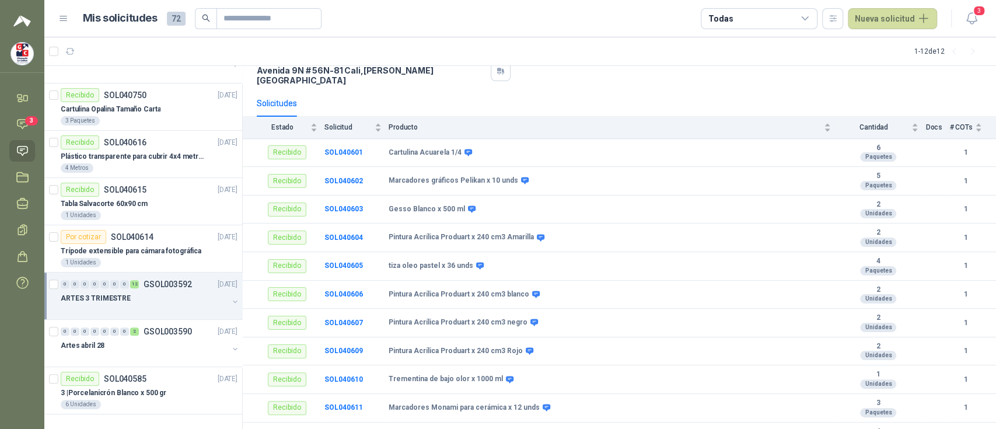
scroll to position [81, 0]
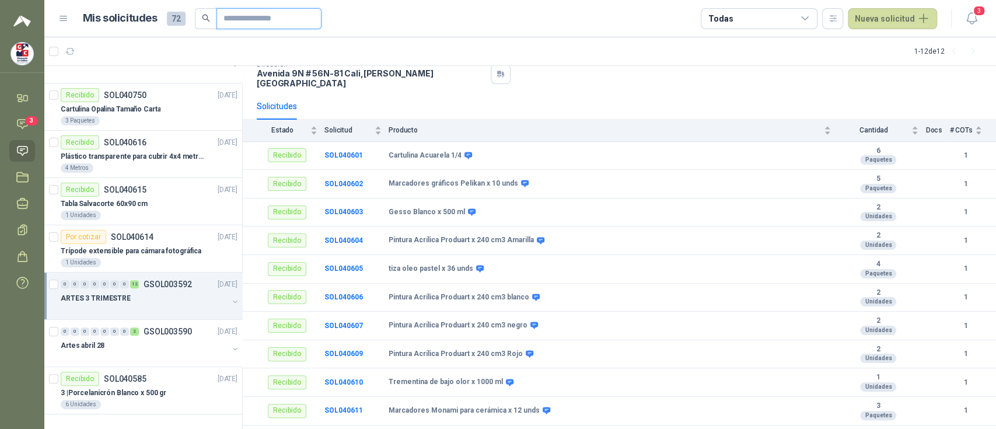
click at [249, 22] on input "text" at bounding box center [265, 19] width 82 height 20
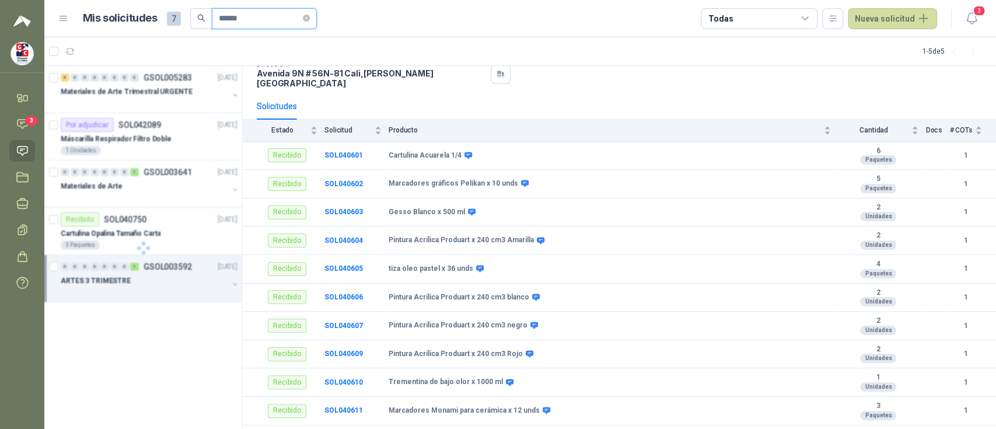
scroll to position [0, 0]
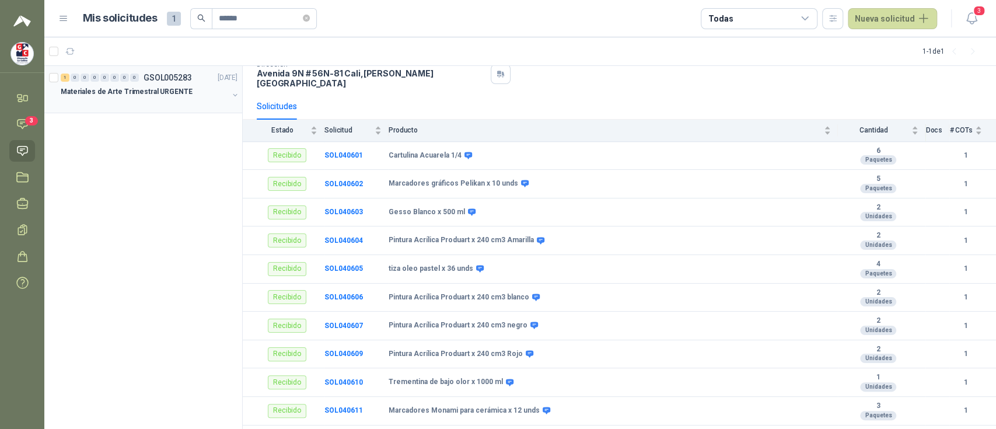
click at [143, 94] on p "Materiales de Arte Trimestral URGENTE" at bounding box center [127, 91] width 132 height 11
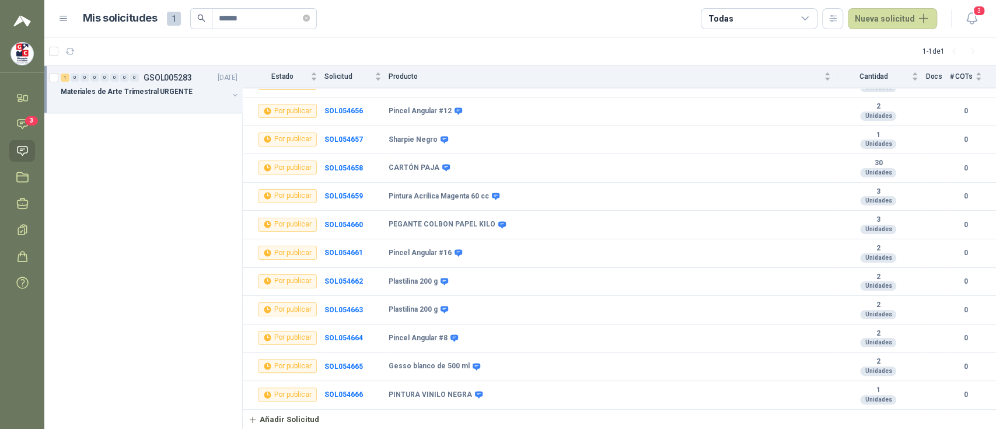
scroll to position [1779, 0]
click at [246, 19] on input "******" at bounding box center [260, 19] width 82 height 20
type input "*"
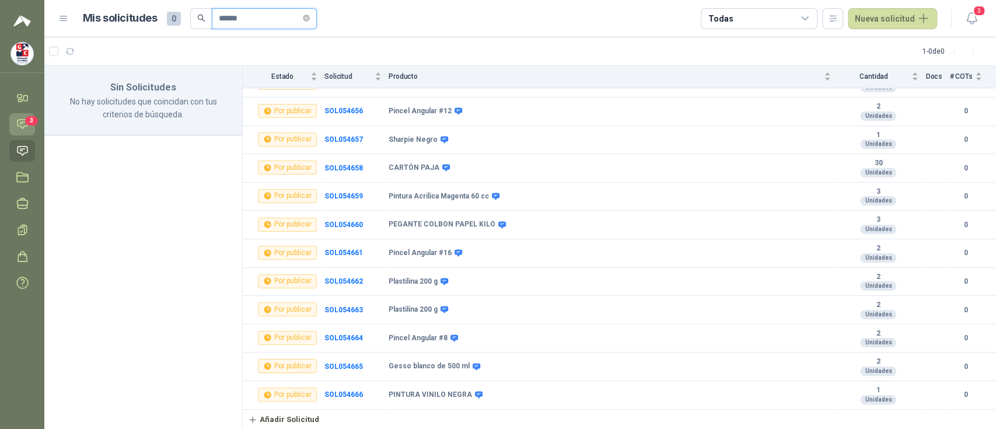
type input "******"
click at [25, 120] on span "3" at bounding box center [31, 120] width 13 height 9
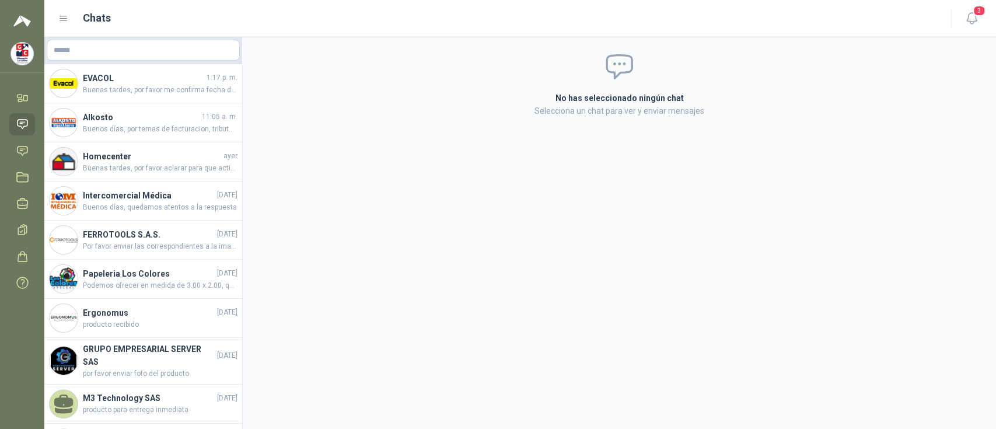
click at [19, 56] on img at bounding box center [22, 54] width 22 height 22
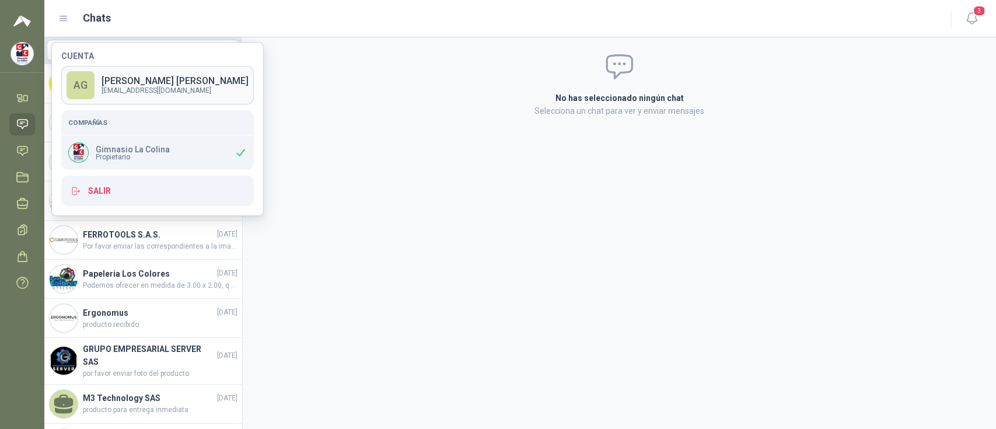
click at [129, 81] on p "[PERSON_NAME]" at bounding box center [175, 80] width 147 height 9
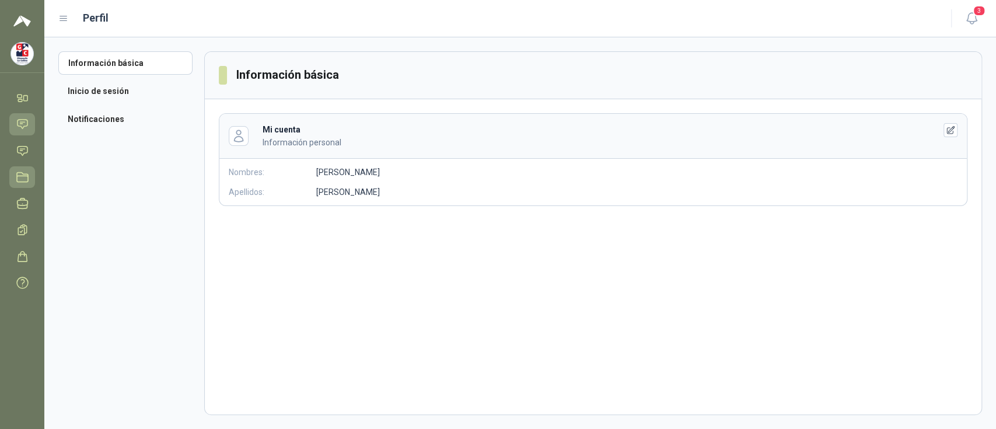
click at [28, 183] on link "Licitaciones" at bounding box center [22, 177] width 26 height 22
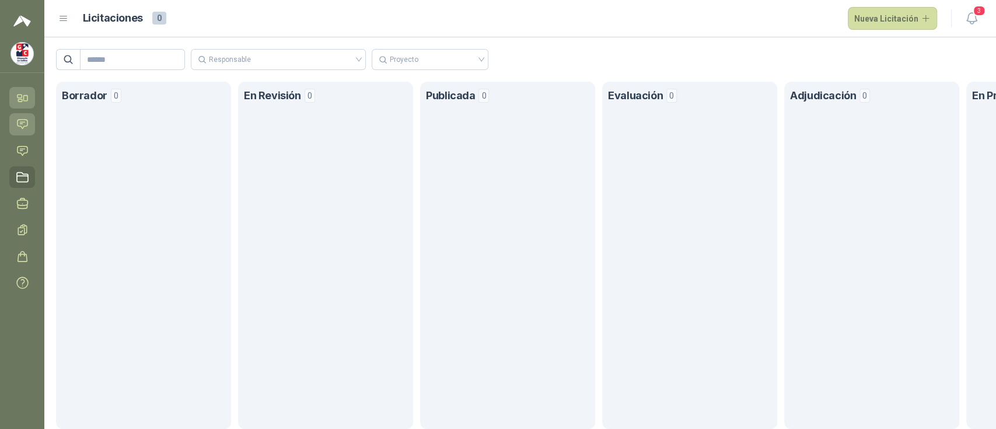
click at [23, 104] on link "Inicio" at bounding box center [22, 98] width 26 height 22
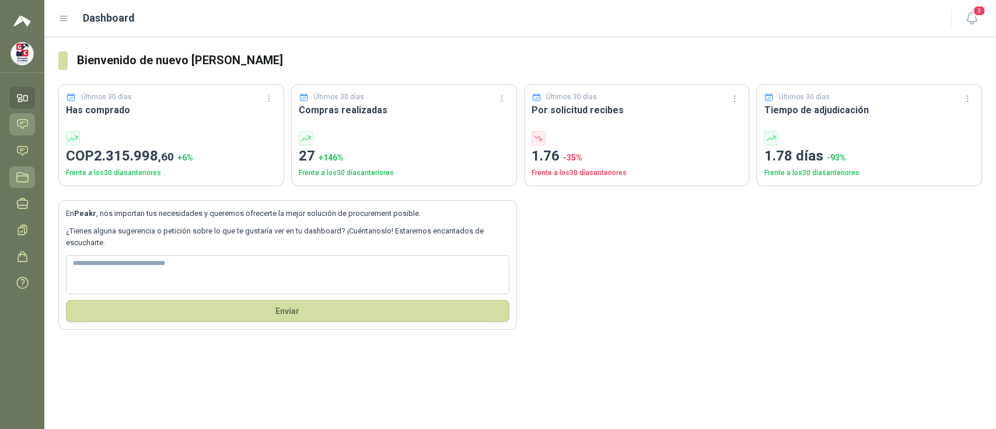
click at [28, 177] on icon at bounding box center [22, 176] width 11 height 9
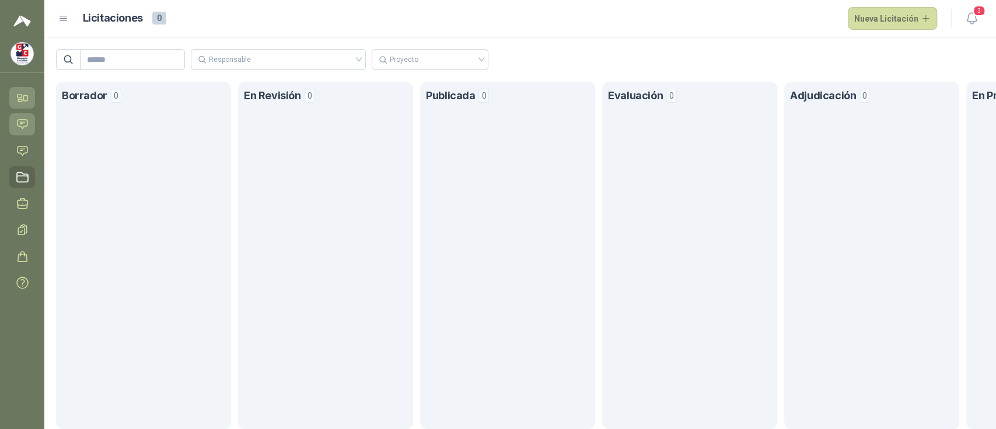
click at [19, 96] on icon at bounding box center [22, 98] width 12 height 12
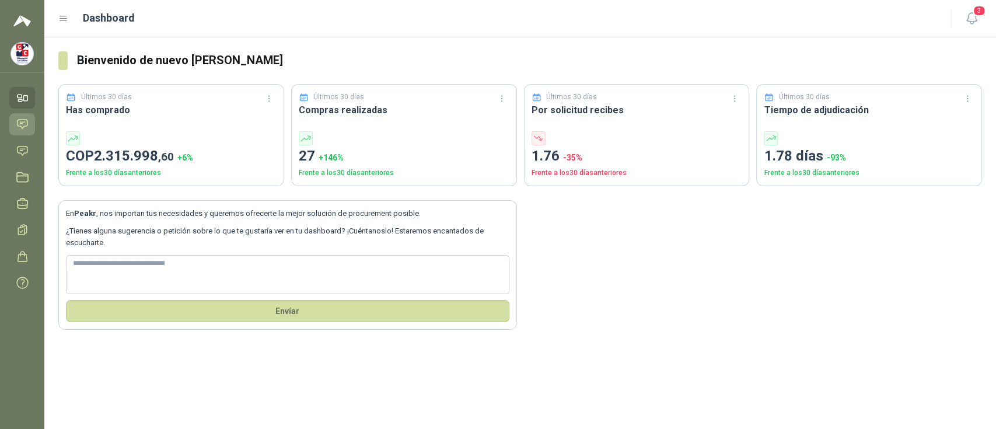
click at [62, 18] on icon at bounding box center [63, 18] width 11 height 11
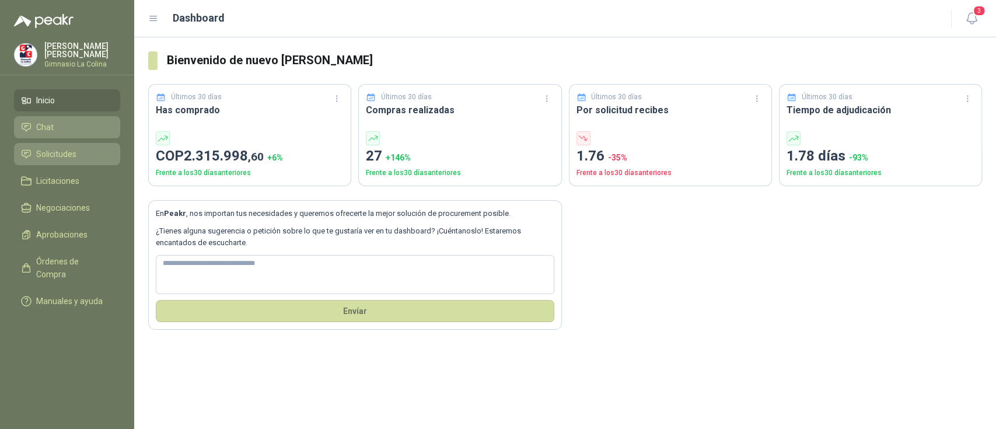
click at [59, 155] on span "Solicitudes" at bounding box center [56, 154] width 40 height 13
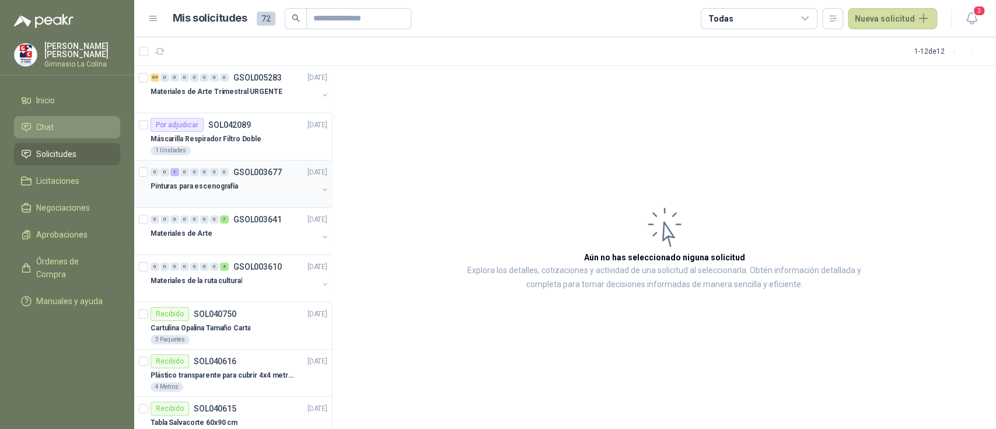
click at [292, 178] on div "0 0 1 0 0 0 0 0 GSOL003677 [DATE]" at bounding box center [240, 172] width 179 height 14
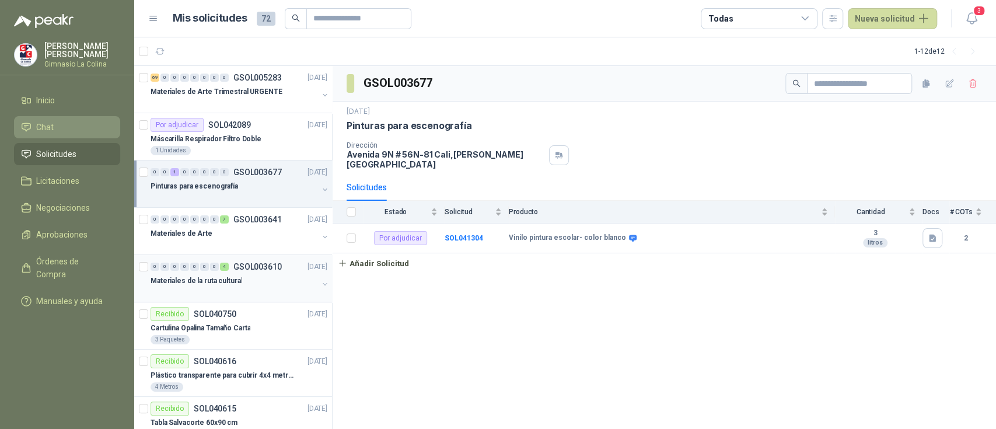
click at [320, 282] on button "button" at bounding box center [324, 284] width 9 height 9
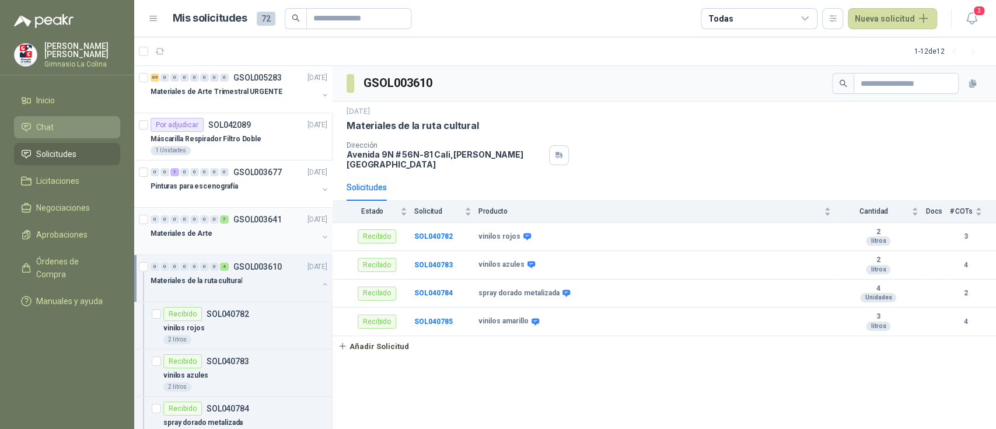
click at [320, 236] on button "button" at bounding box center [324, 236] width 9 height 9
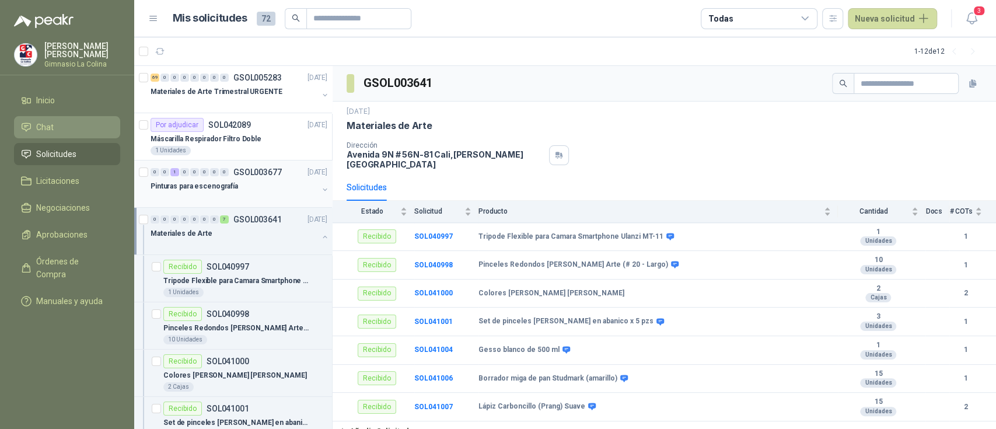
click at [320, 188] on button "button" at bounding box center [324, 189] width 9 height 9
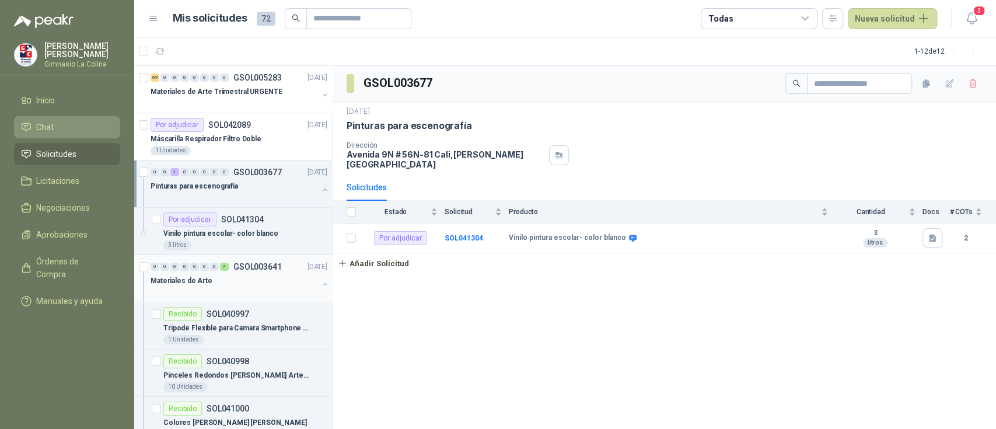
click at [320, 282] on button "button" at bounding box center [324, 284] width 9 height 9
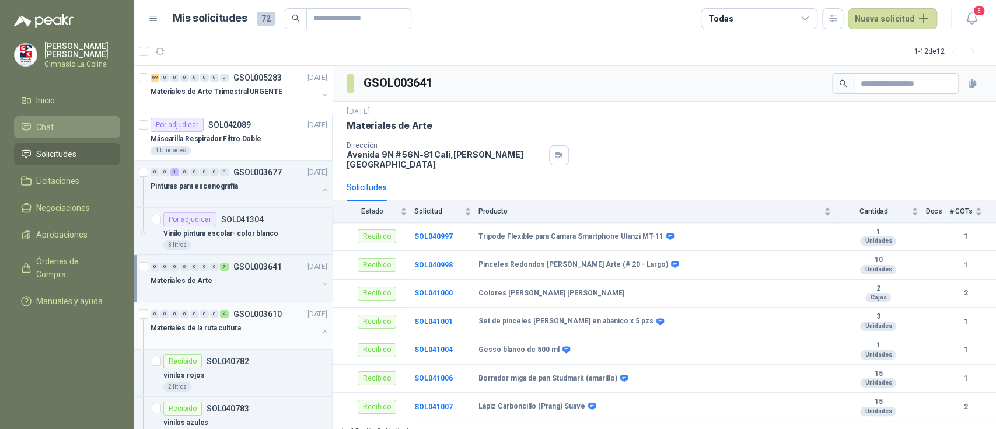
click at [279, 331] on div "Materiales de la ruta cultural" at bounding box center [234, 328] width 167 height 14
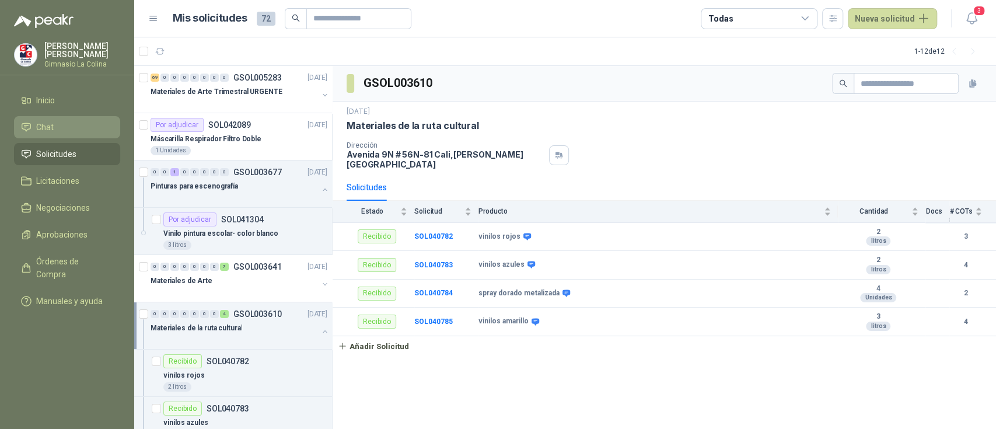
click at [320, 330] on button "button" at bounding box center [324, 331] width 9 height 9
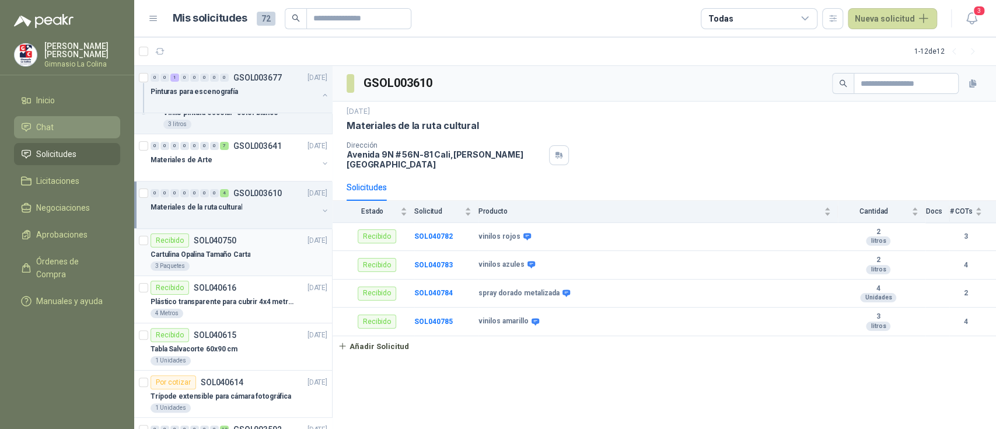
scroll to position [124, 0]
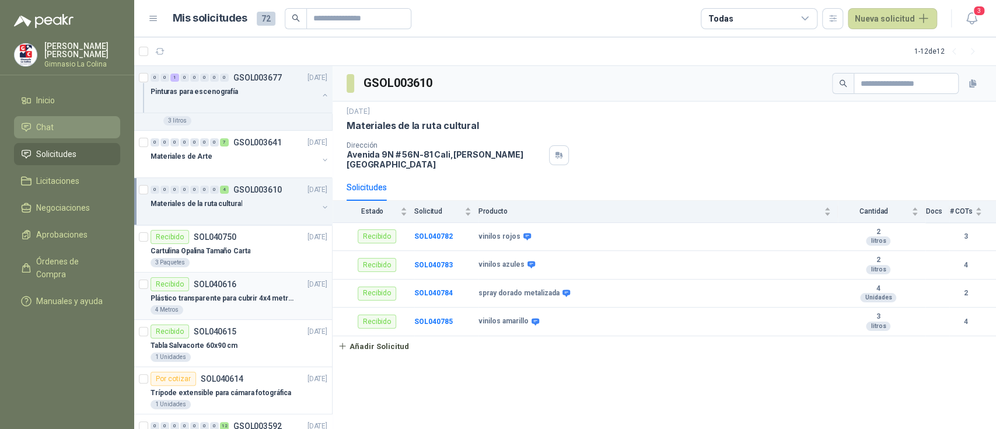
click at [257, 308] on div "4 Metros" at bounding box center [239, 309] width 177 height 9
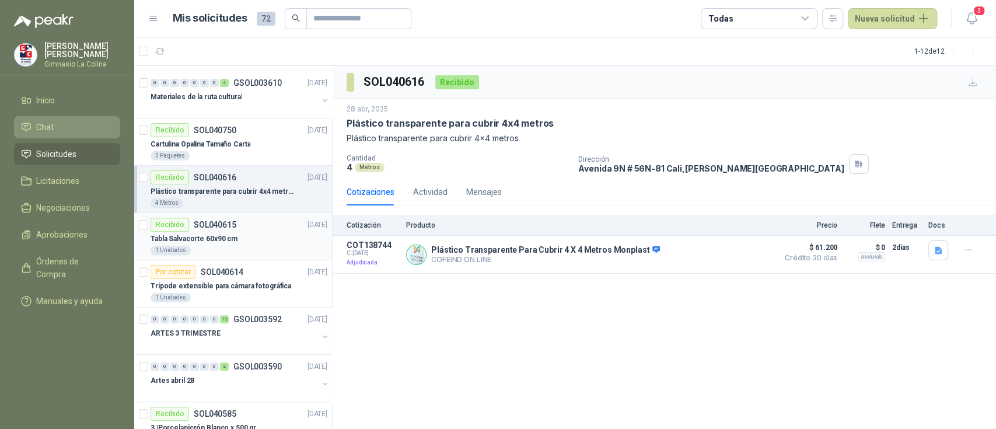
scroll to position [235, 0]
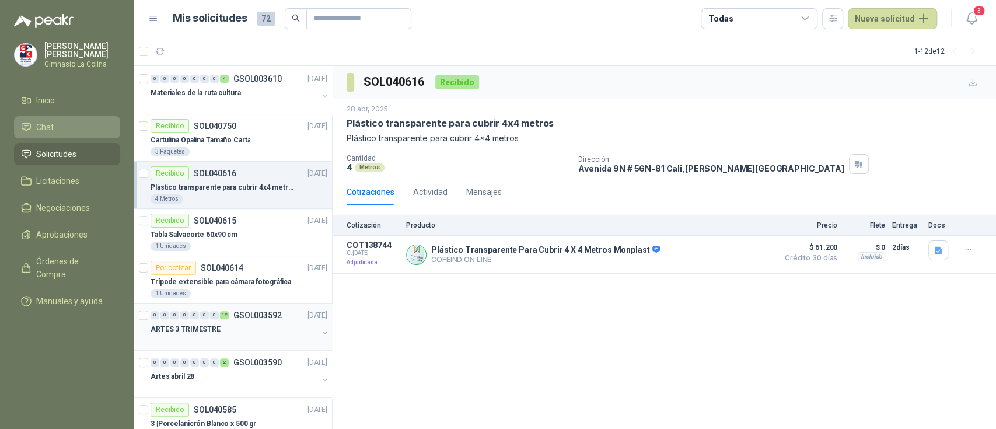
click at [320, 334] on button "button" at bounding box center [324, 332] width 9 height 9
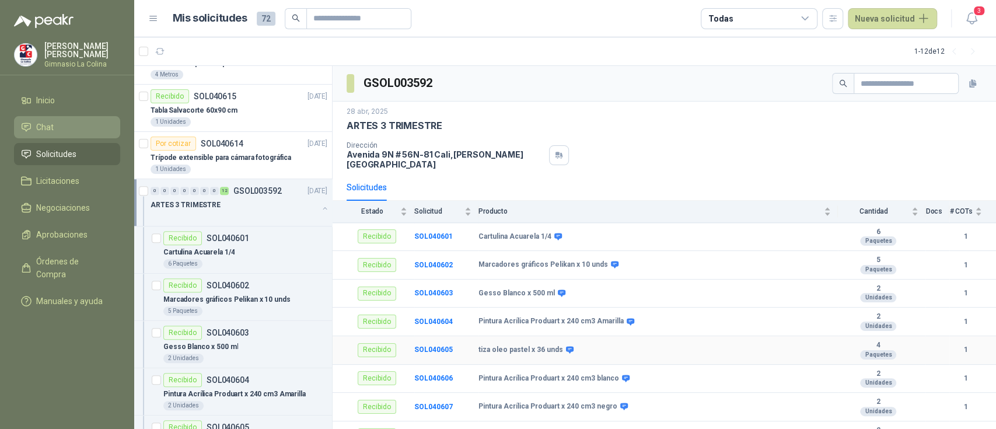
scroll to position [391, 0]
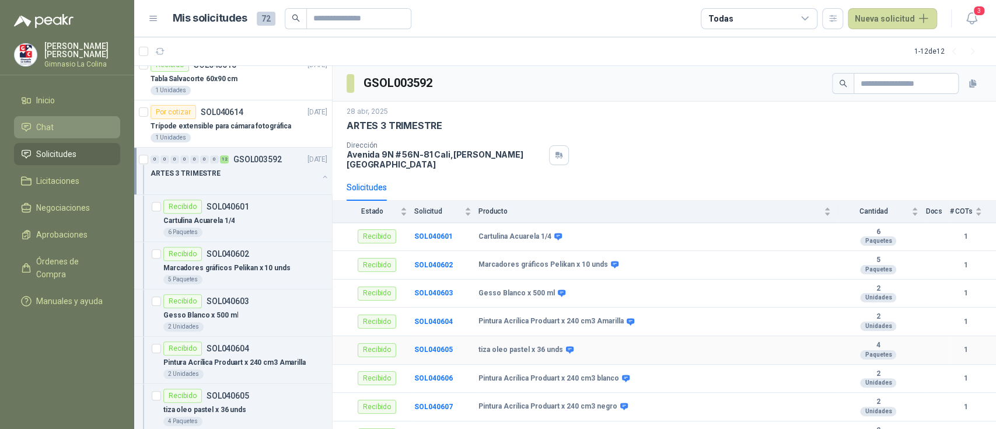
click at [546, 336] on td "tiza oleo pastel x 36 unds" at bounding box center [658, 350] width 359 height 29
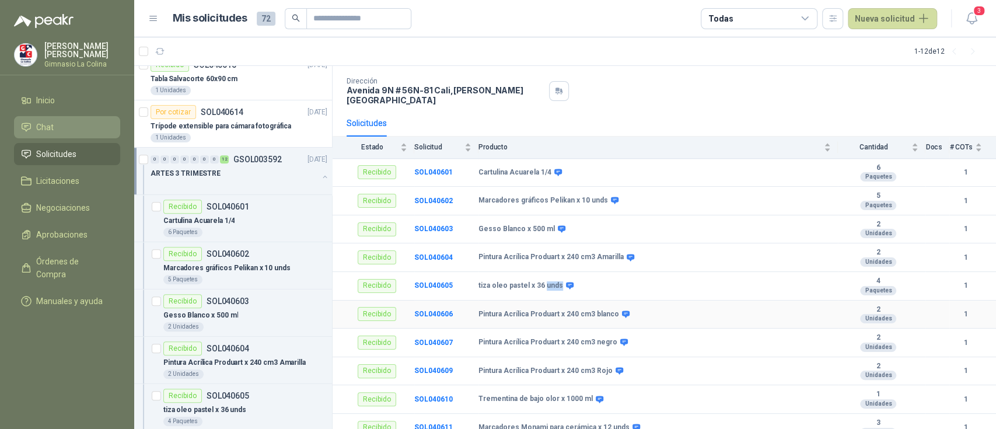
scroll to position [0, 0]
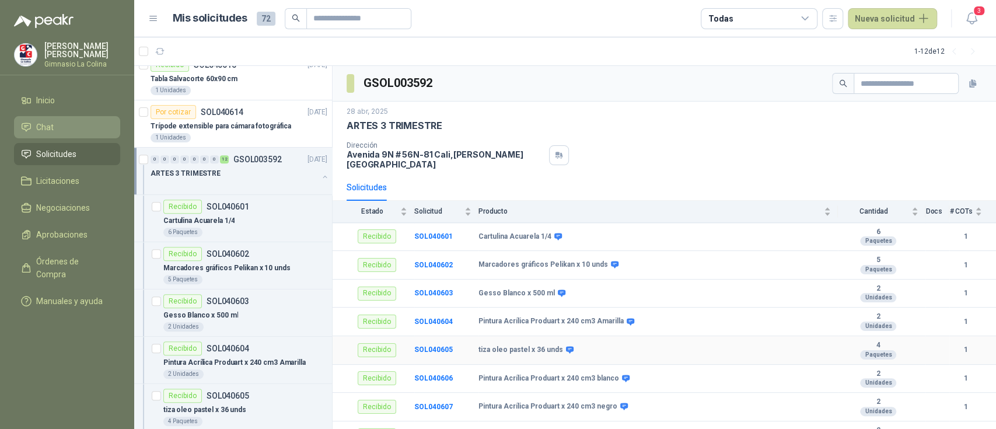
click at [369, 343] on div "Recibido" at bounding box center [377, 350] width 39 height 14
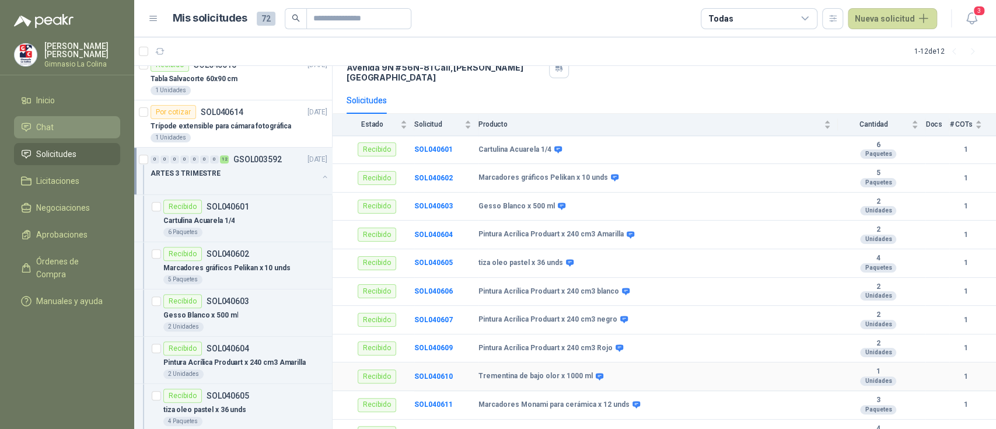
scroll to position [148, 0]
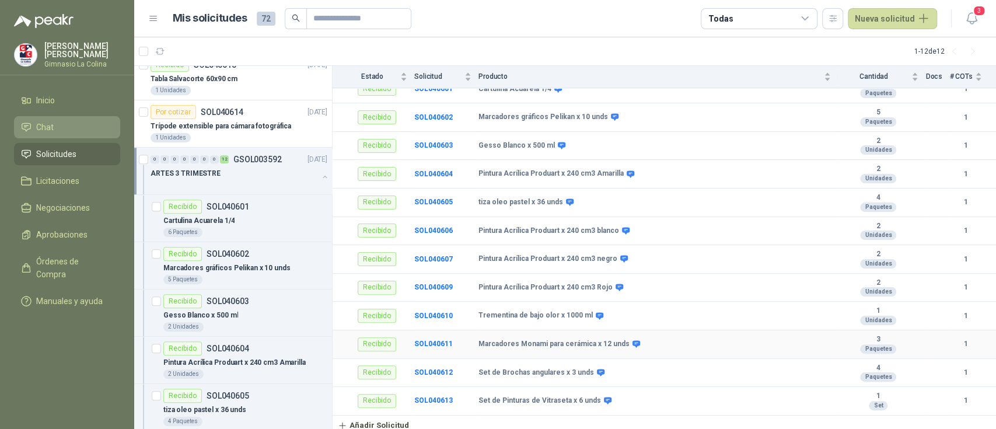
click at [369, 343] on div "Recibido" at bounding box center [377, 344] width 39 height 14
click at [320, 176] on button "button" at bounding box center [324, 176] width 9 height 9
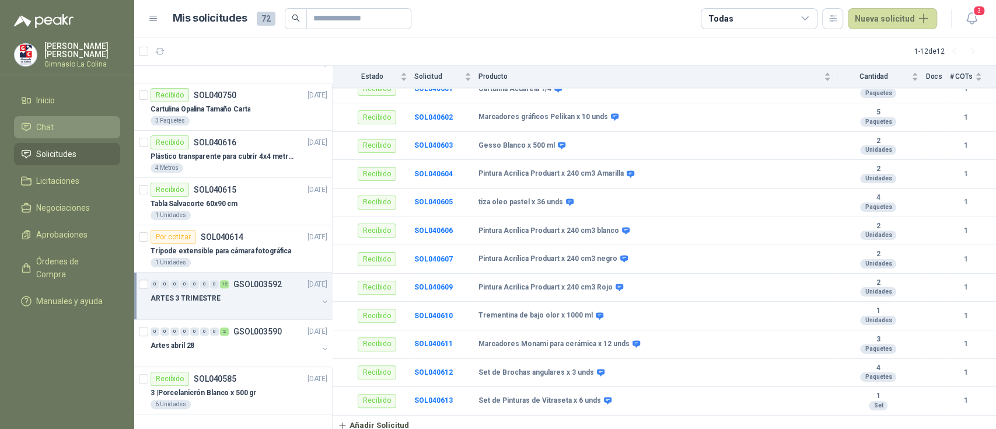
scroll to position [0, 0]
click at [252, 298] on div "ARTES 3 TRIMESTRE" at bounding box center [234, 298] width 167 height 14
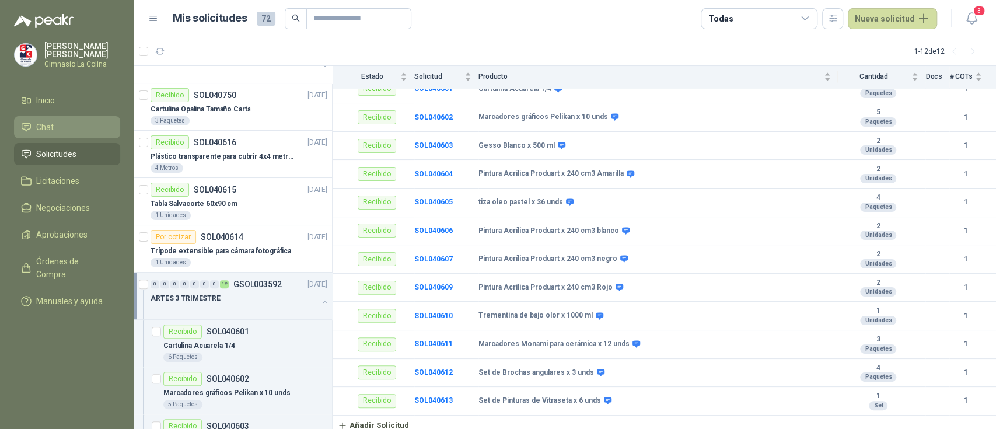
click at [320, 299] on button "button" at bounding box center [324, 301] width 9 height 9
